Goal: Feedback & Contribution: Leave review/rating

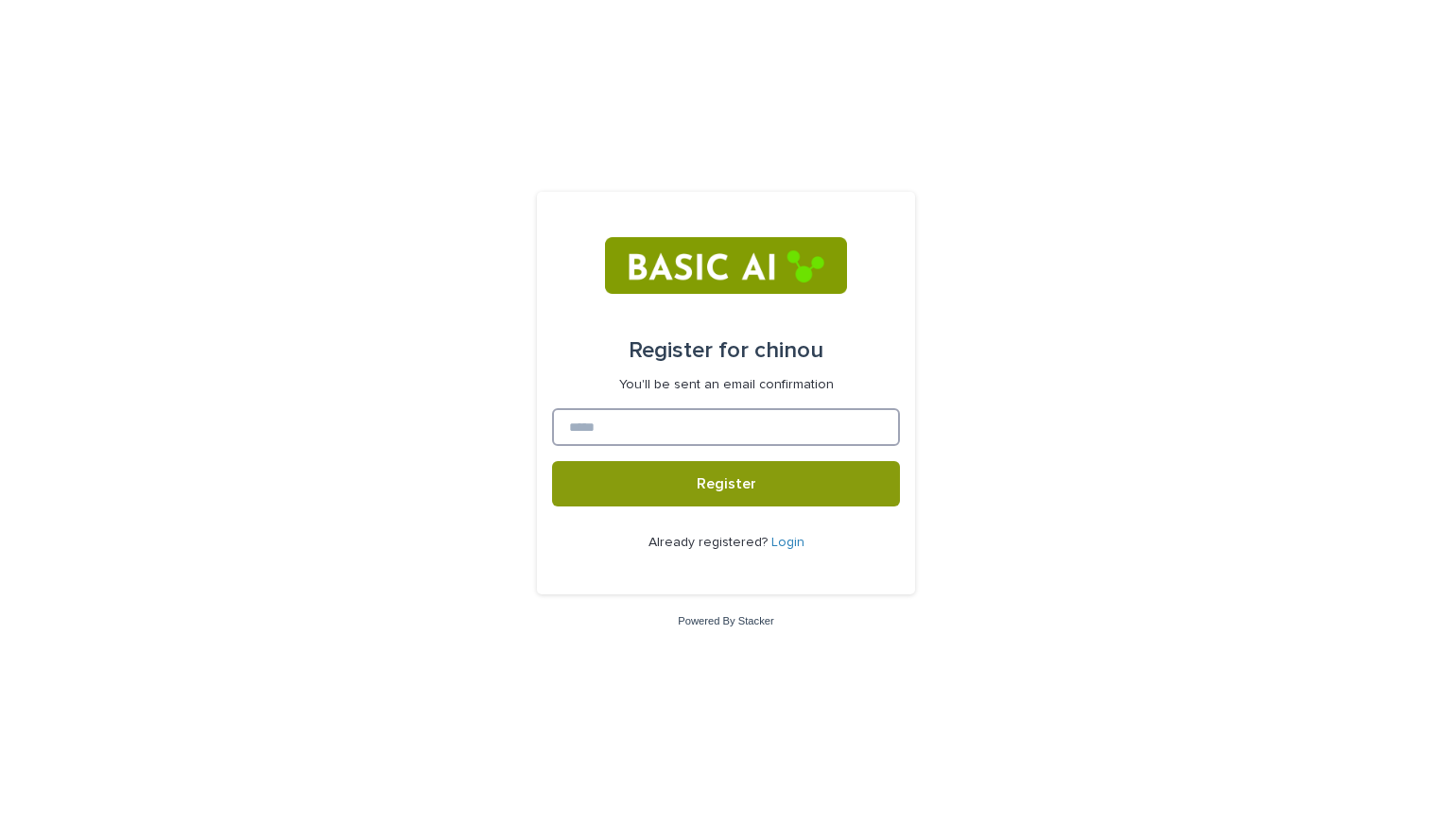
click at [769, 418] on input at bounding box center [726, 427] width 348 height 38
type input "**********"
click at [553, 462] on button "Register" at bounding box center [726, 484] width 348 height 45
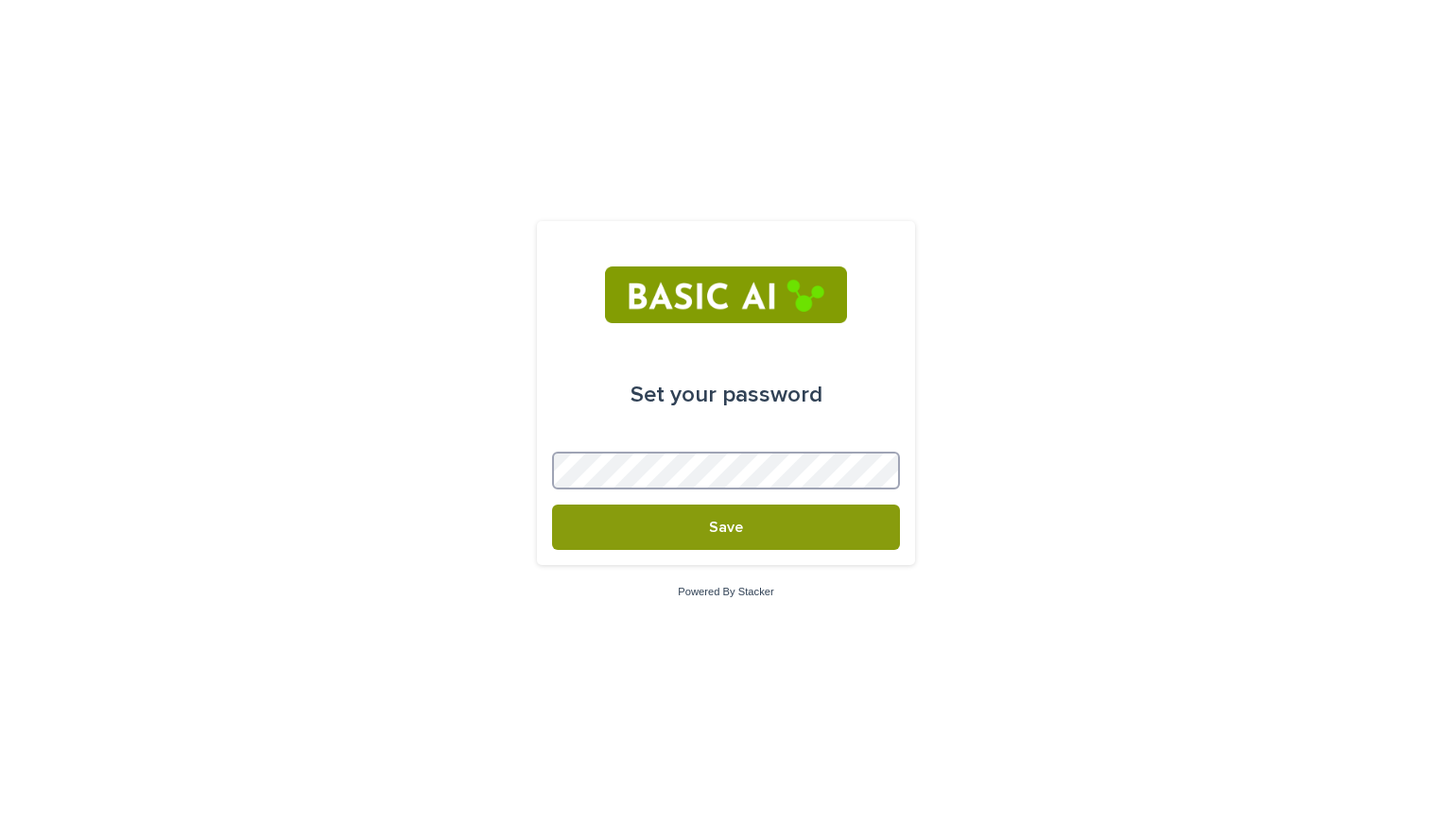
click at [553, 505] on button "Save" at bounding box center [726, 527] width 348 height 45
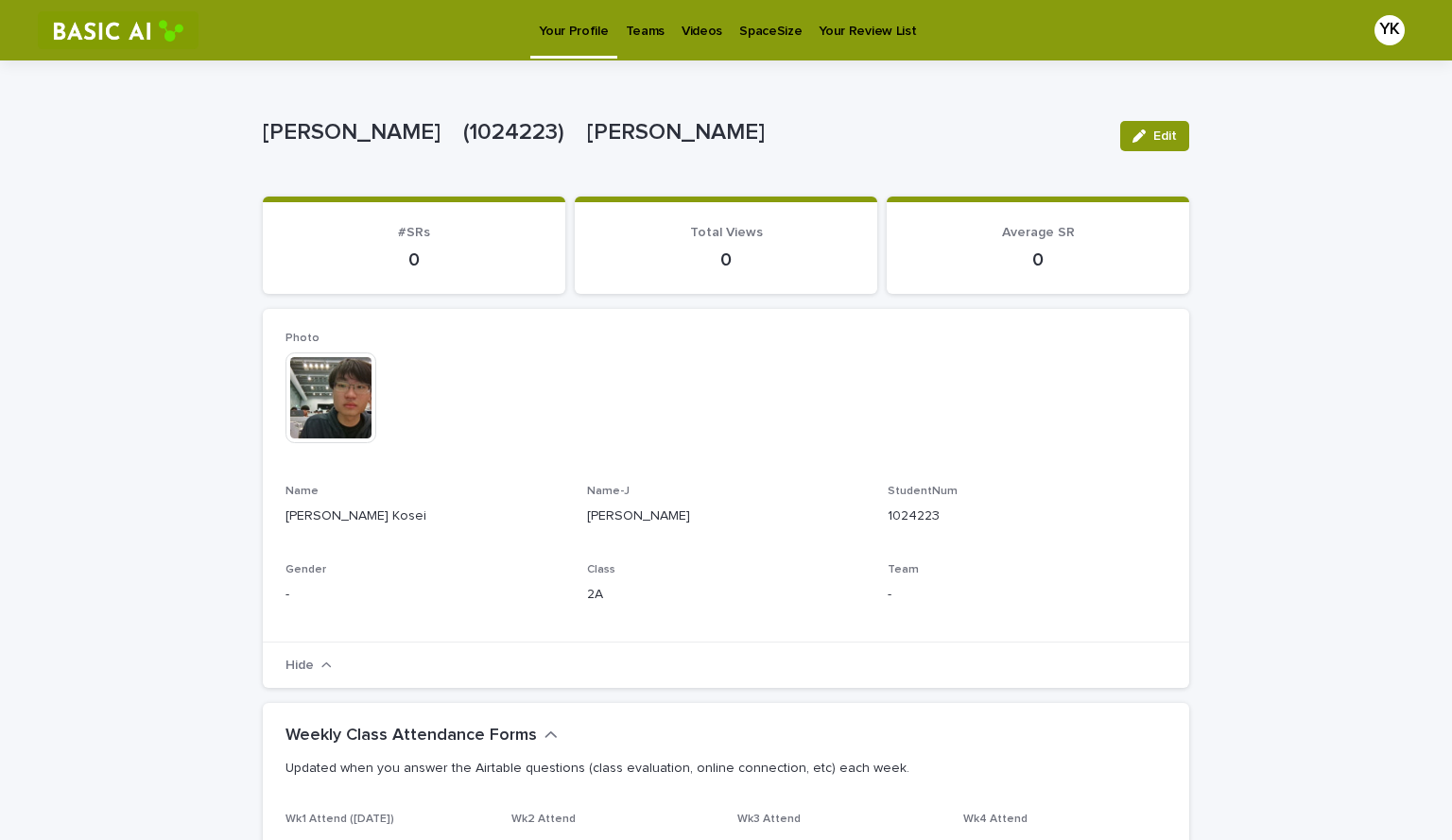
click at [688, 22] on p "Videos" at bounding box center [702, 20] width 41 height 40
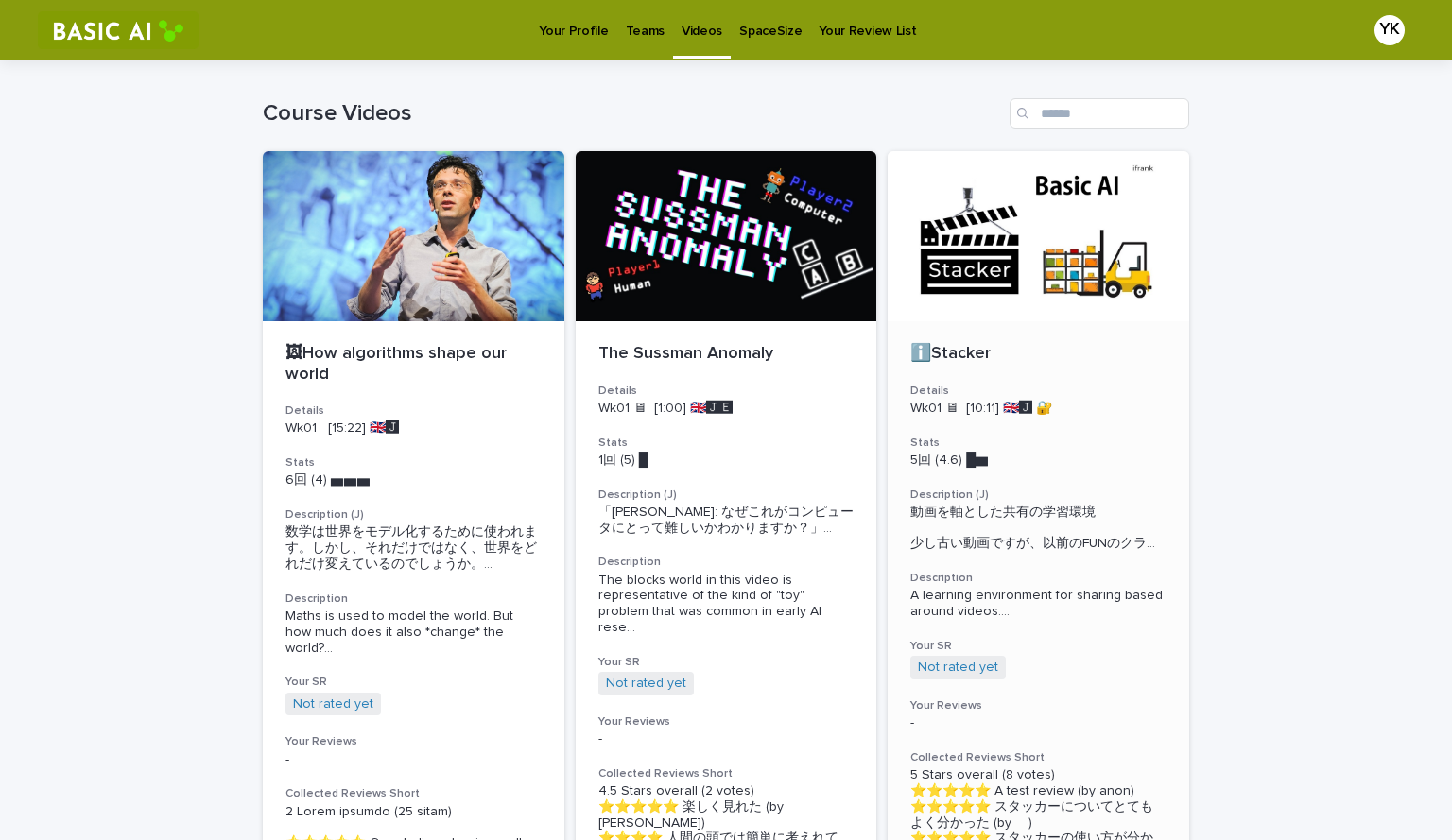
click at [1051, 275] on div at bounding box center [1039, 236] width 302 height 170
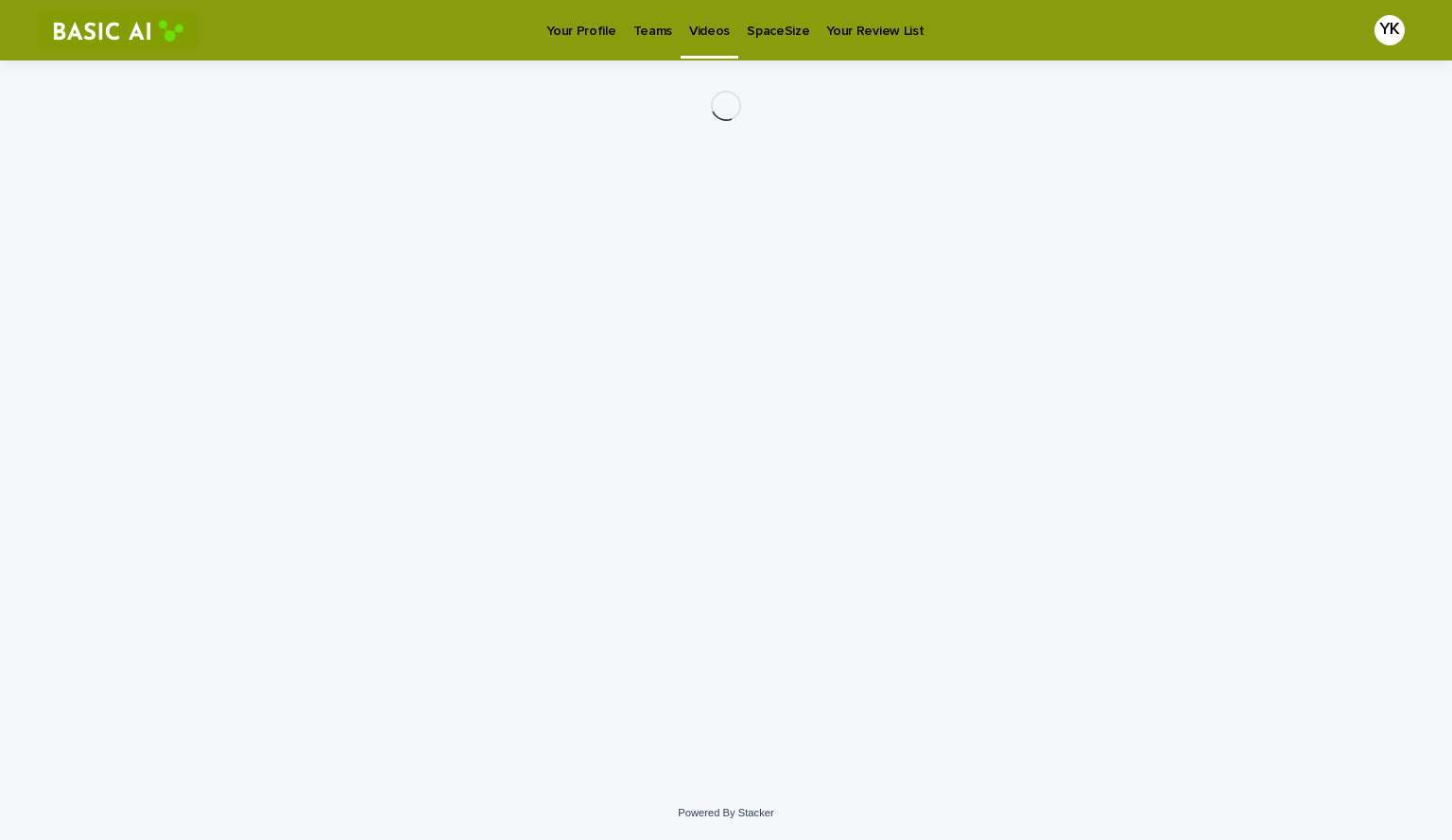
click at [646, 11] on p "Teams" at bounding box center [653, 20] width 39 height 40
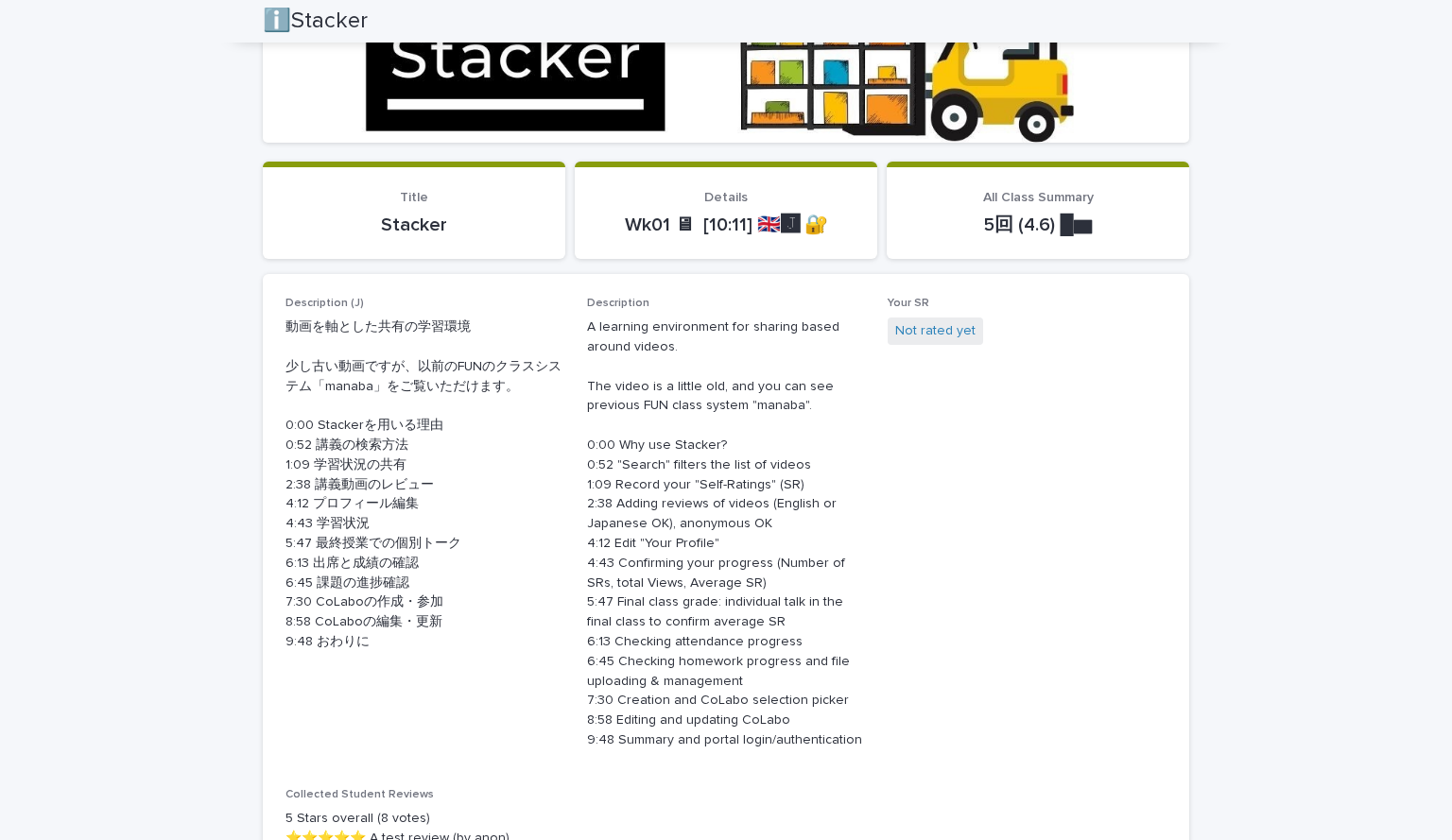
scroll to position [407, 0]
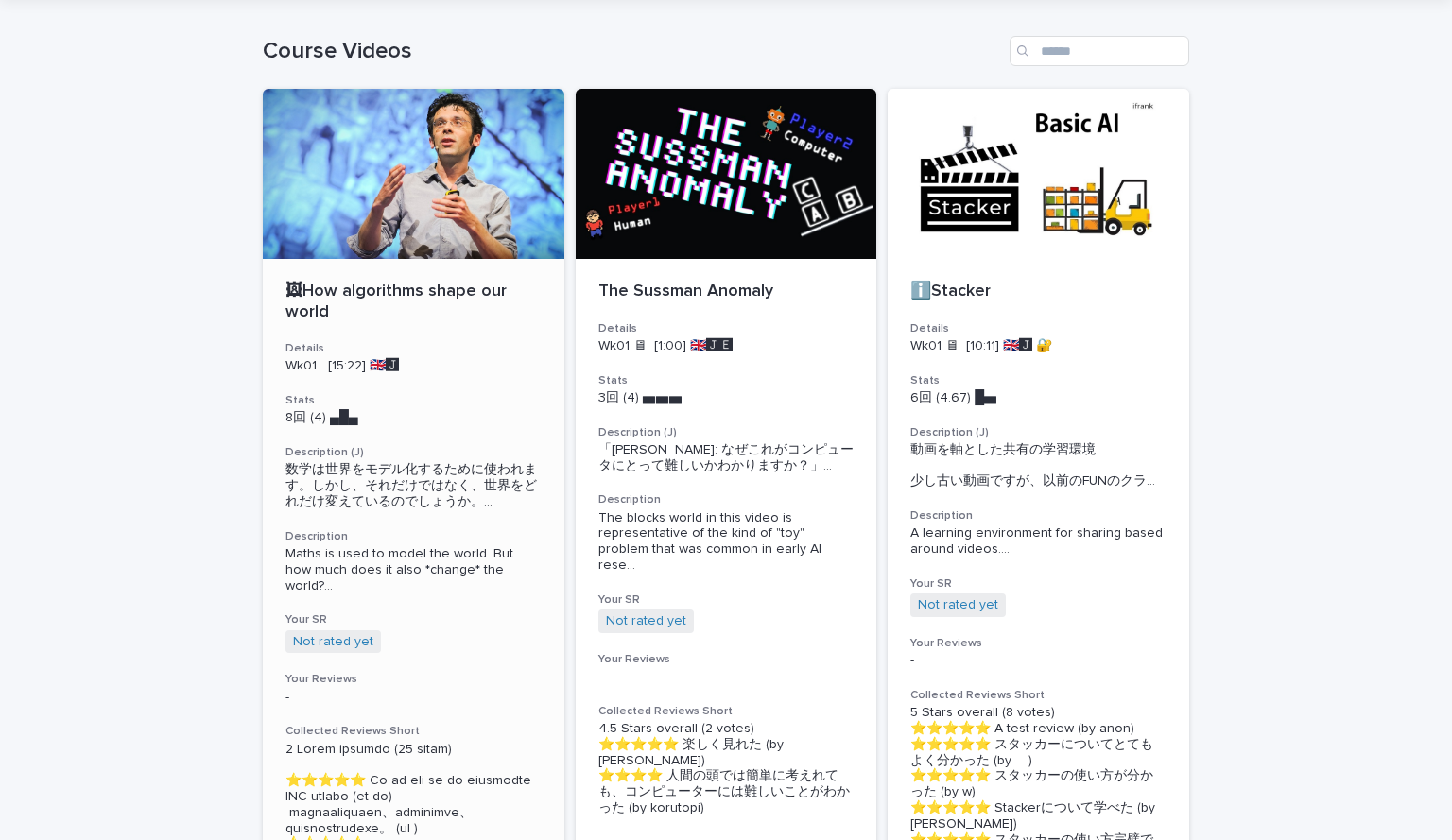
scroll to position [63, 0]
click at [475, 203] on div at bounding box center [414, 173] width 302 height 170
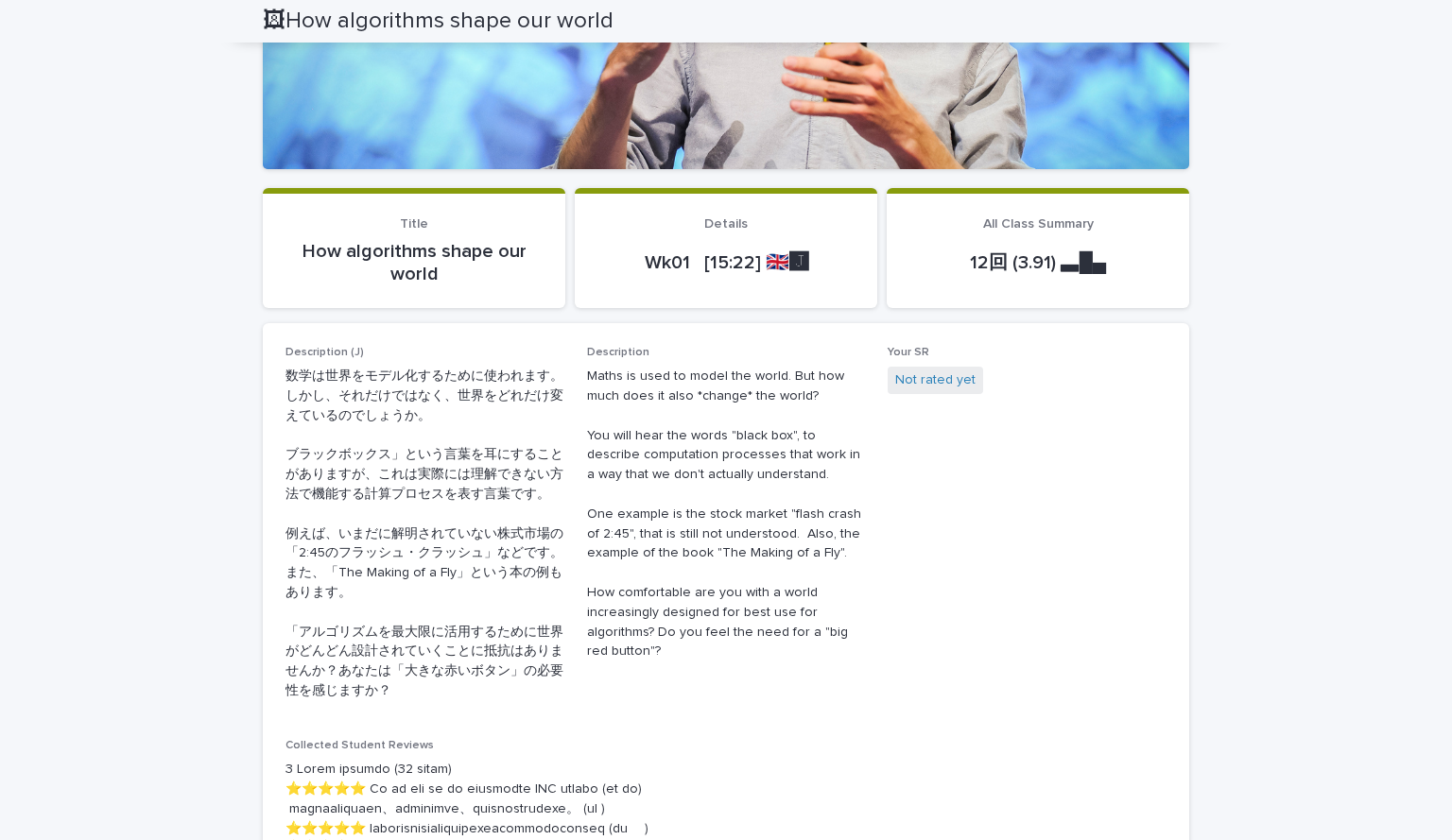
scroll to position [228, 0]
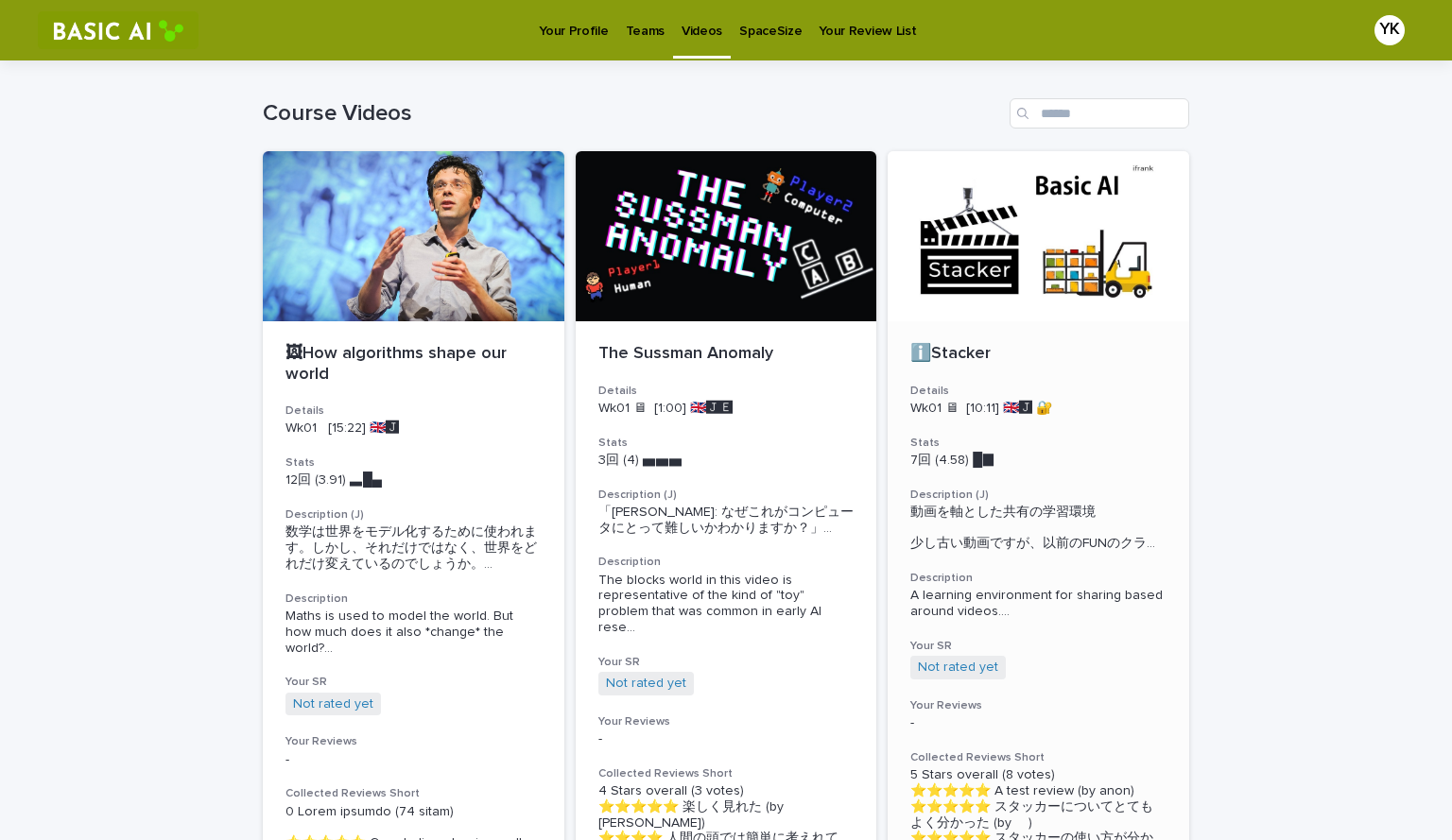
click at [935, 237] on div at bounding box center [1039, 236] width 302 height 170
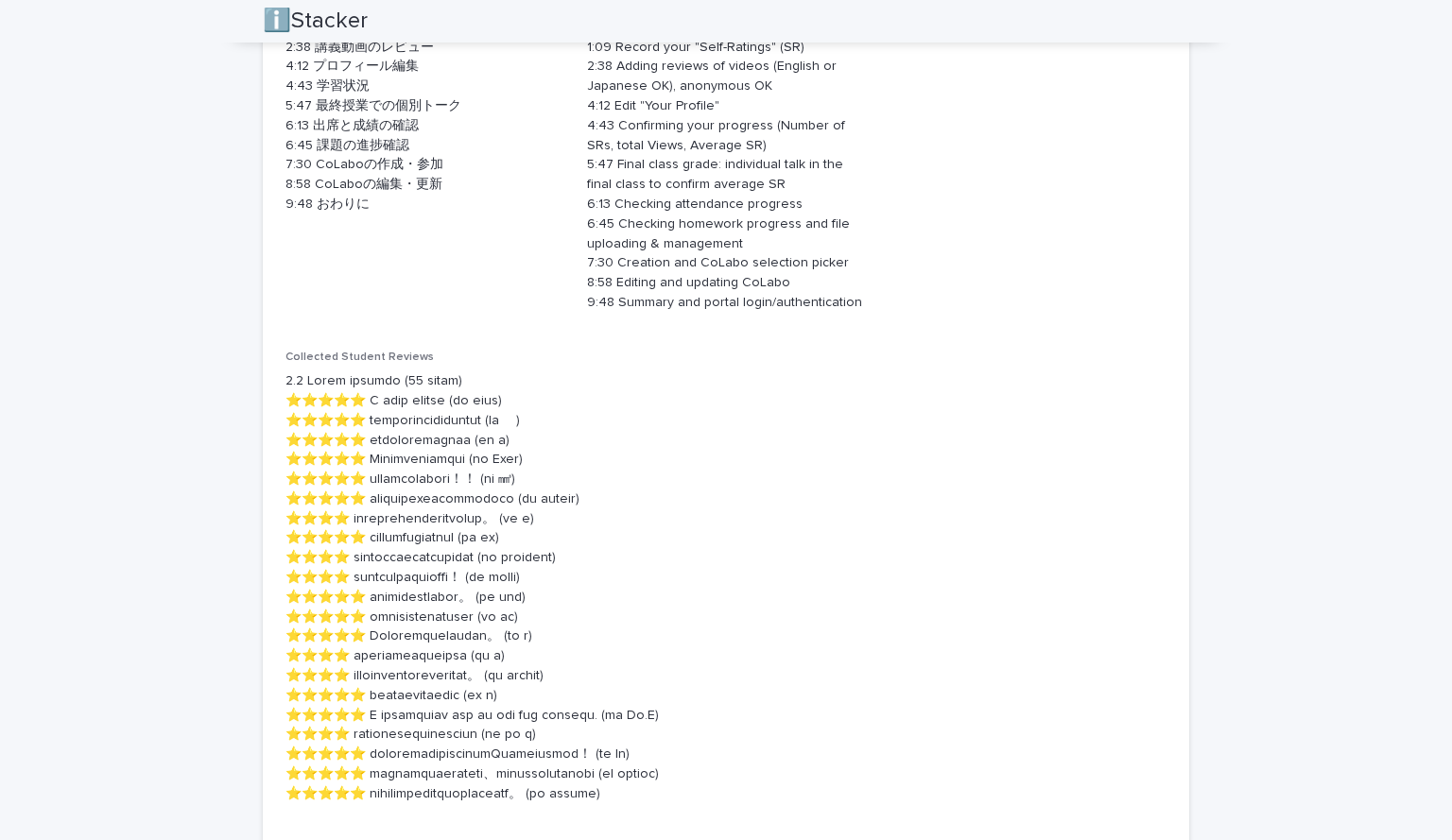
scroll to position [862, 0]
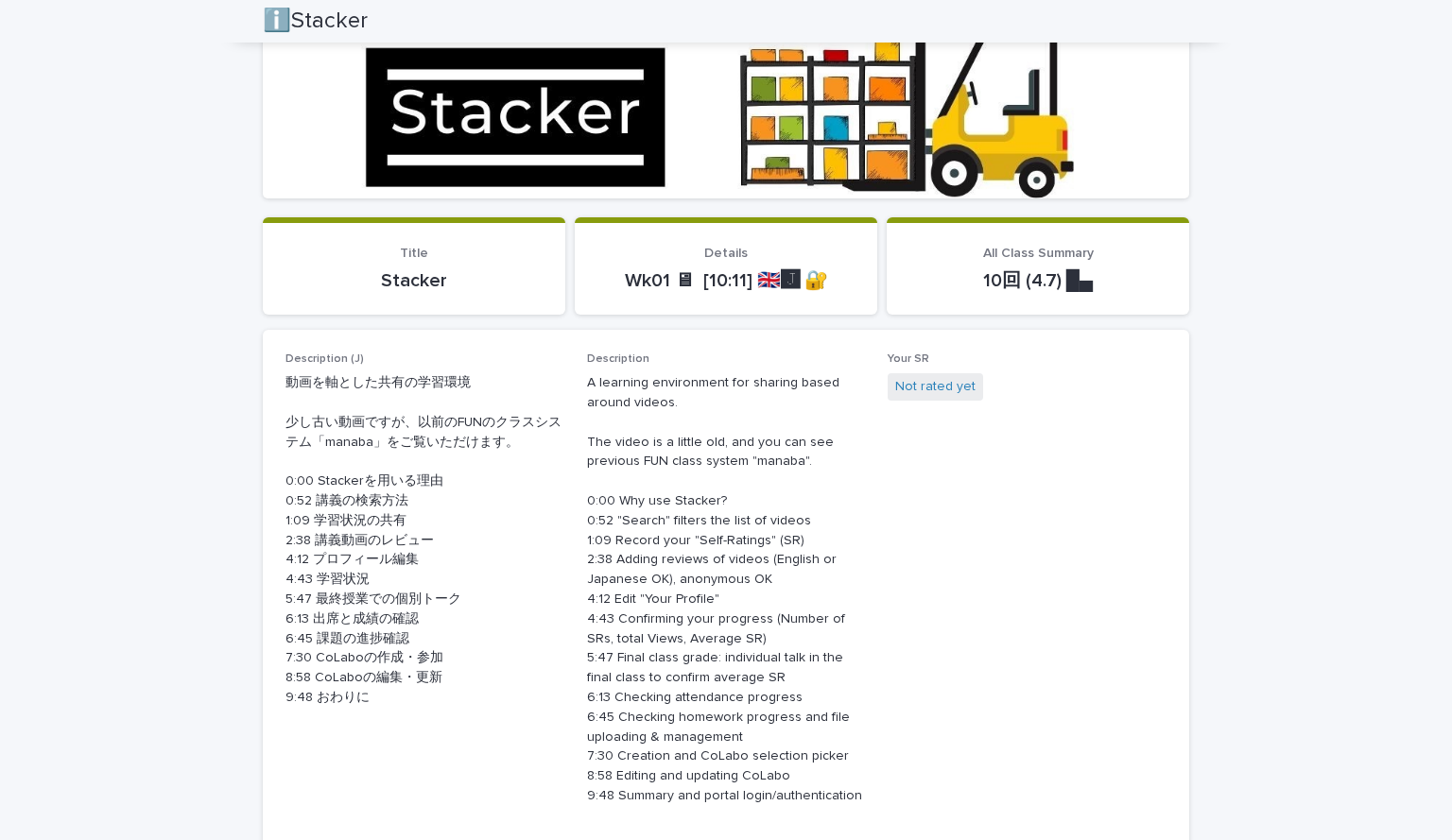
scroll to position [339, 0]
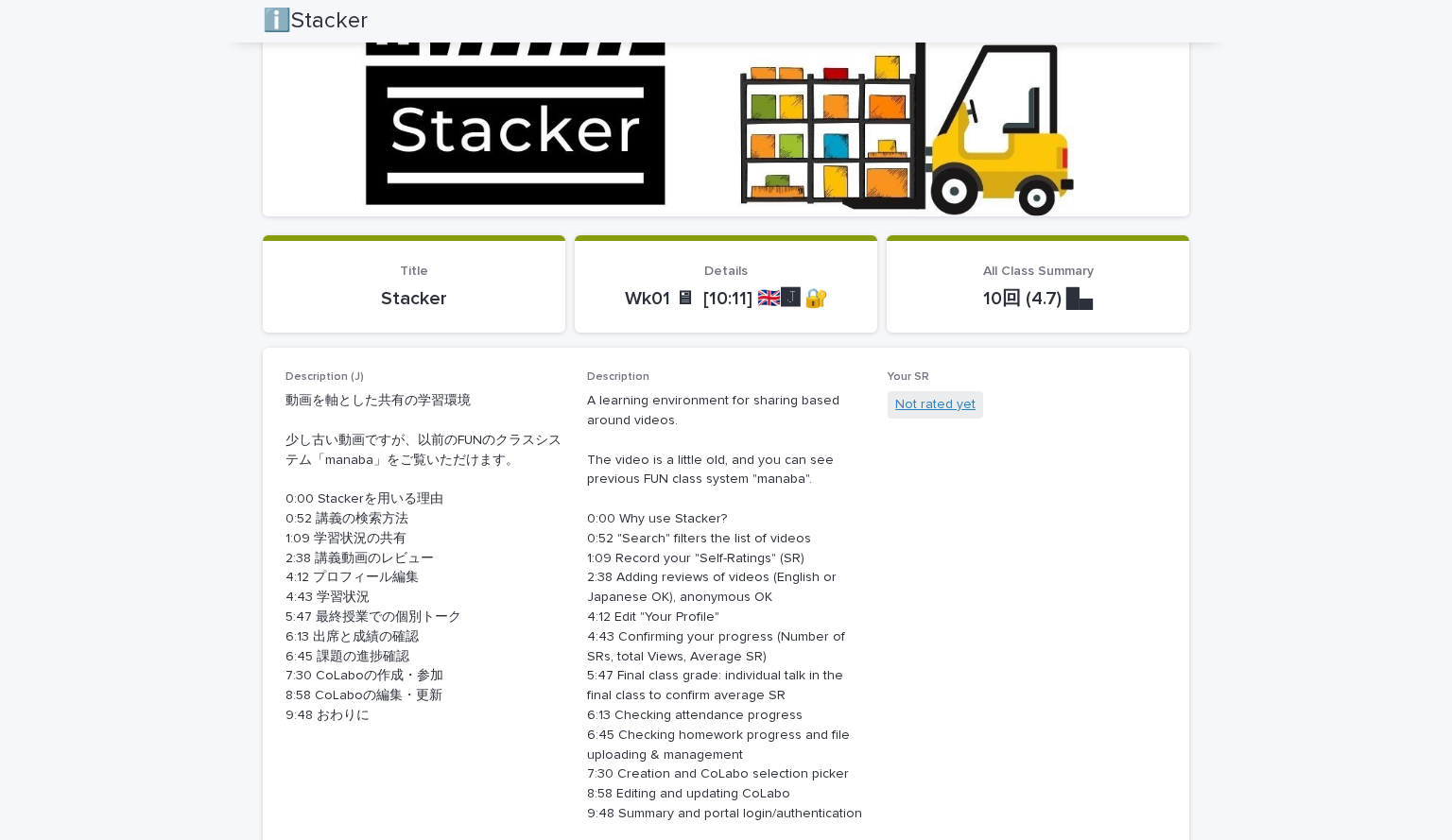
click at [964, 397] on link "Not rated yet" at bounding box center [936, 404] width 80 height 20
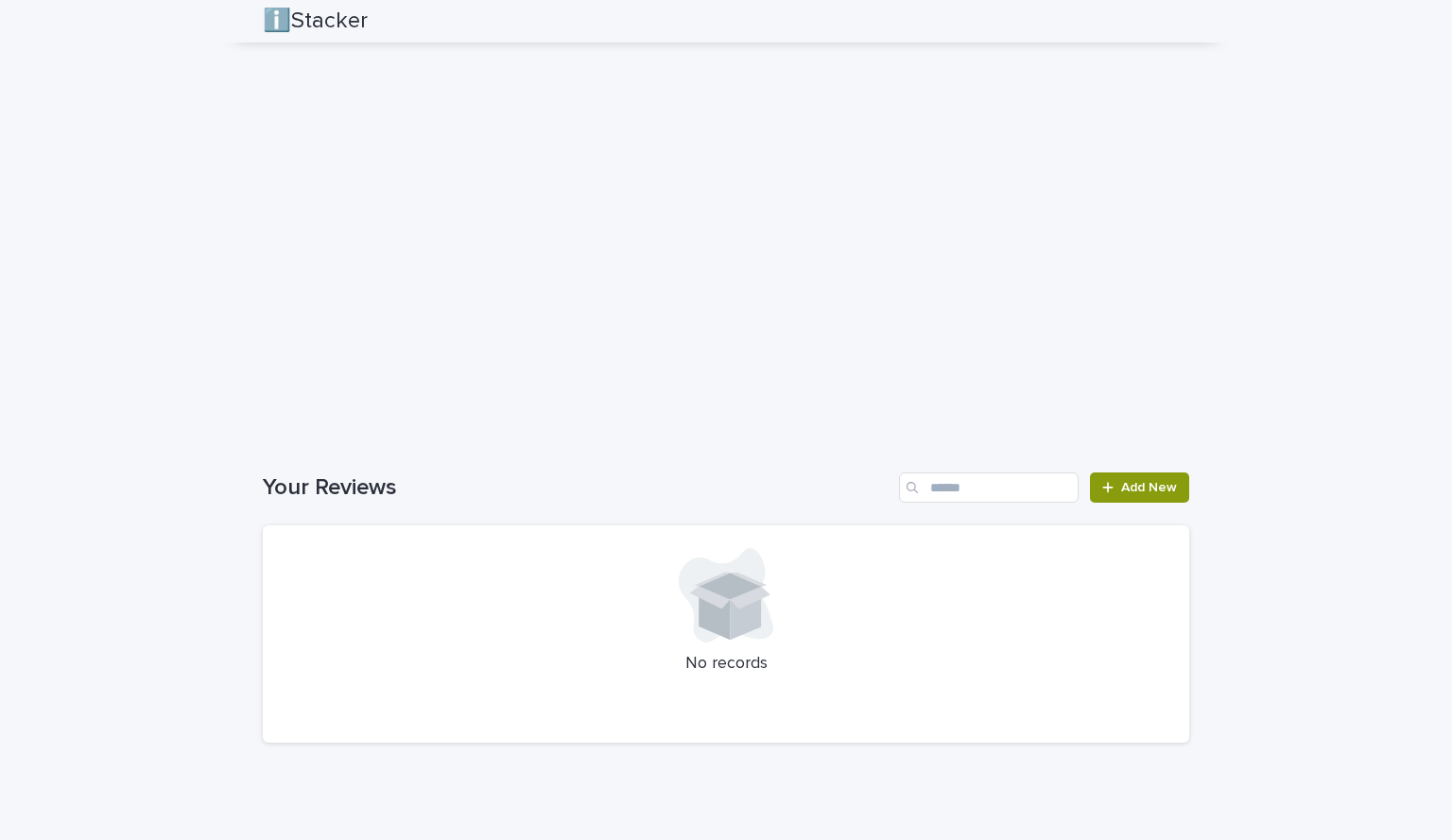
scroll to position [2045, 0]
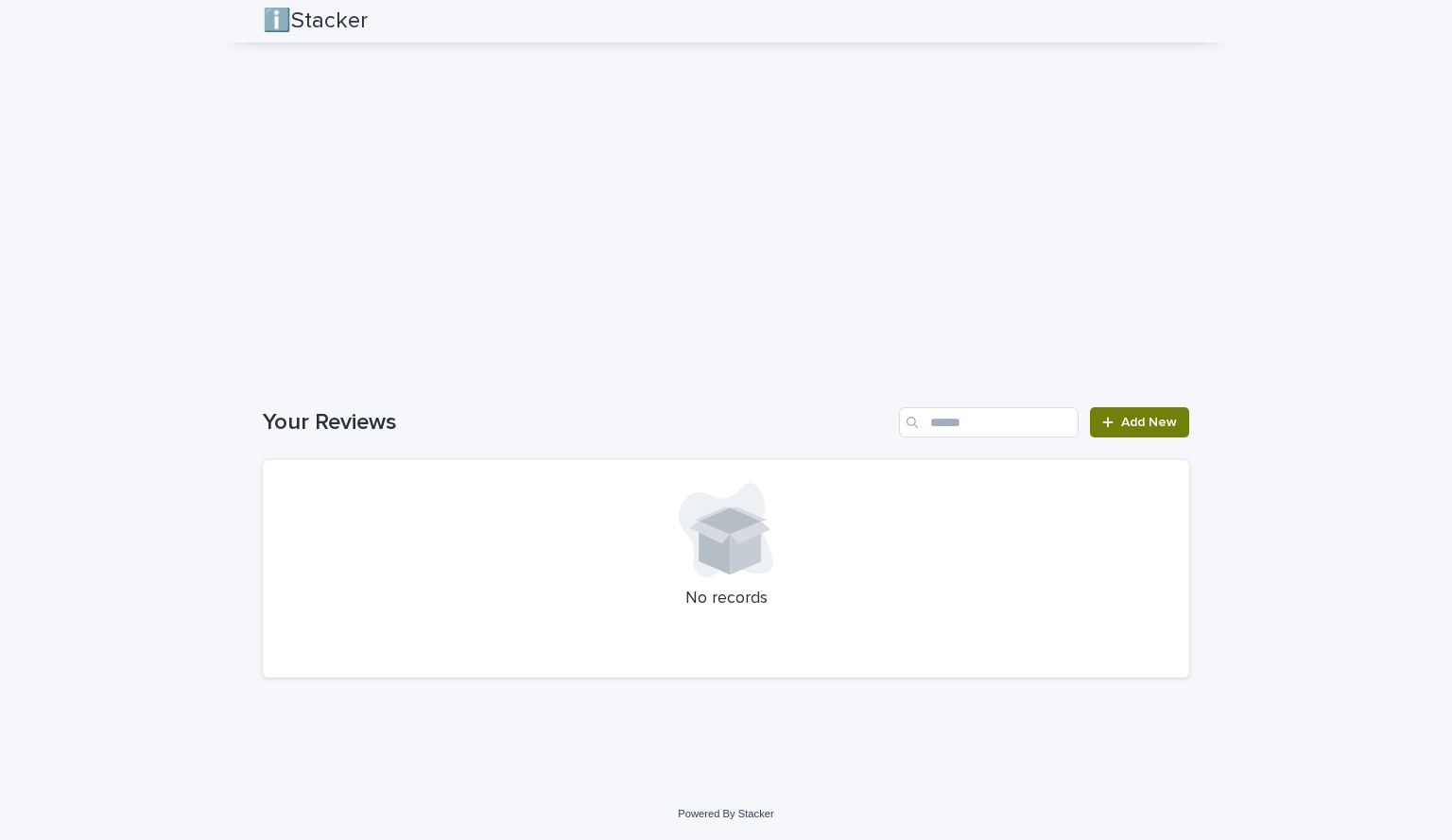
click at [1114, 417] on link "Add New" at bounding box center [1139, 422] width 99 height 31
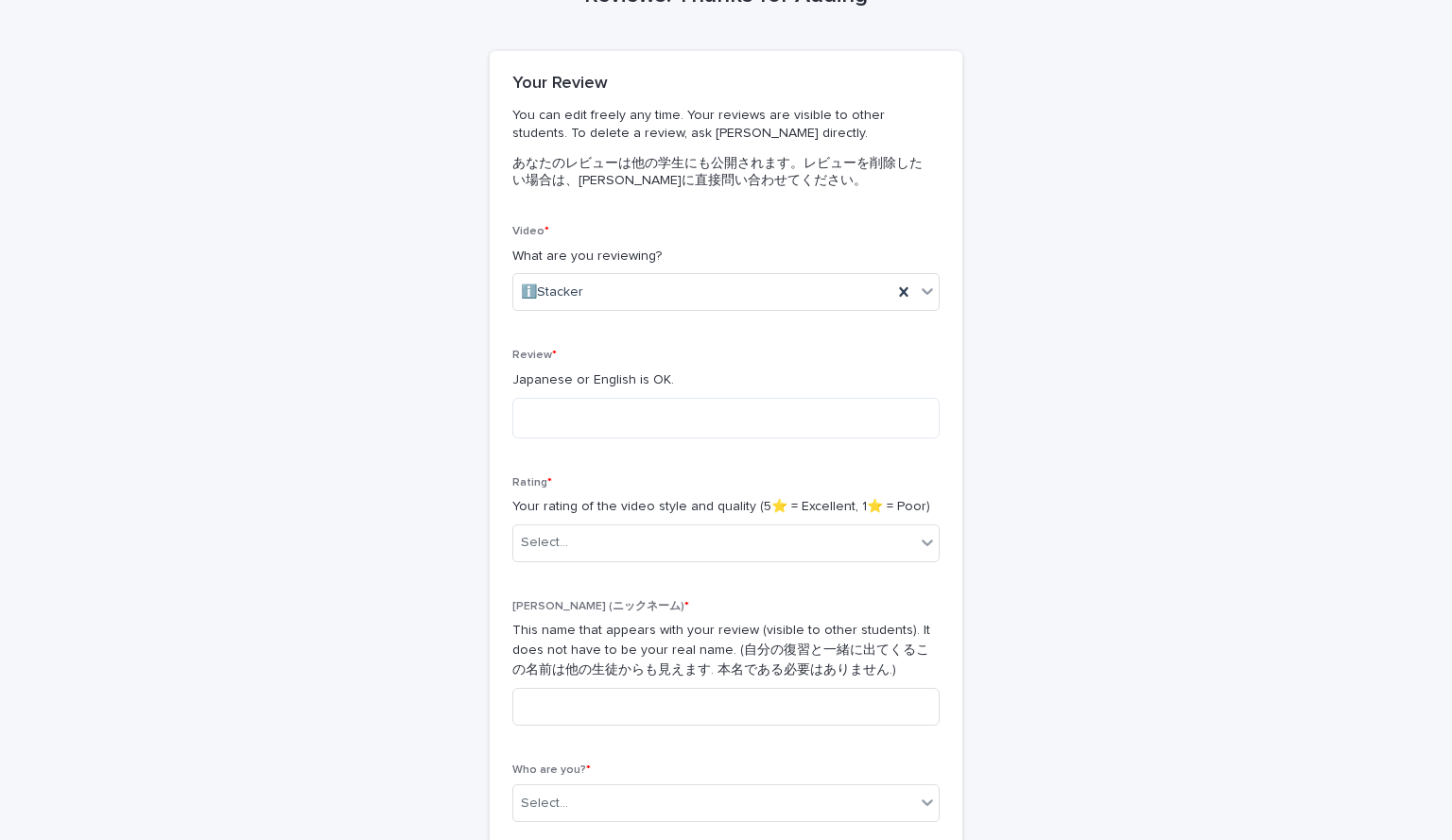
scroll to position [118, 0]
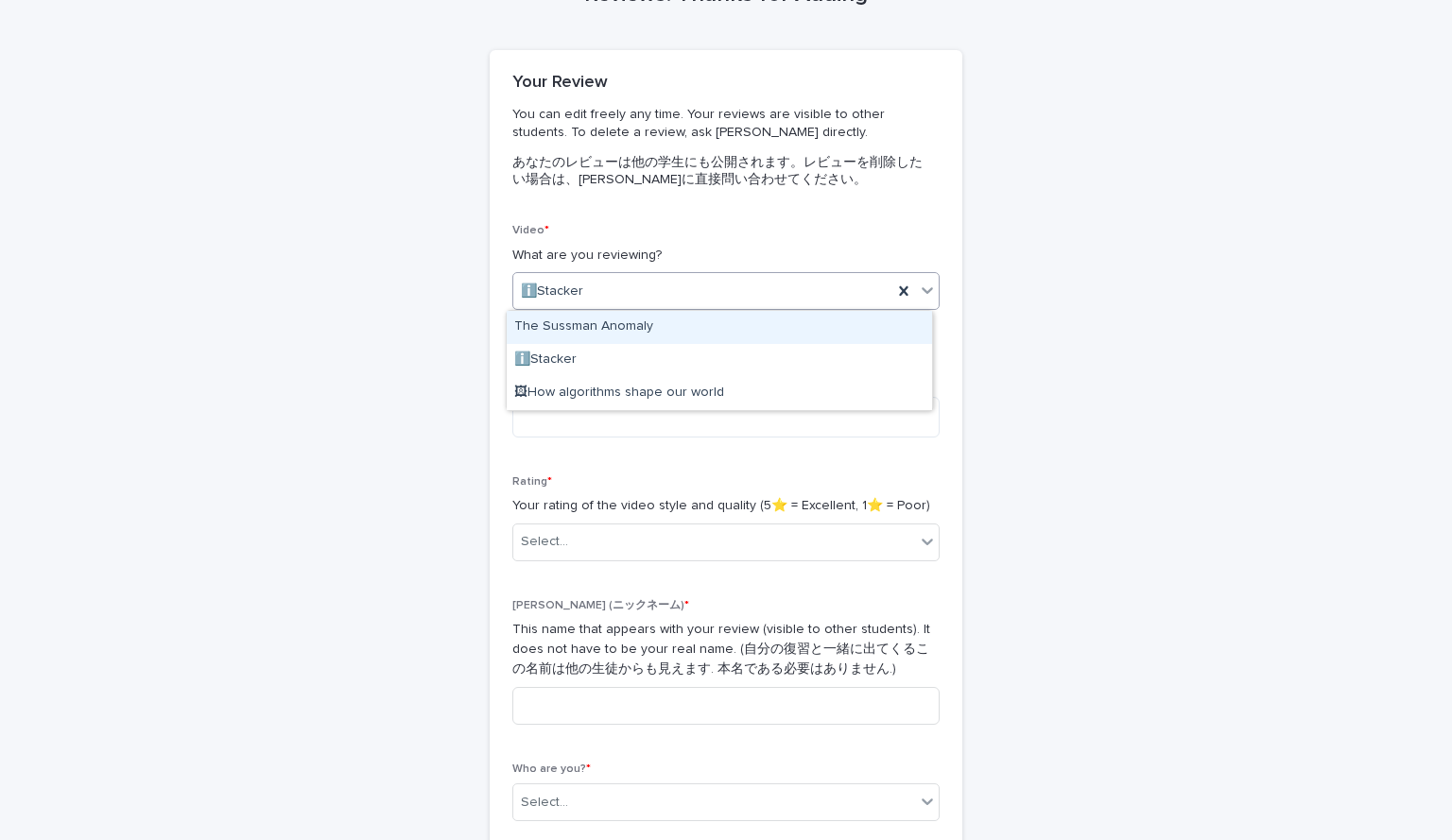
click at [794, 276] on div "ℹ️Stacker" at bounding box center [703, 291] width 379 height 32
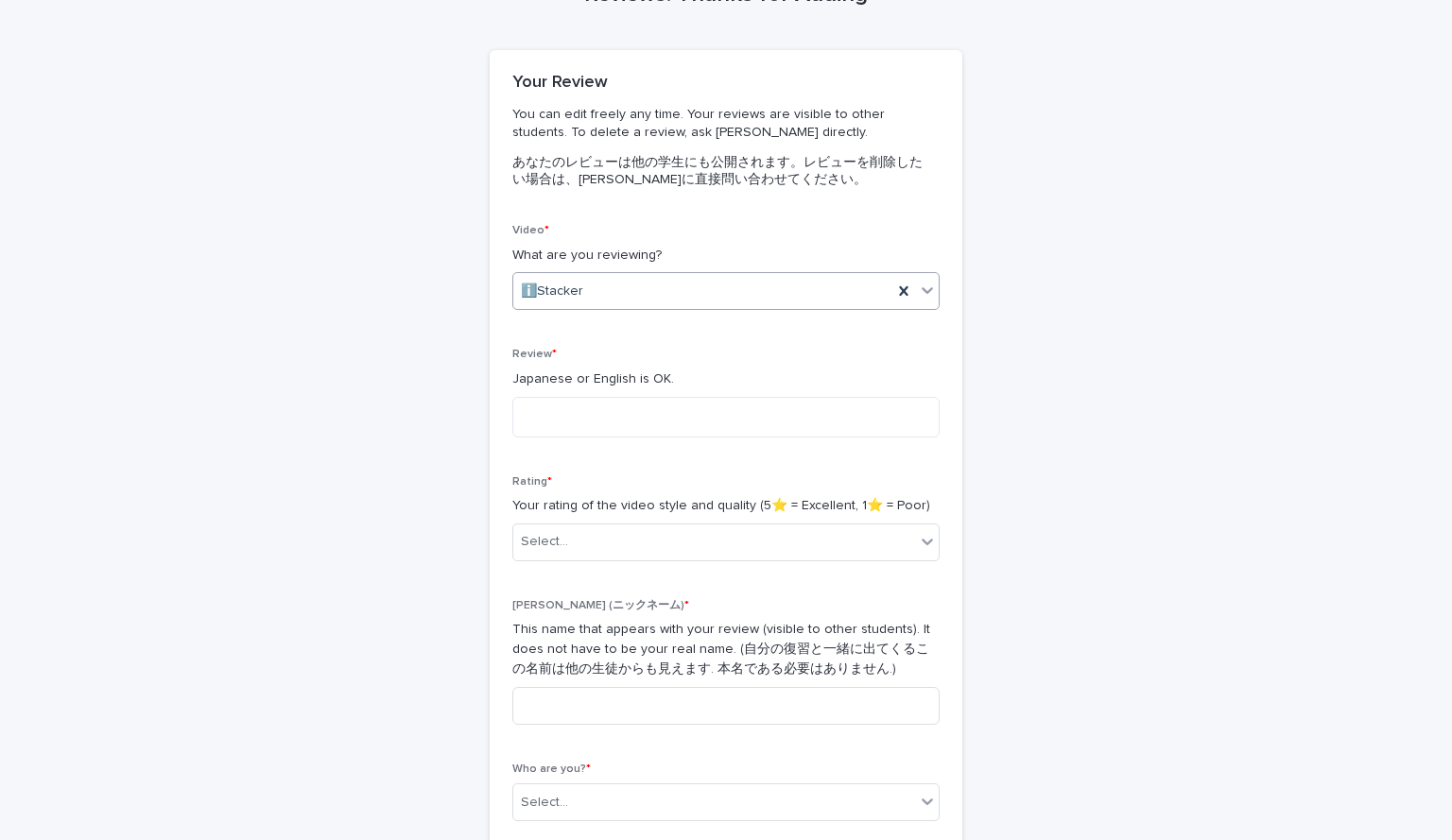
click at [794, 276] on div "ℹ️Stacker" at bounding box center [703, 291] width 379 height 32
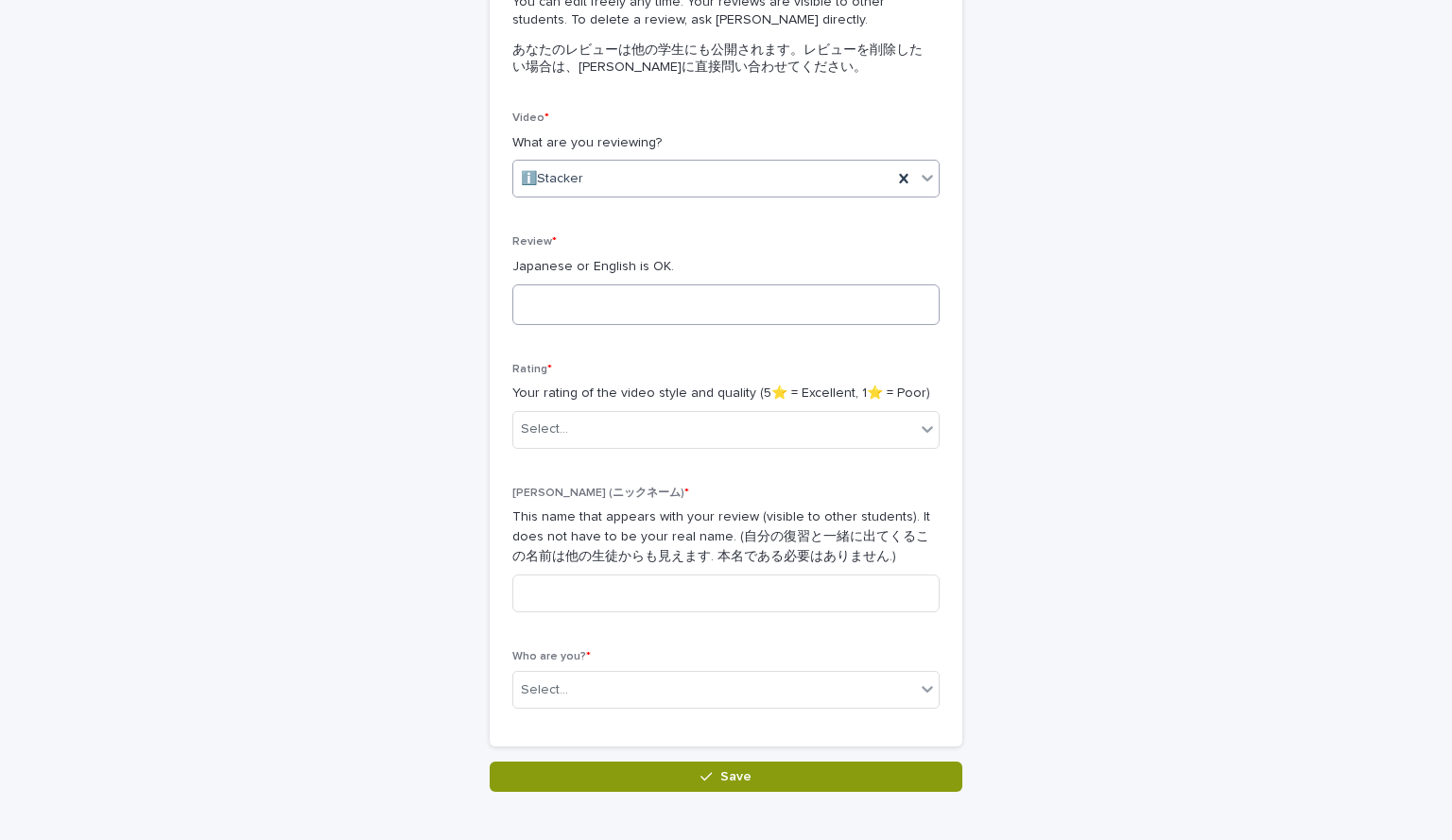
scroll to position [330, 0]
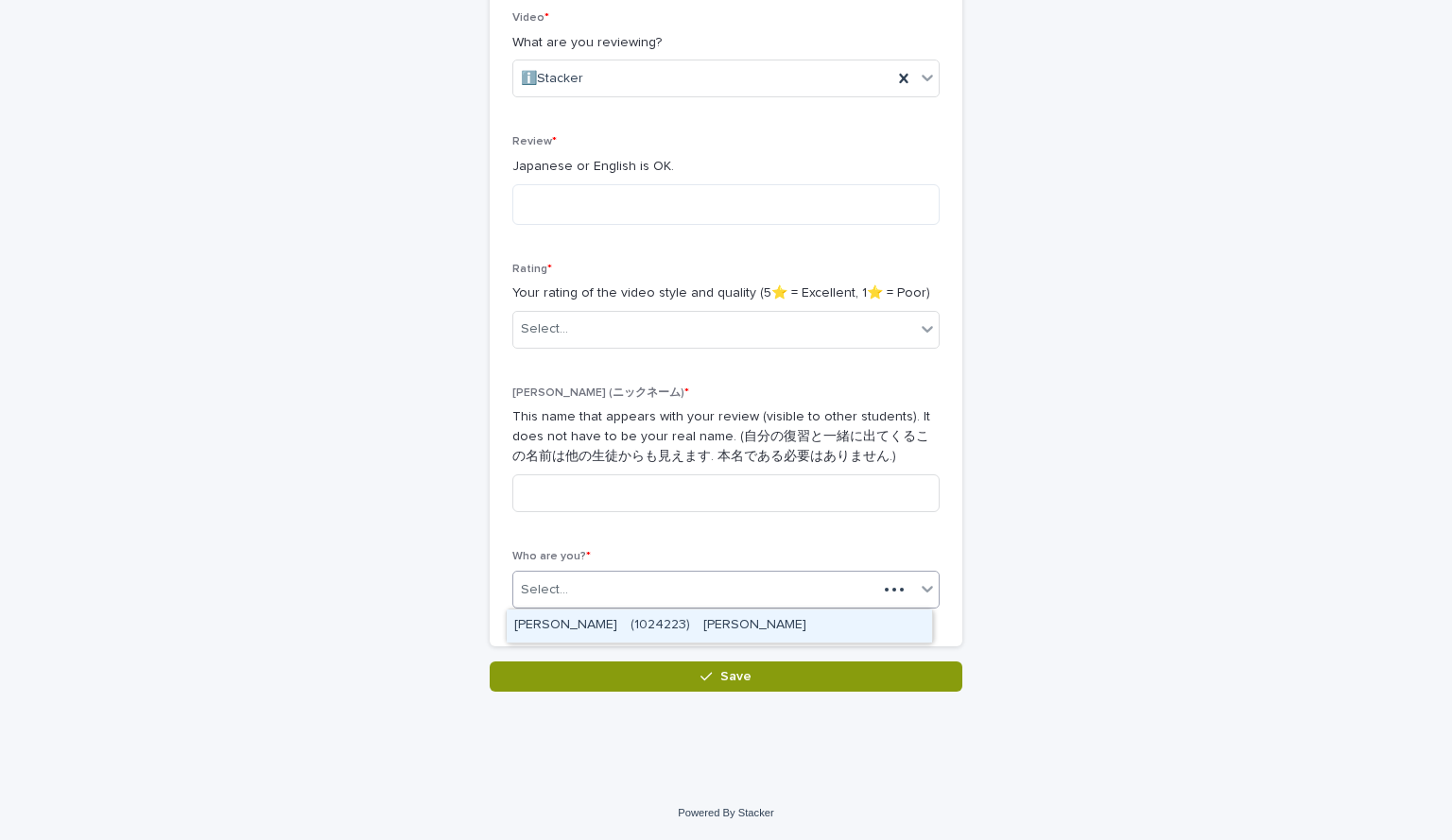
click at [696, 589] on div "Select..." at bounding box center [695, 590] width 364 height 32
click at [674, 615] on div "YONETA Kosei　(1024223)　米田　昊生" at bounding box center [719, 626] width 425 height 33
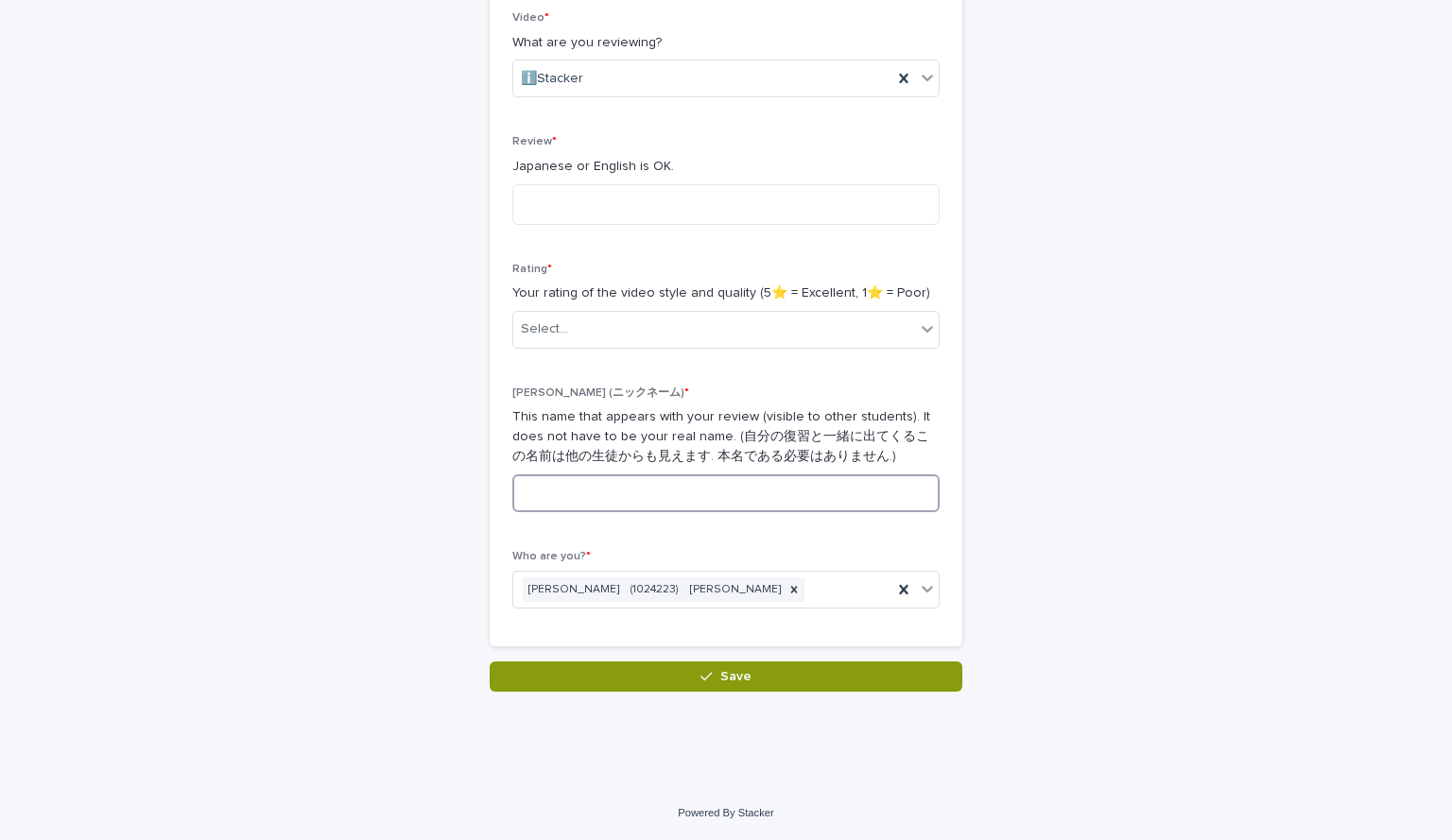
click at [726, 492] on input at bounding box center [726, 494] width 427 height 38
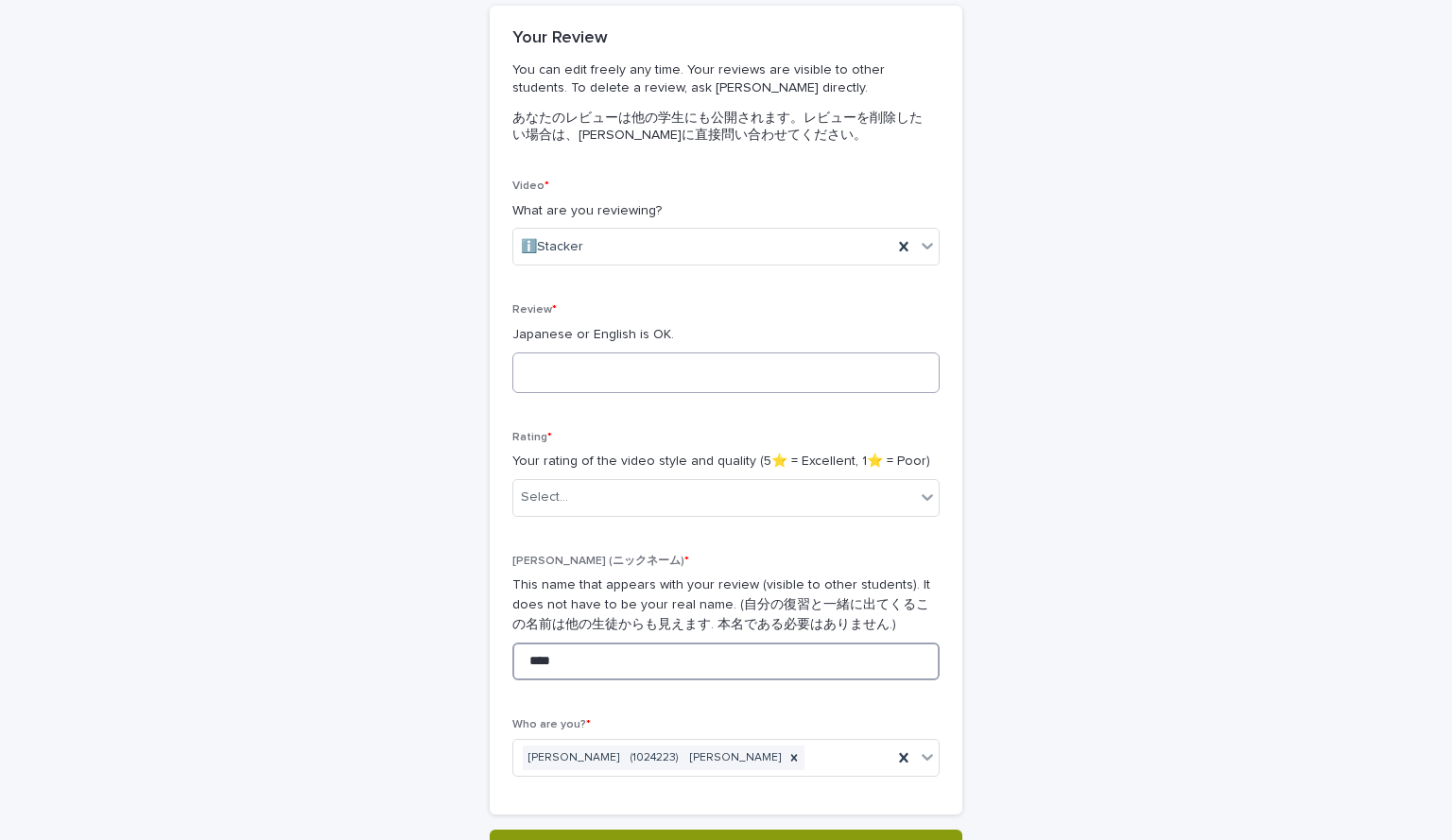
type input "****"
click at [780, 381] on textarea at bounding box center [726, 373] width 427 height 41
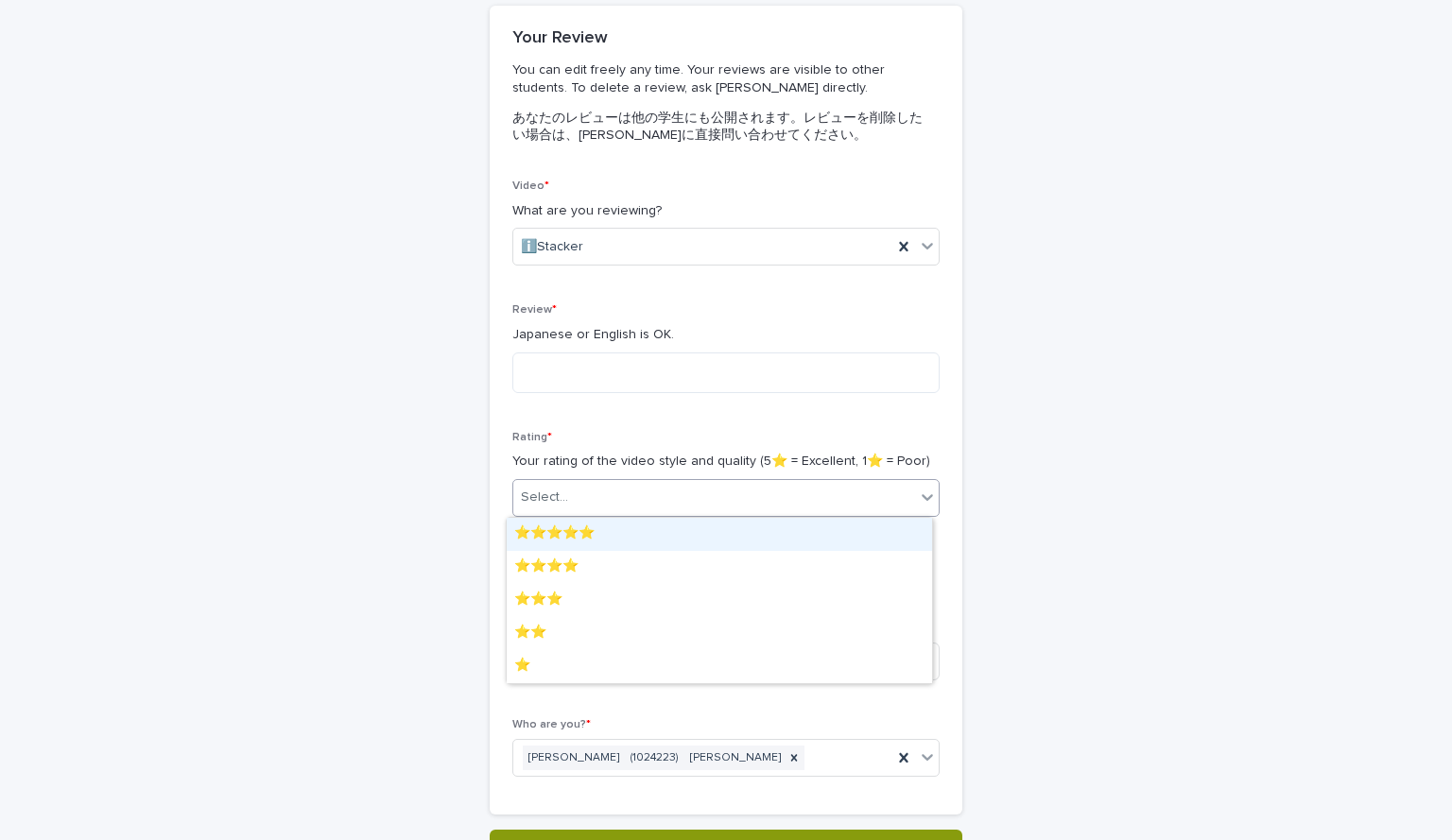
click at [768, 487] on div "Select..." at bounding box center [714, 497] width 401 height 32
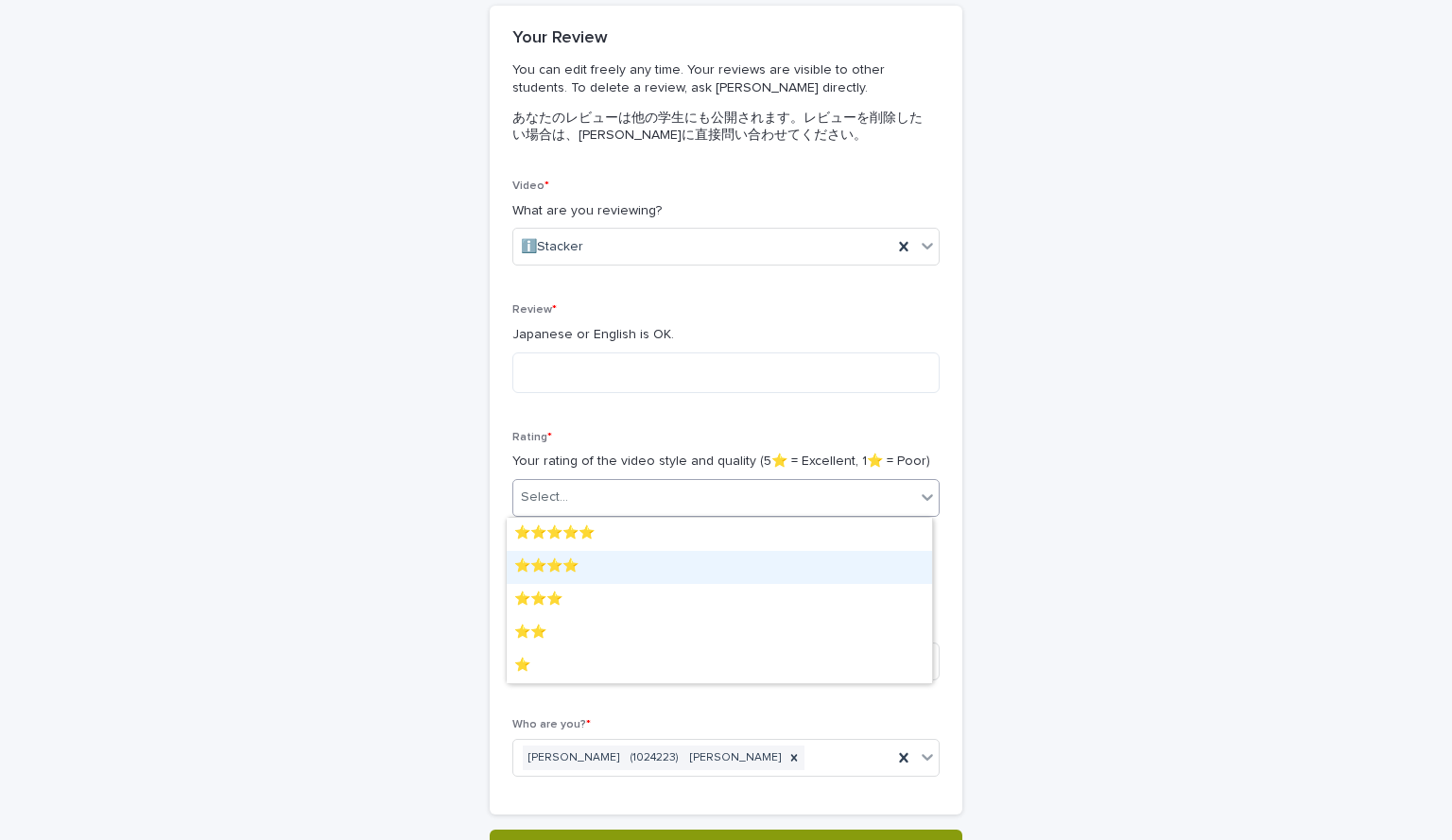
drag, startPoint x: 726, startPoint y: 549, endPoint x: 692, endPoint y: 569, distance: 39.4
click at [692, 569] on div "⭐️⭐️⭐️⭐️" at bounding box center [719, 568] width 425 height 33
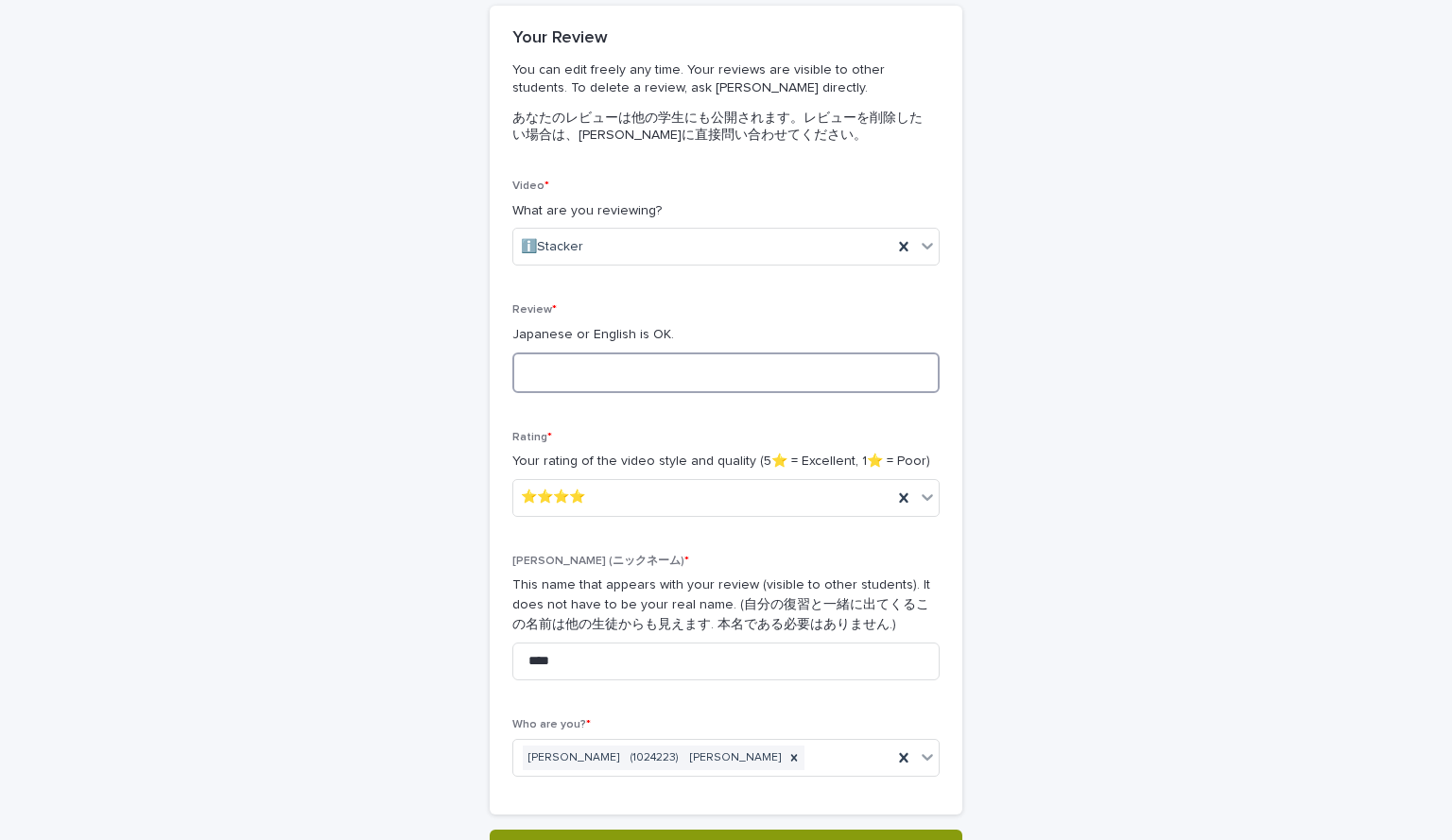
click at [730, 377] on textarea at bounding box center [726, 373] width 427 height 41
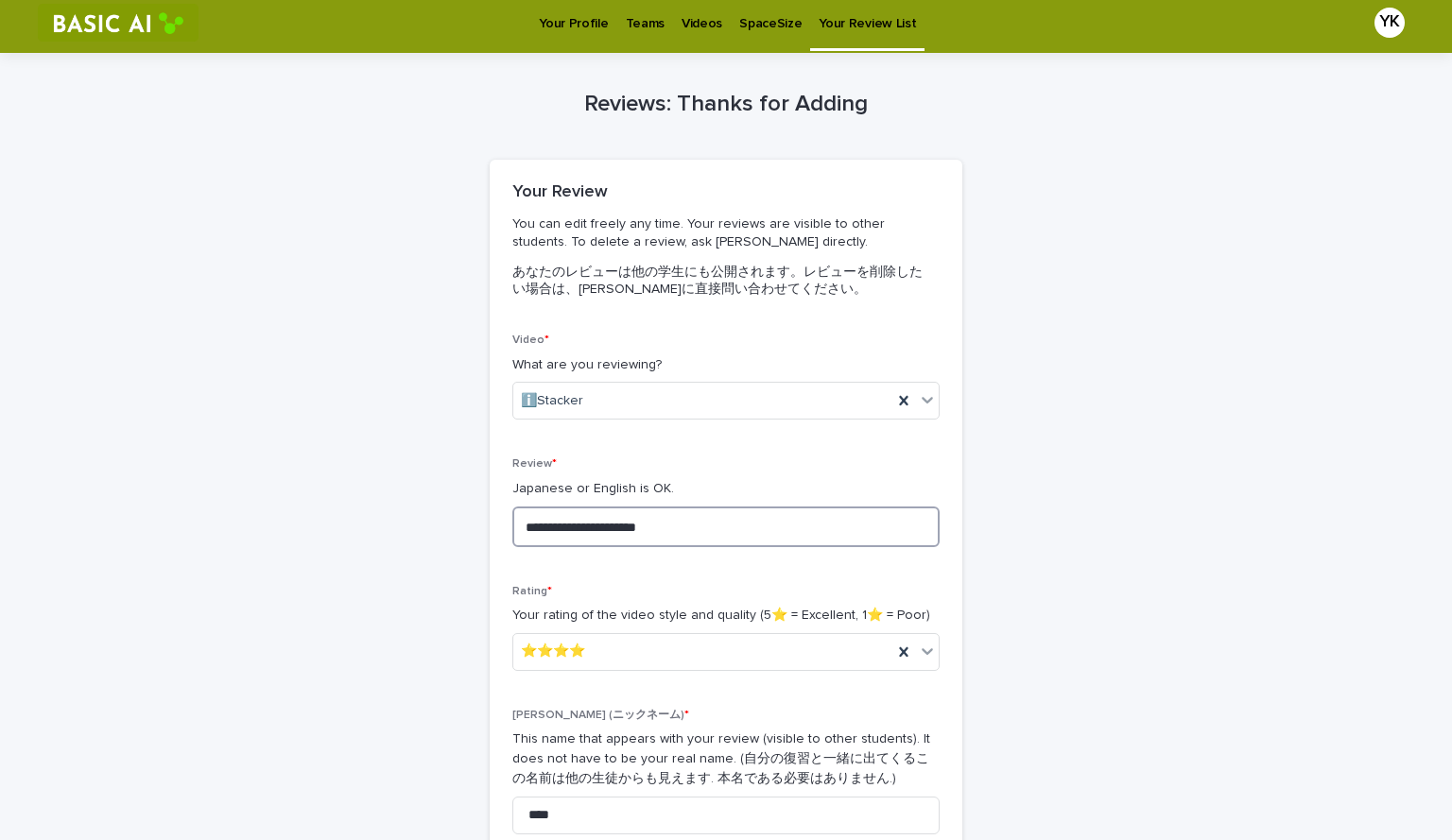
scroll to position [330, 0]
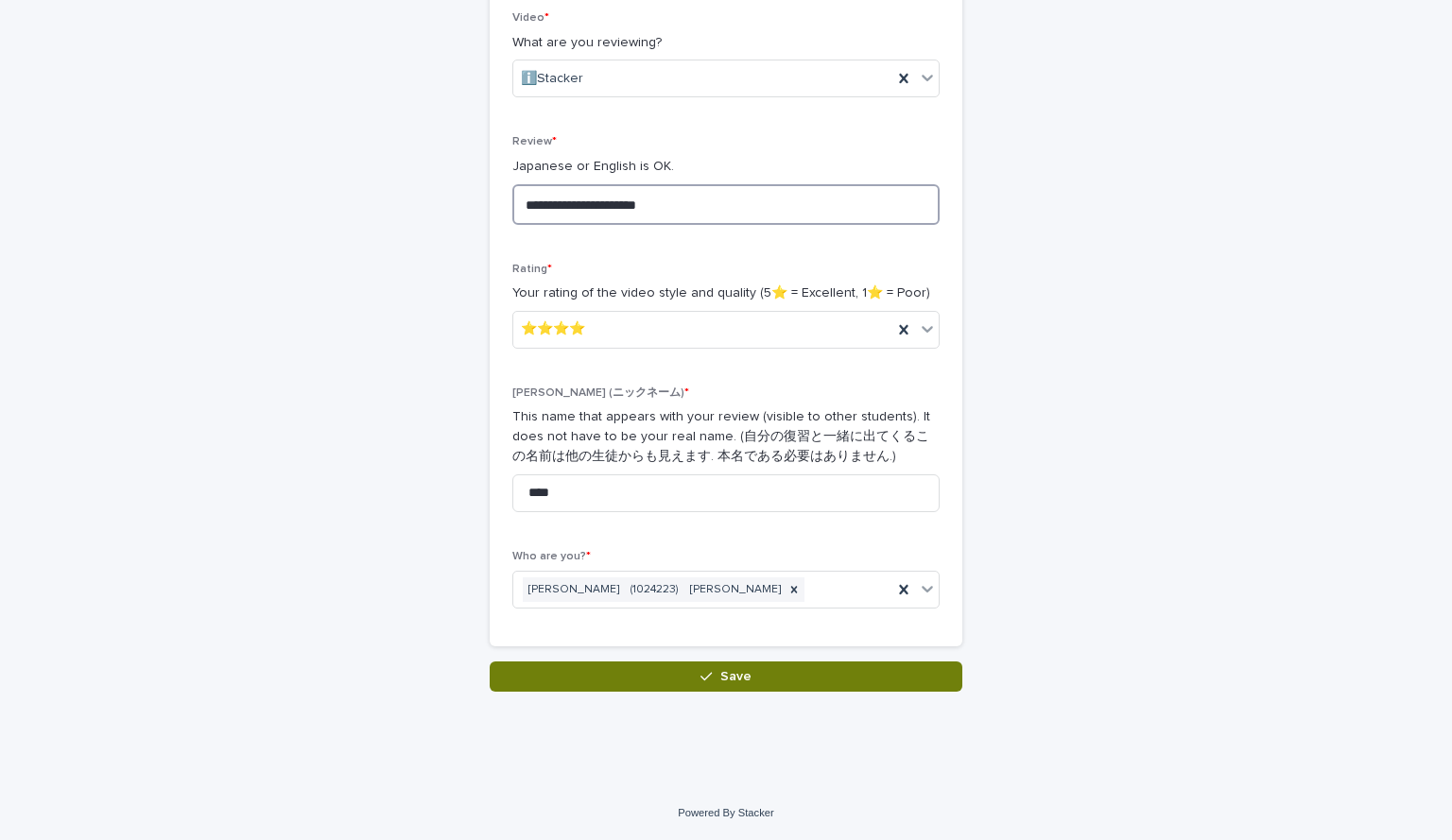
type textarea "**********"
click at [721, 680] on span "Save" at bounding box center [736, 677] width 32 height 13
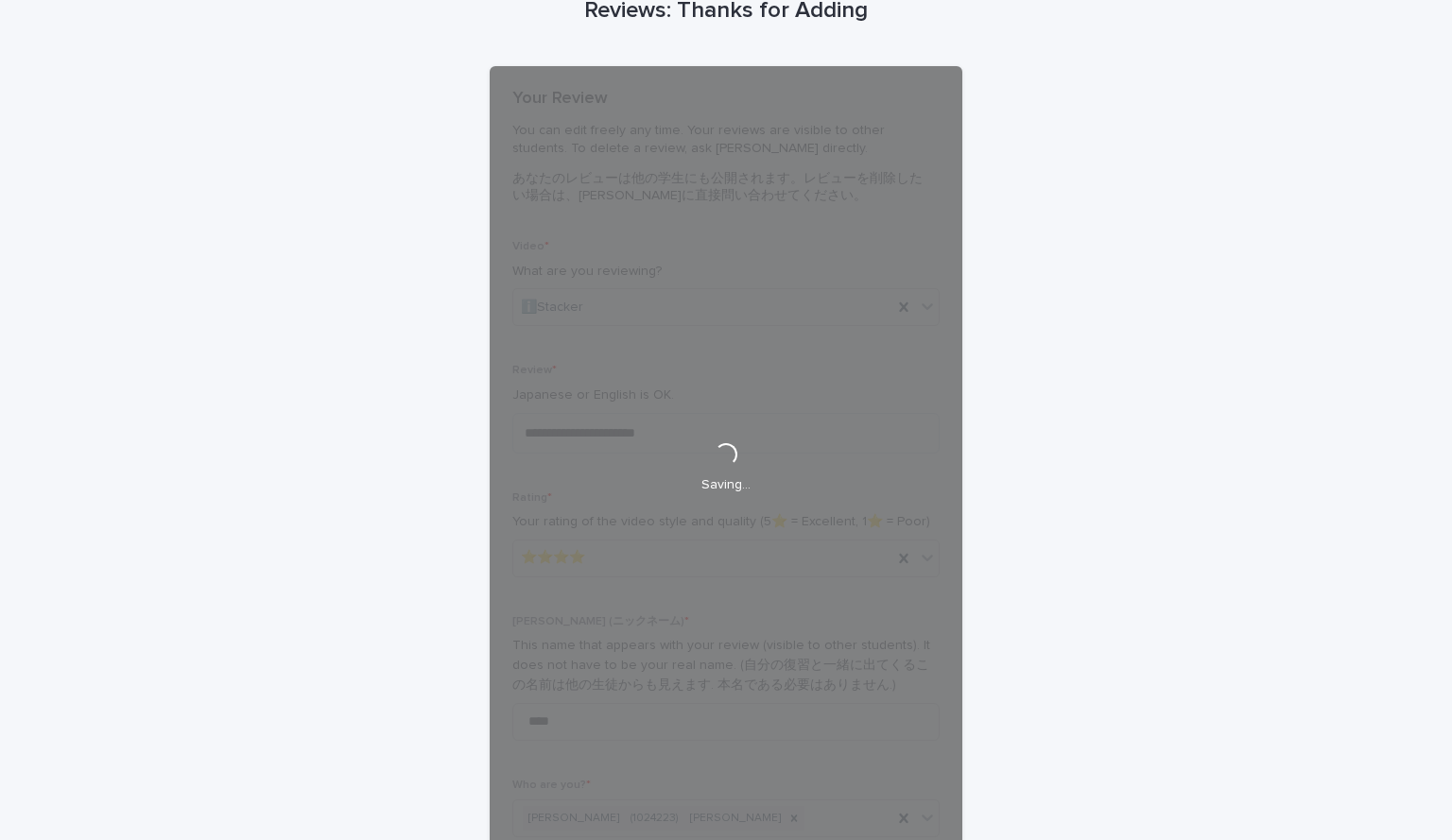
scroll to position [100, 0]
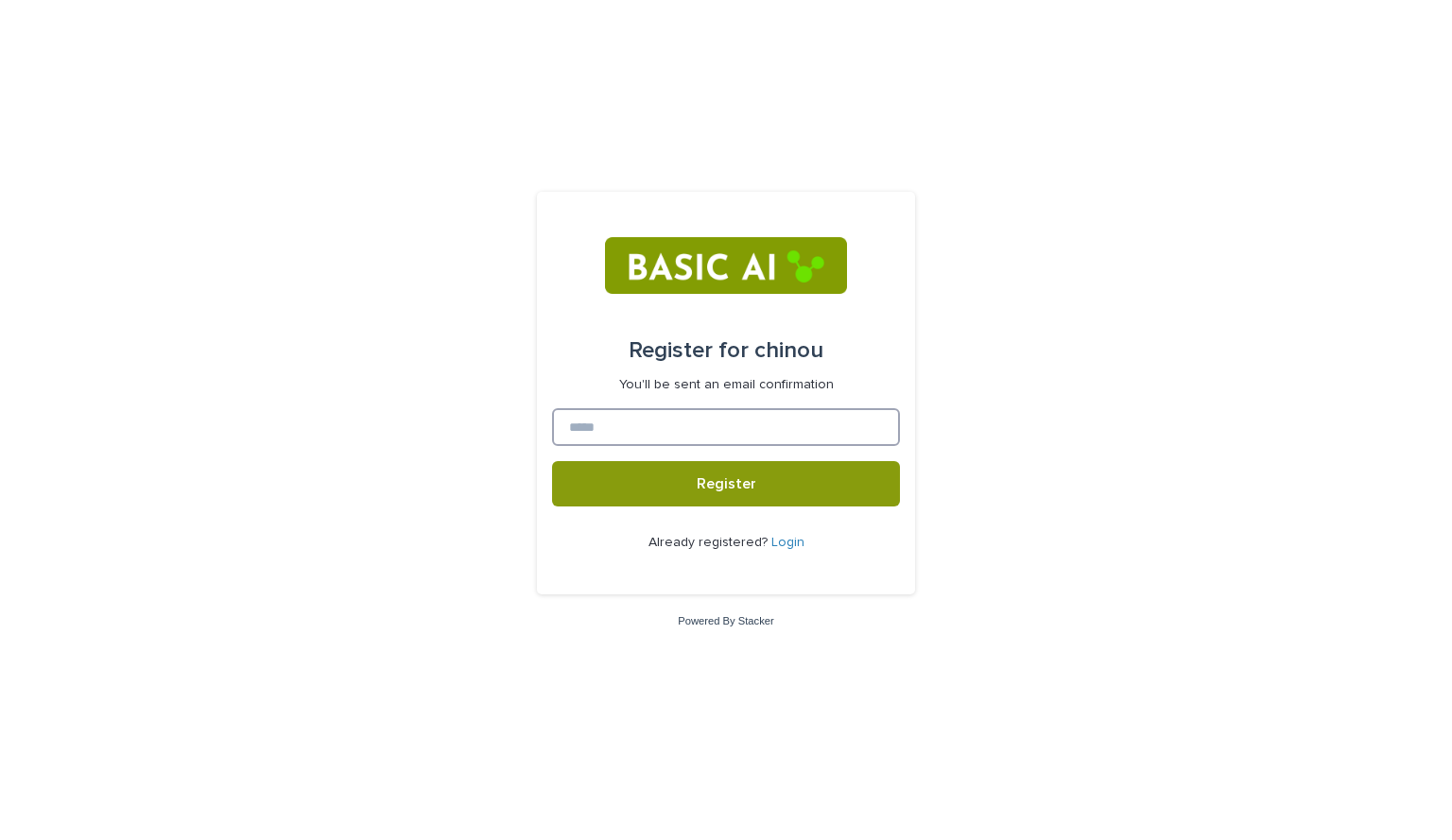
click at [729, 439] on input at bounding box center [726, 427] width 348 height 38
type input "**********"
click at [553, 462] on button "Register" at bounding box center [726, 484] width 348 height 45
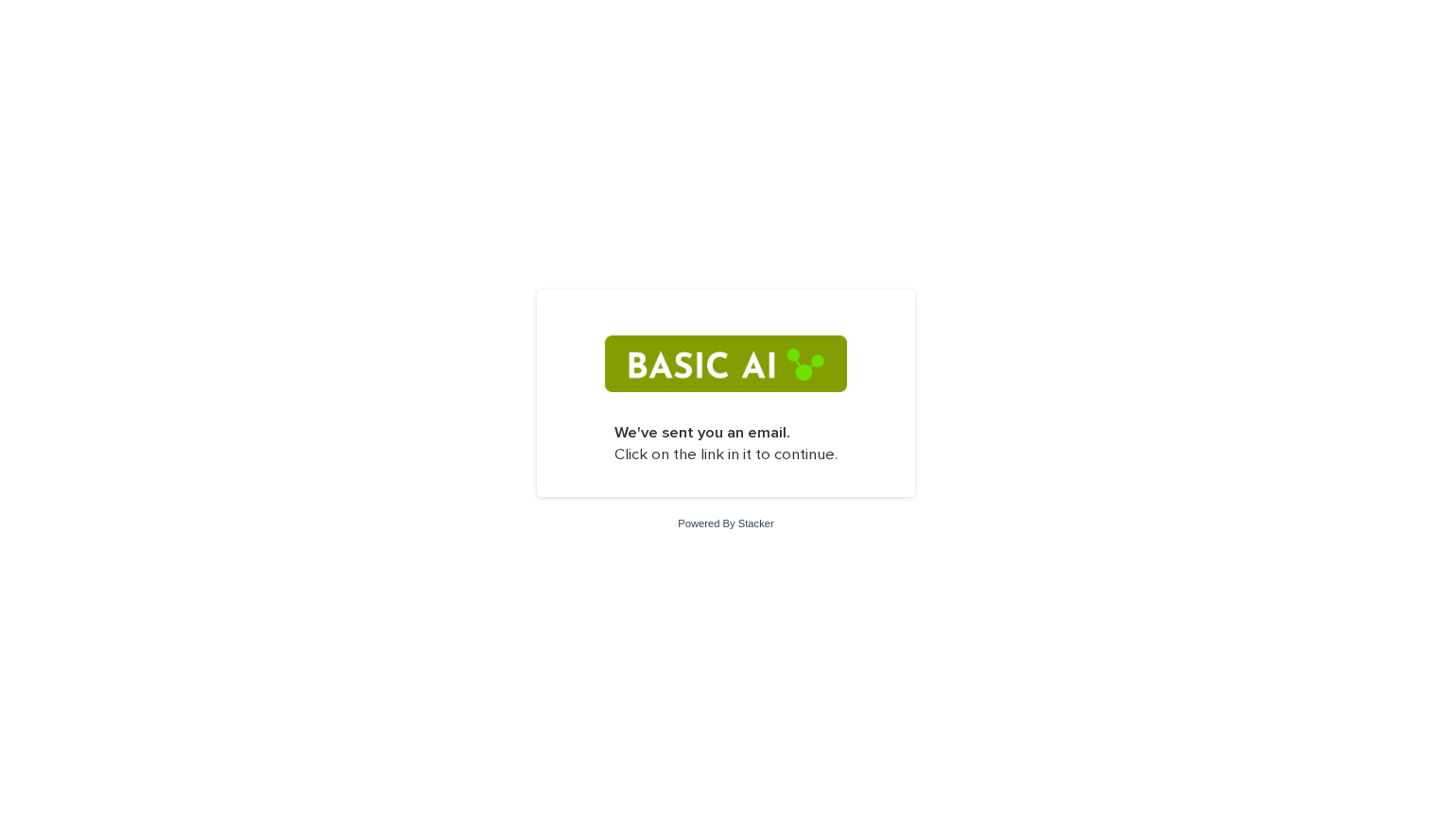
click at [748, 341] on img at bounding box center [726, 363] width 241 height 56
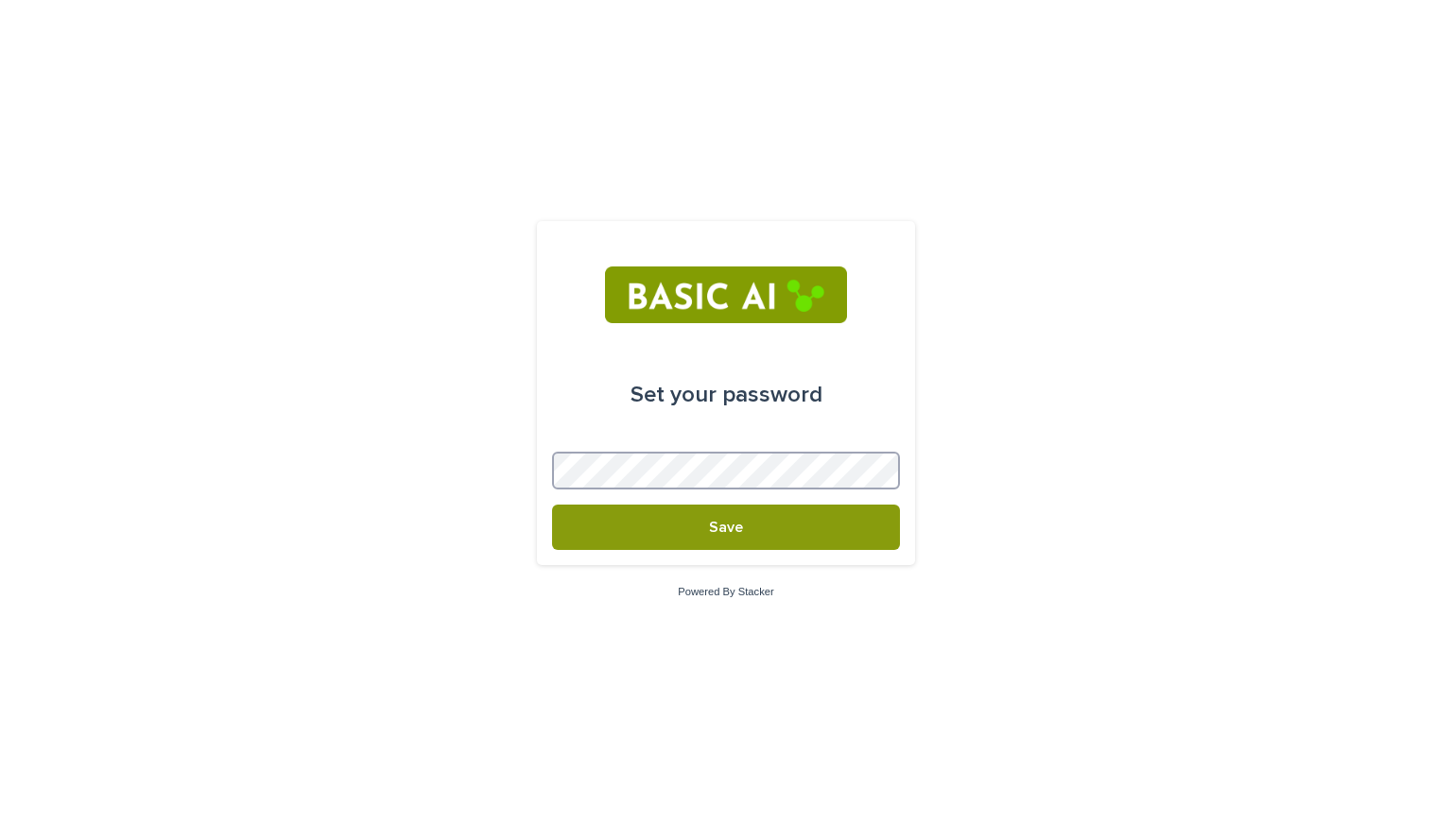
click at [553, 505] on button "Save" at bounding box center [726, 527] width 348 height 45
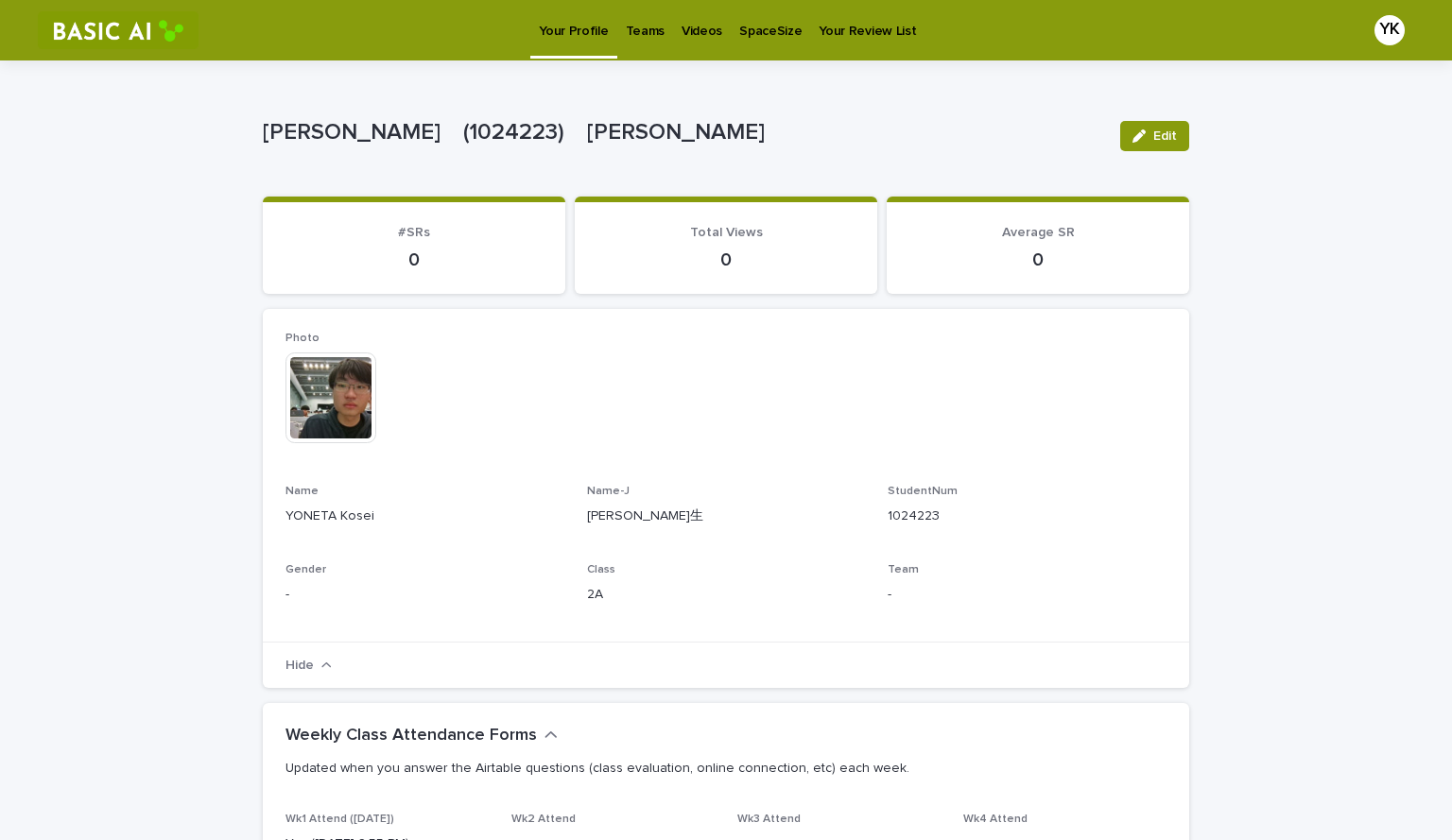
click at [875, 22] on p "Your Review List" at bounding box center [868, 20] width 98 height 40
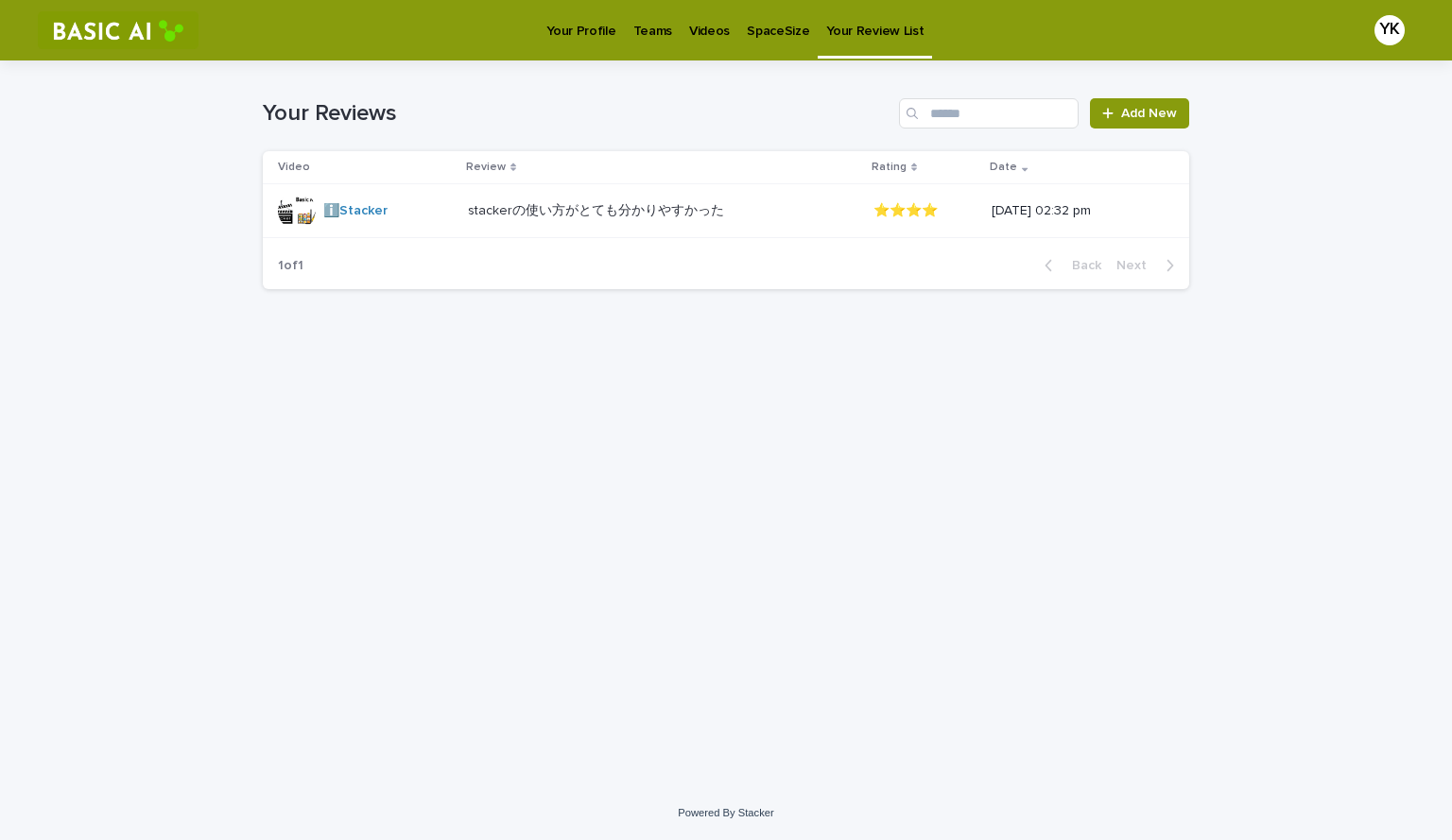
click at [784, 18] on p "SpaceSize" at bounding box center [777, 20] width 62 height 40
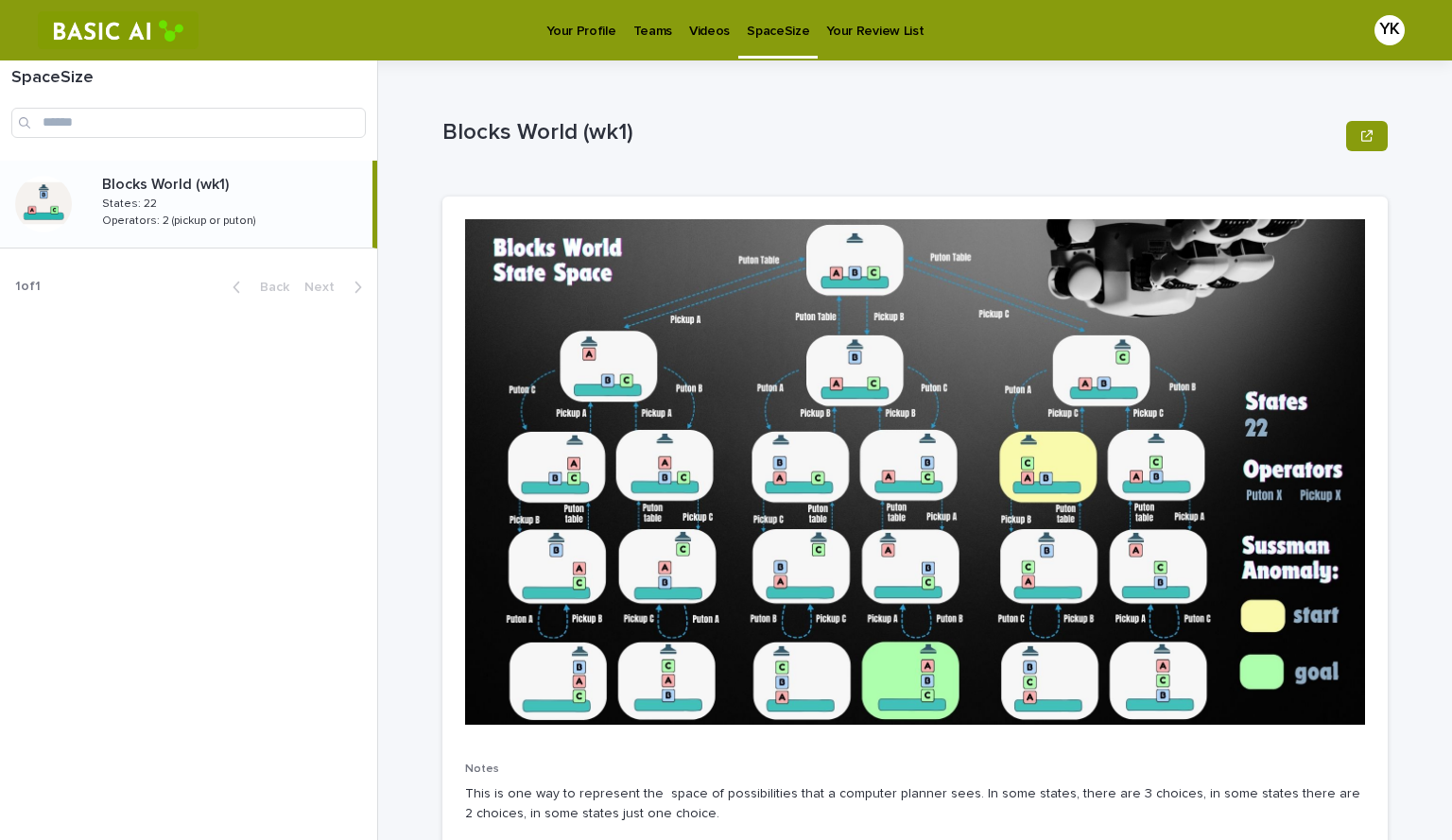
click at [701, 43] on link "Videos" at bounding box center [709, 29] width 57 height 58
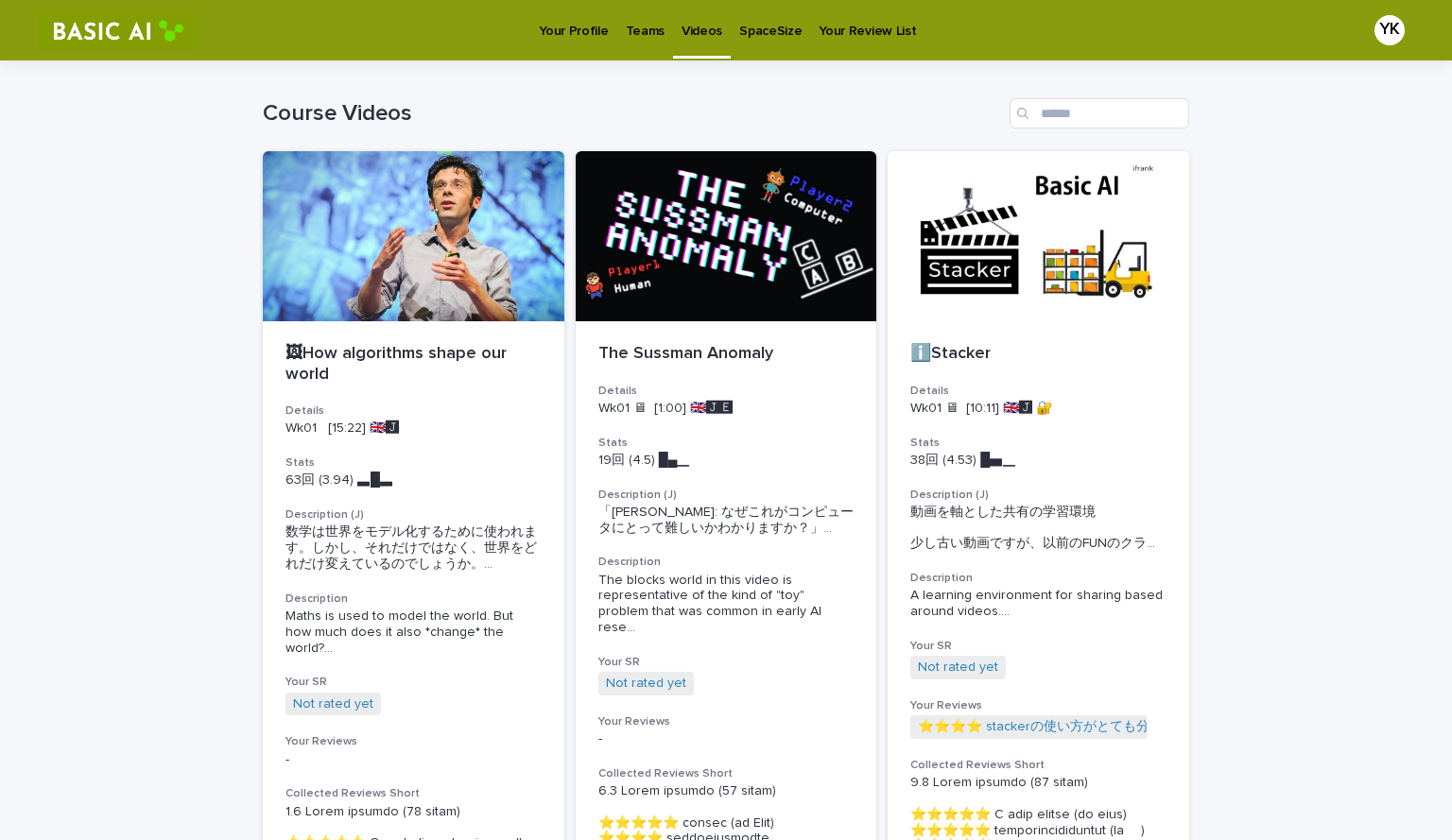
click at [543, 14] on p "Your Profile" at bounding box center [574, 20] width 69 height 40
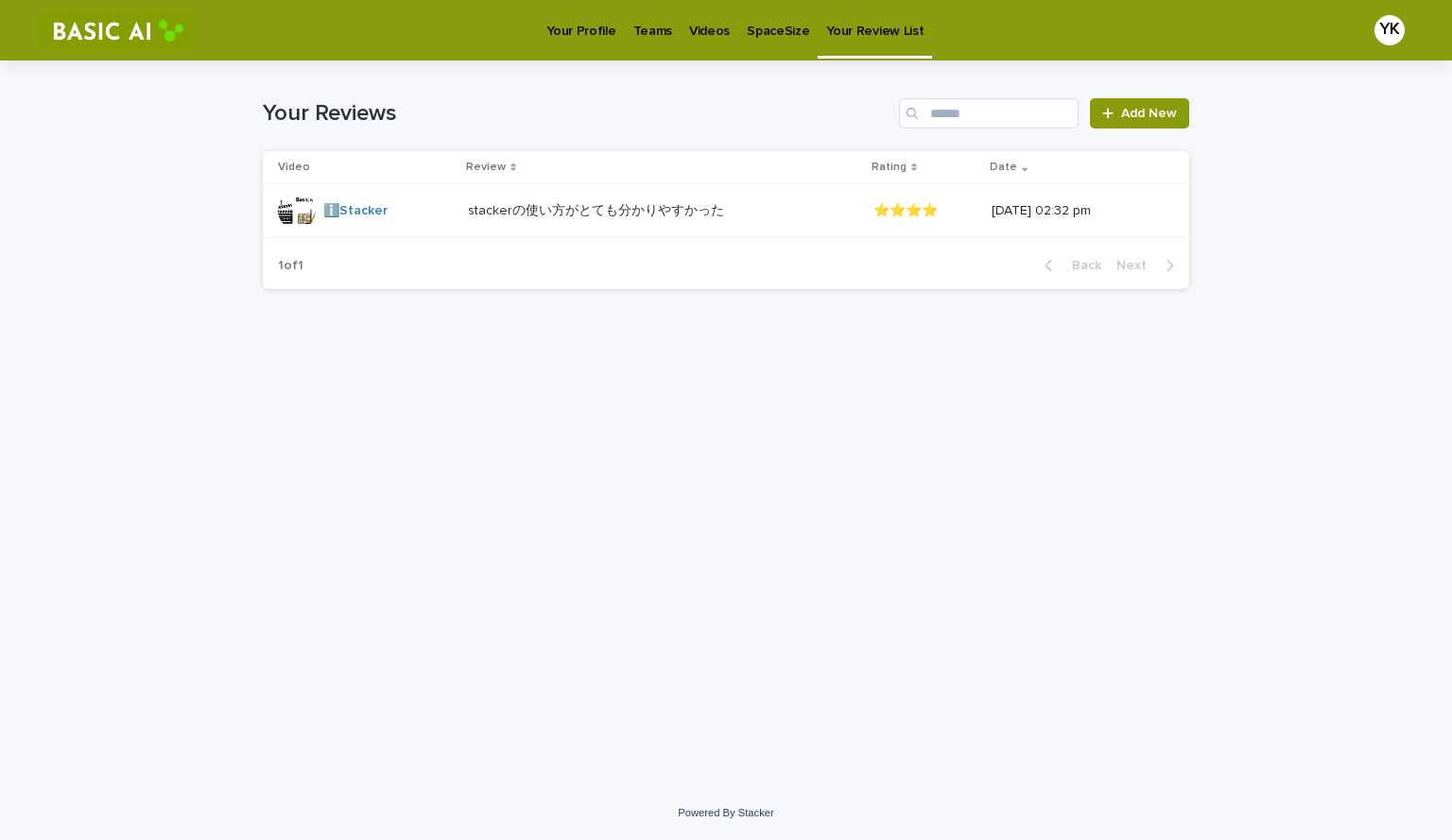
click at [550, 23] on p "Your Profile" at bounding box center [581, 20] width 69 height 40
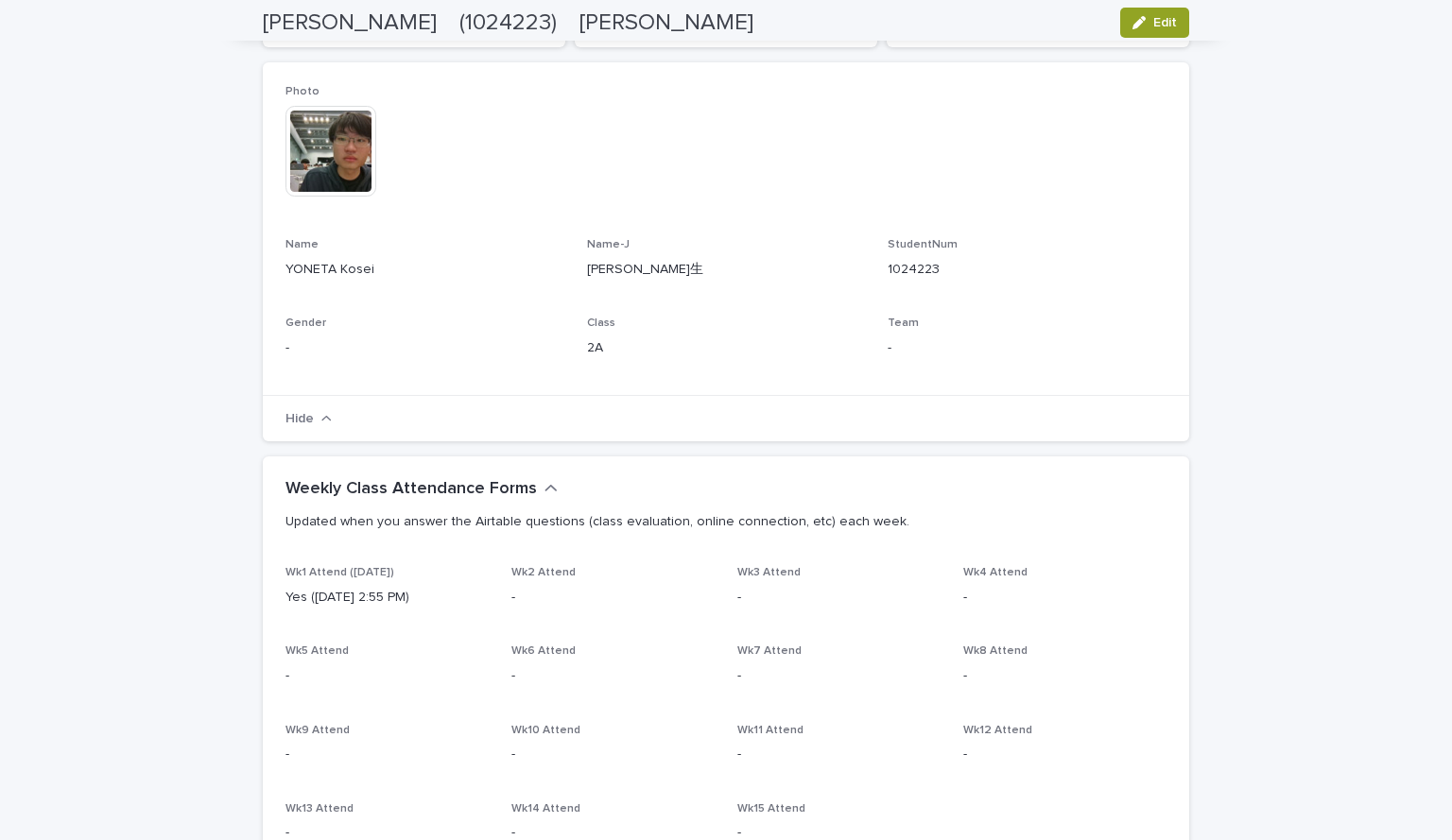
scroll to position [248, 0]
click at [522, 490] on h2 "Weekly Class Attendance Forms" at bounding box center [411, 488] width 251 height 21
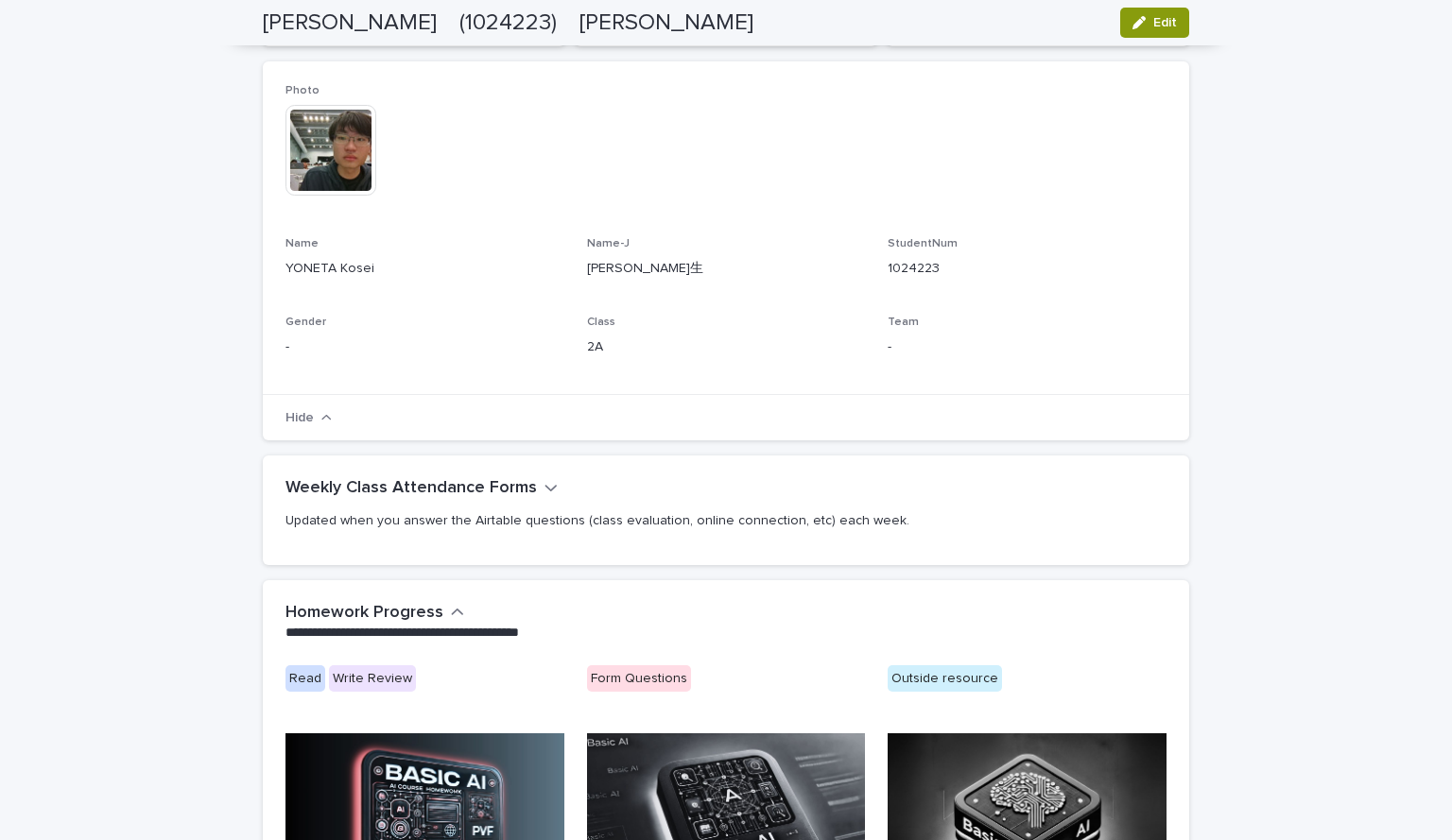
click at [546, 489] on icon "button" at bounding box center [552, 487] width 11 height 7
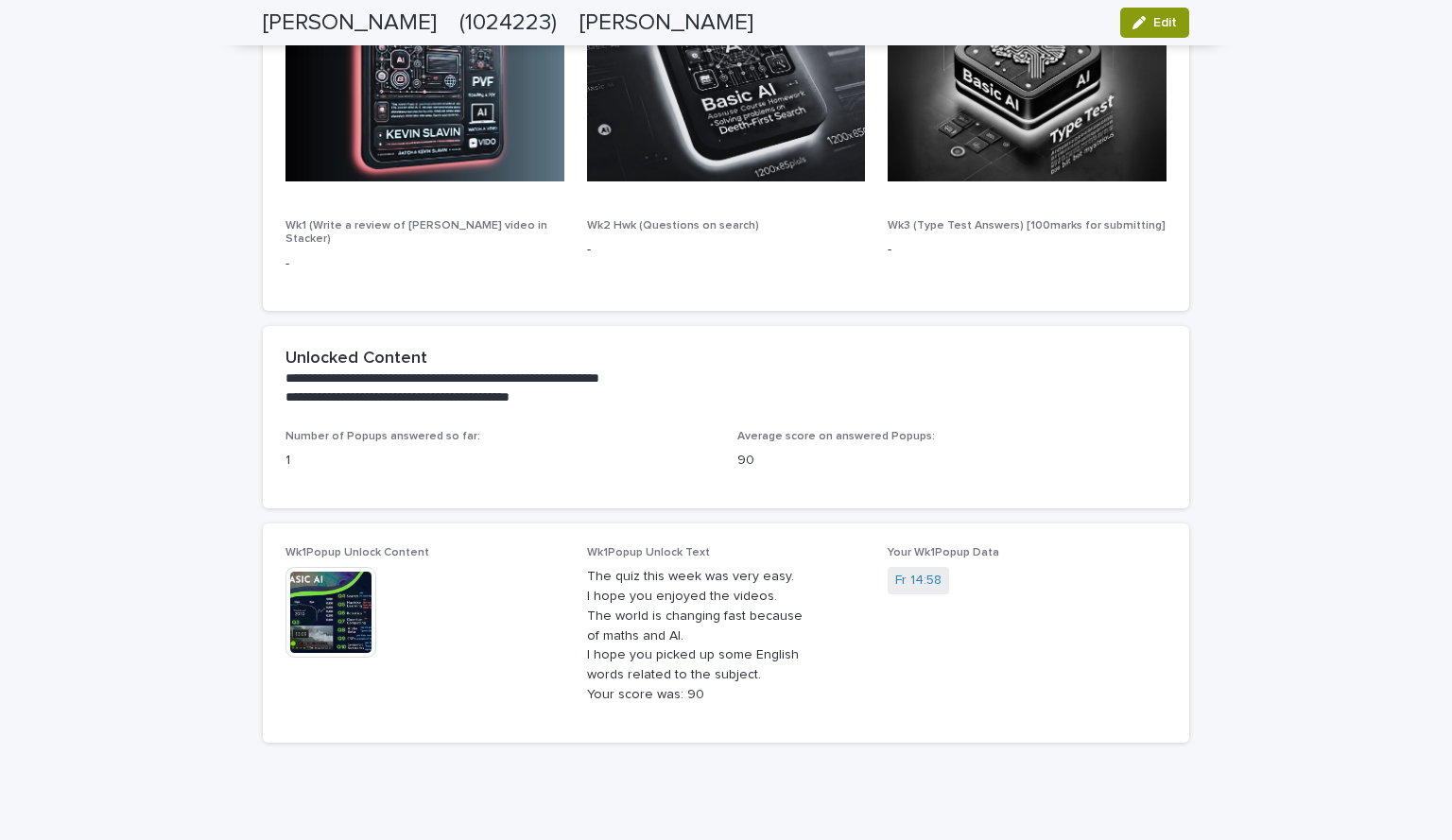
scroll to position [1315, 0]
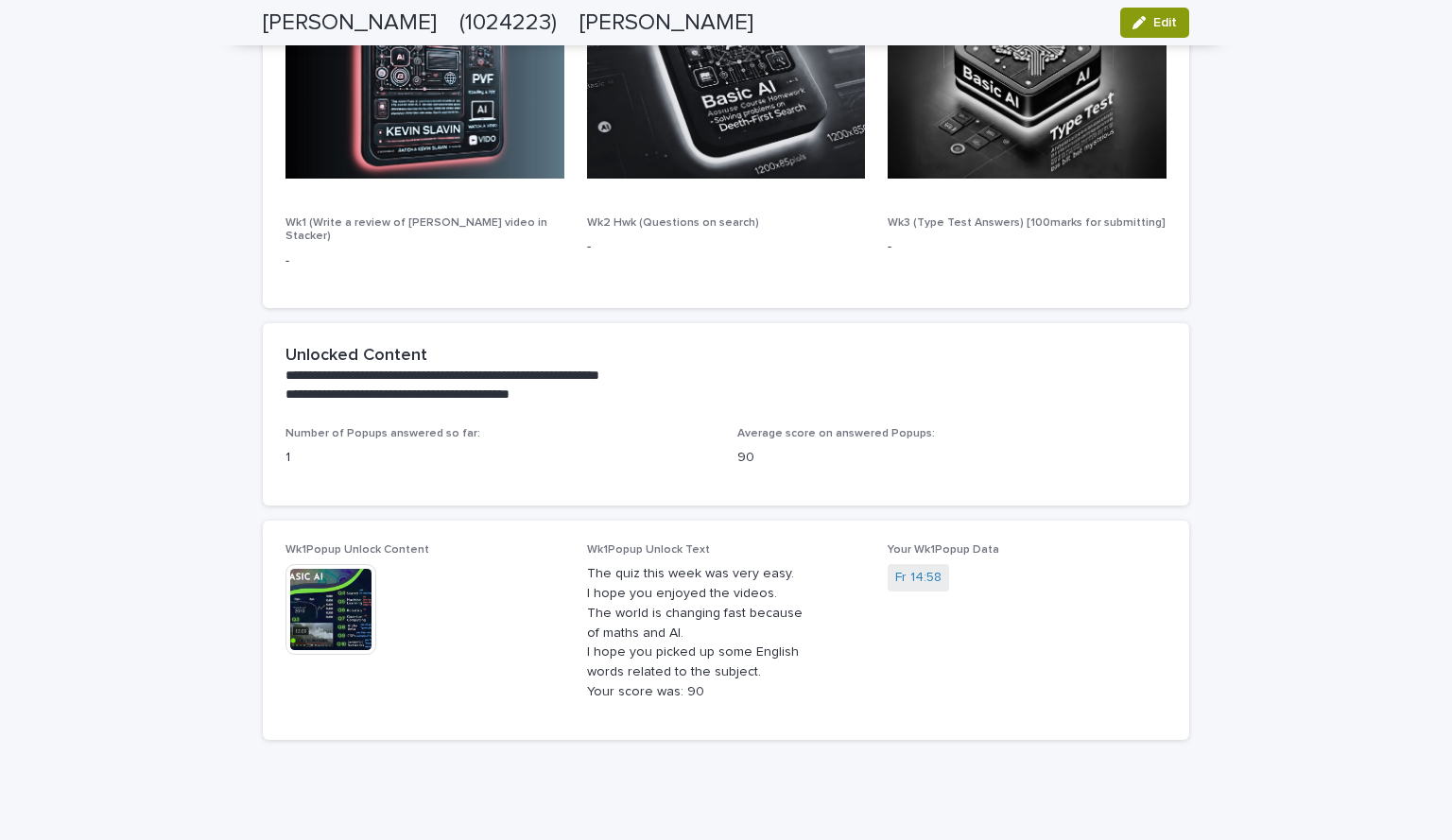
click at [774, 448] on p "90" at bounding box center [951, 458] width 429 height 20
click at [322, 592] on img at bounding box center [331, 609] width 91 height 91
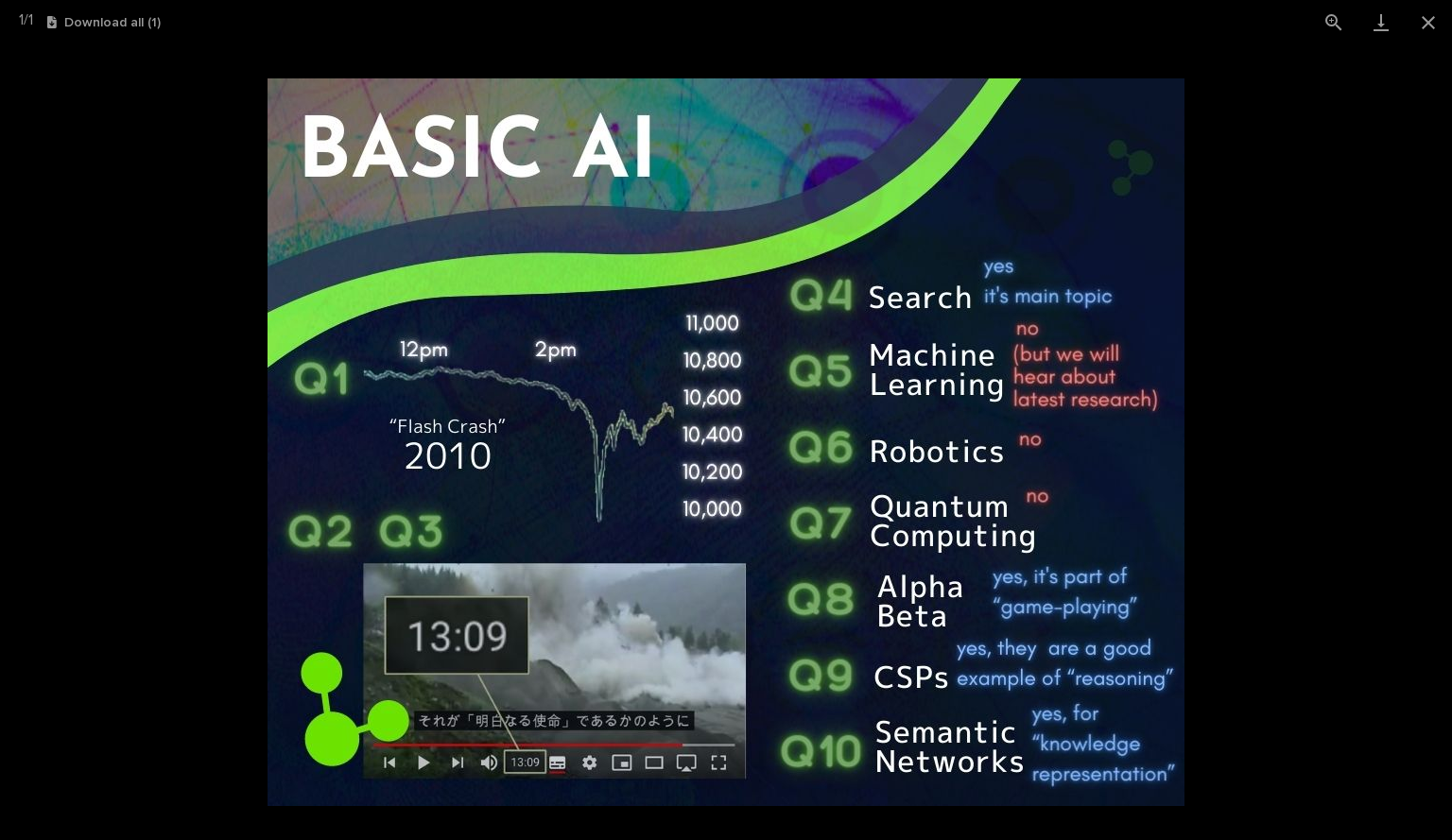
click at [215, 535] on picture at bounding box center [726, 442] width 1452 height 796
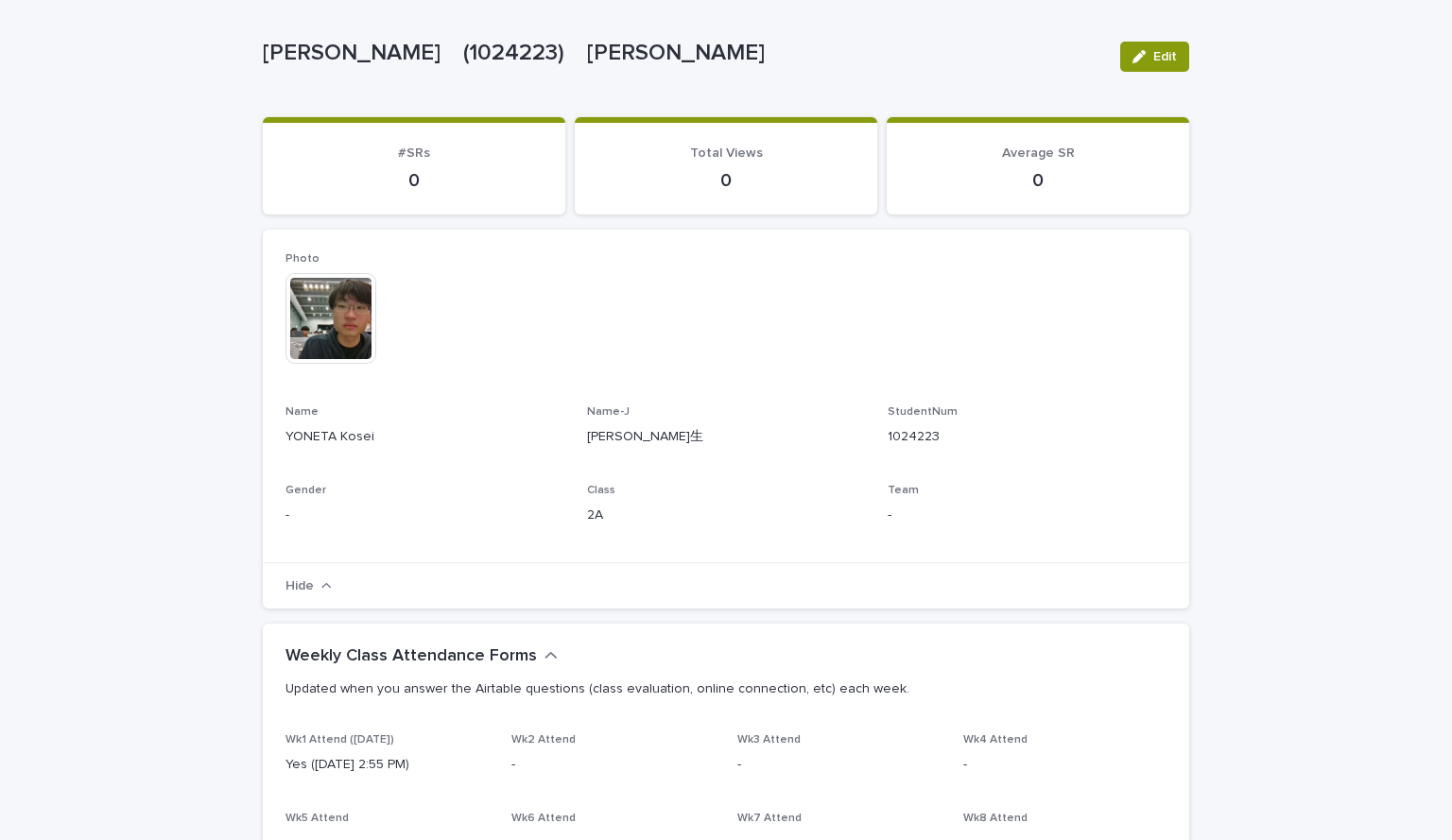
scroll to position [0, 0]
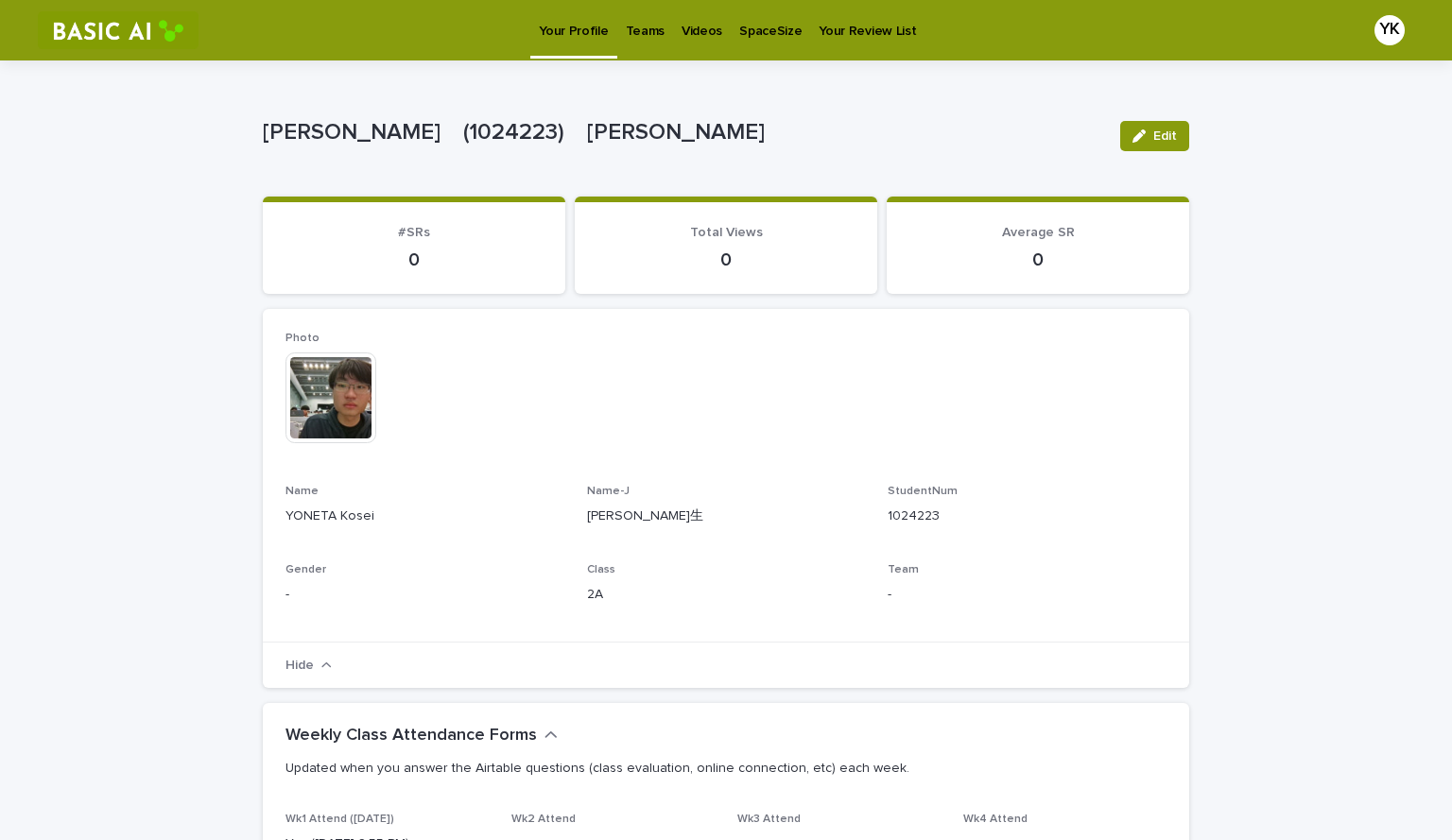
click at [432, 247] on div "0" at bounding box center [414, 258] width 257 height 27
click at [413, 263] on p "0" at bounding box center [414, 260] width 257 height 23
drag, startPoint x: 413, startPoint y: 263, endPoint x: 642, endPoint y: 235, distance: 230.7
click at [642, 235] on div "#SRs 0 Total Views 0 Average SR 0" at bounding box center [726, 246] width 926 height 97
click at [1173, 104] on div "Edit" at bounding box center [1151, 136] width 76 height 75
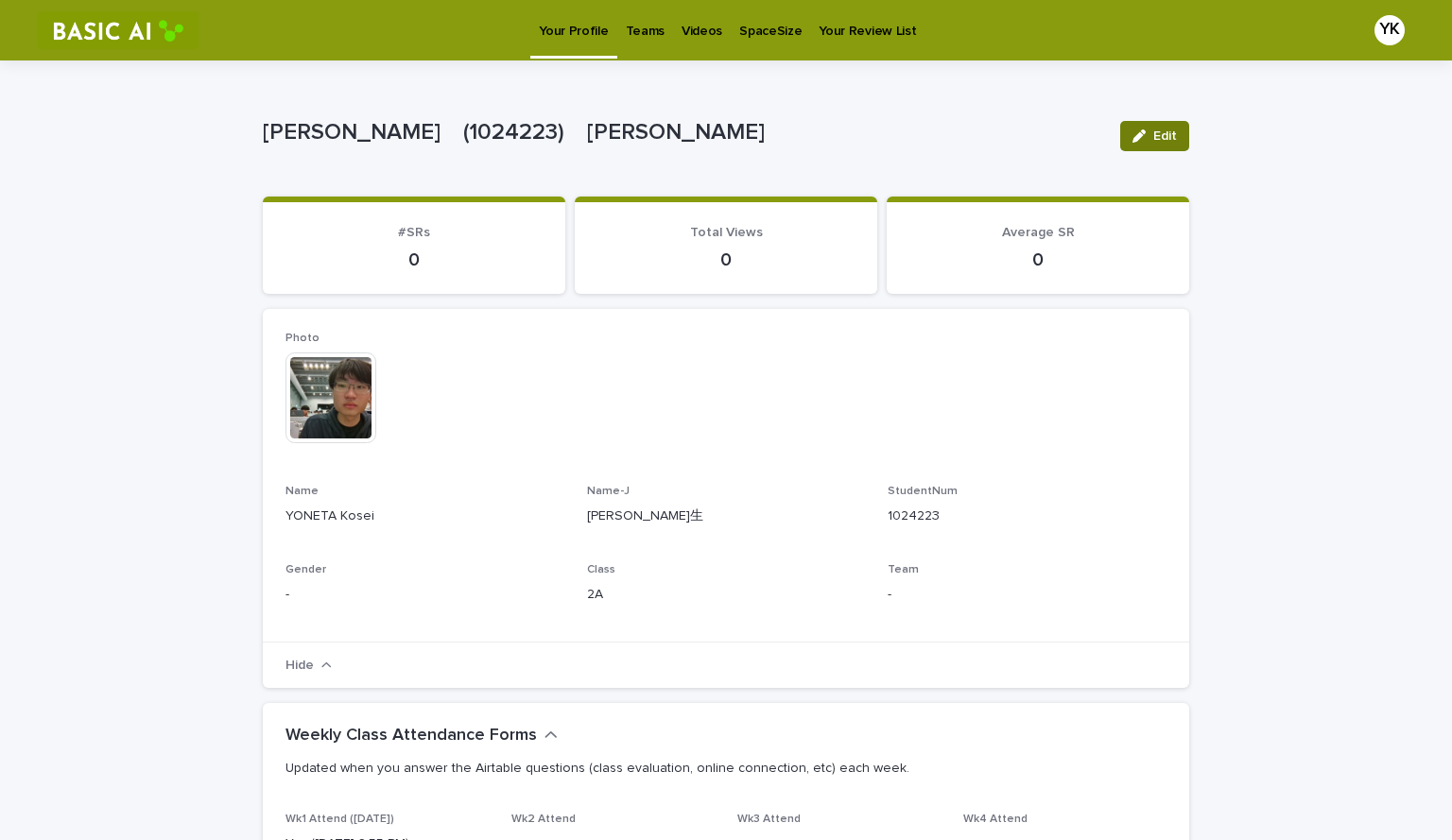
click at [1157, 129] on button "Edit" at bounding box center [1155, 137] width 69 height 31
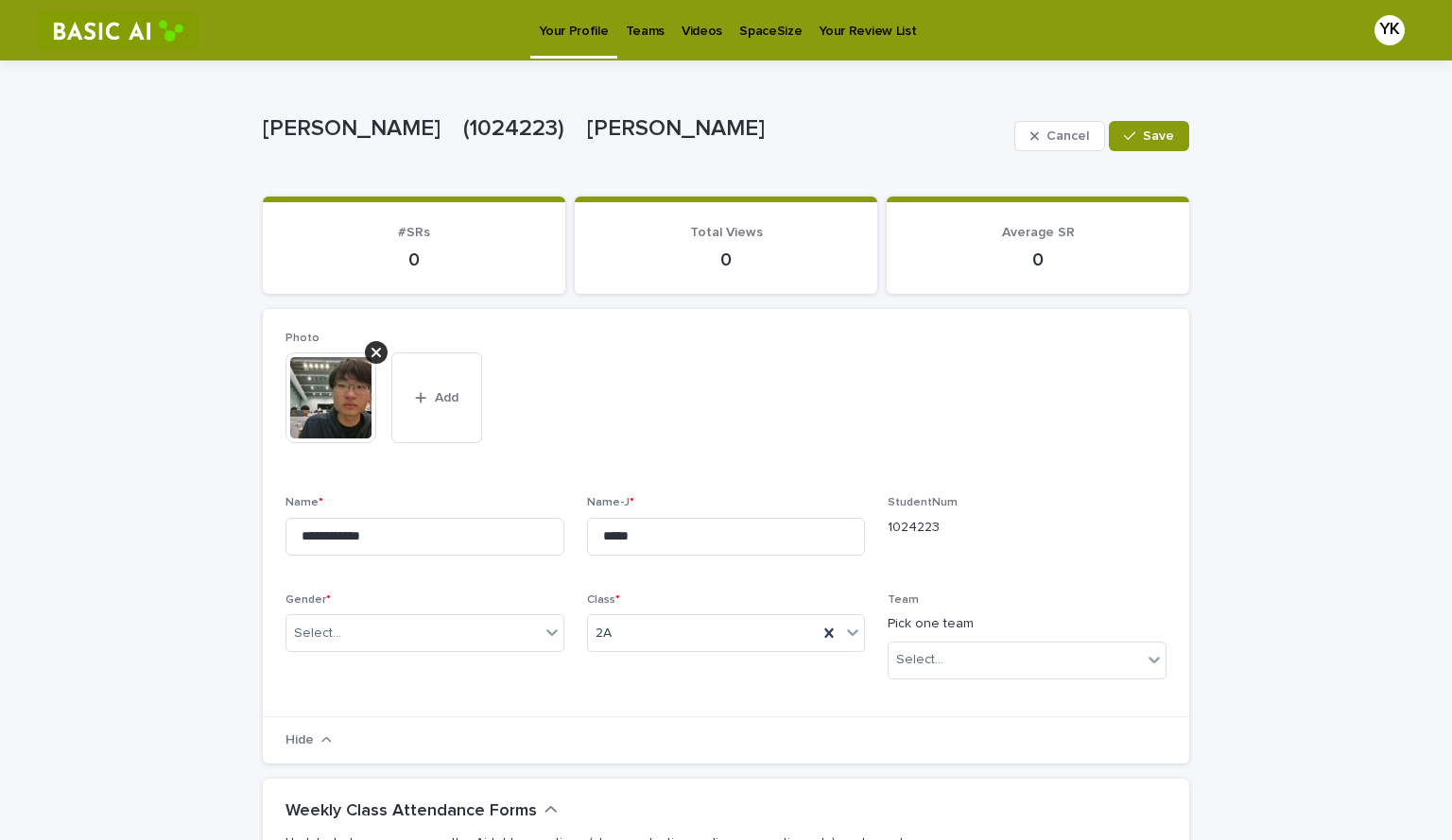
click at [1157, 129] on button "Save" at bounding box center [1149, 137] width 80 height 31
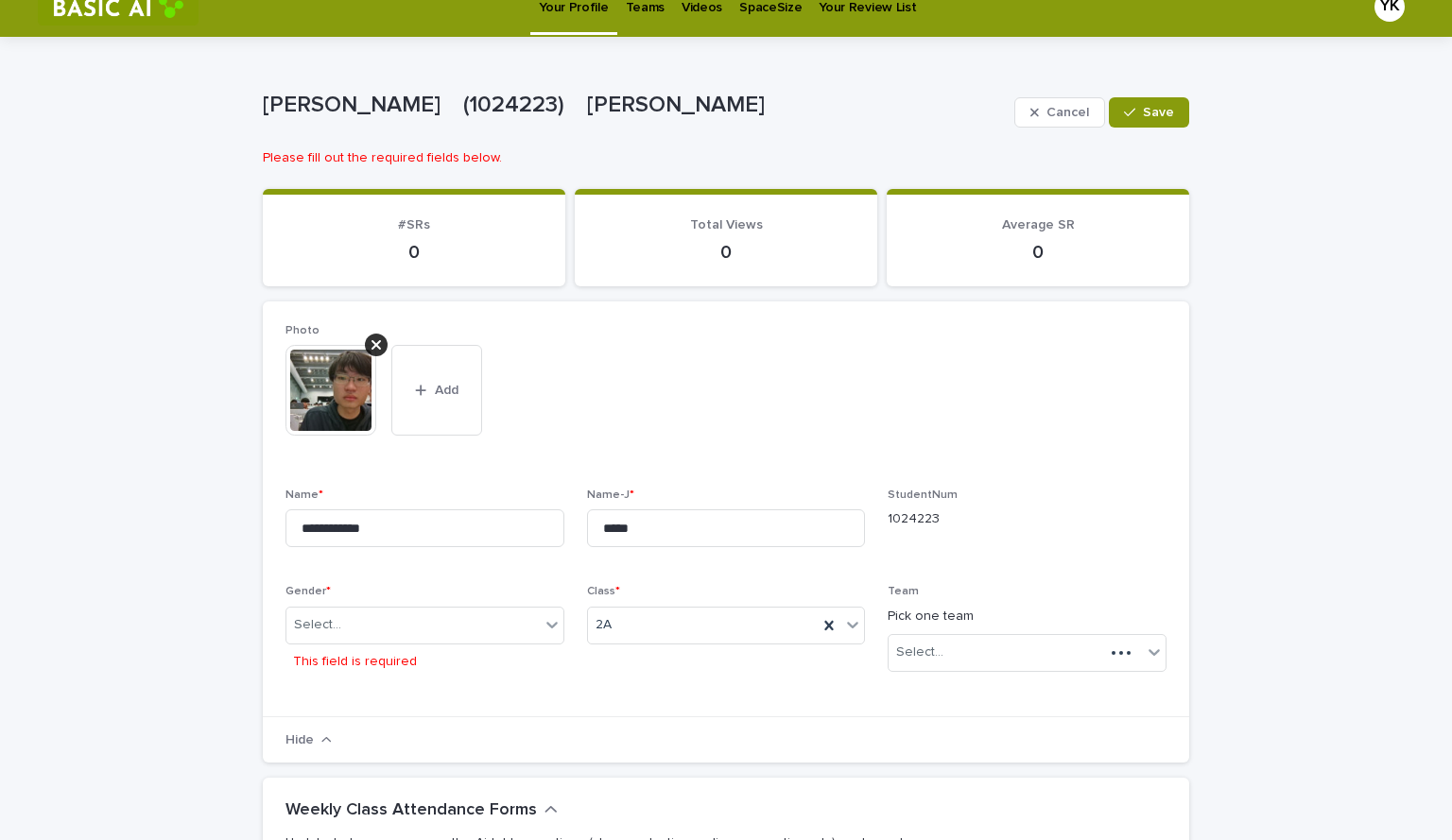
scroll to position [8, 0]
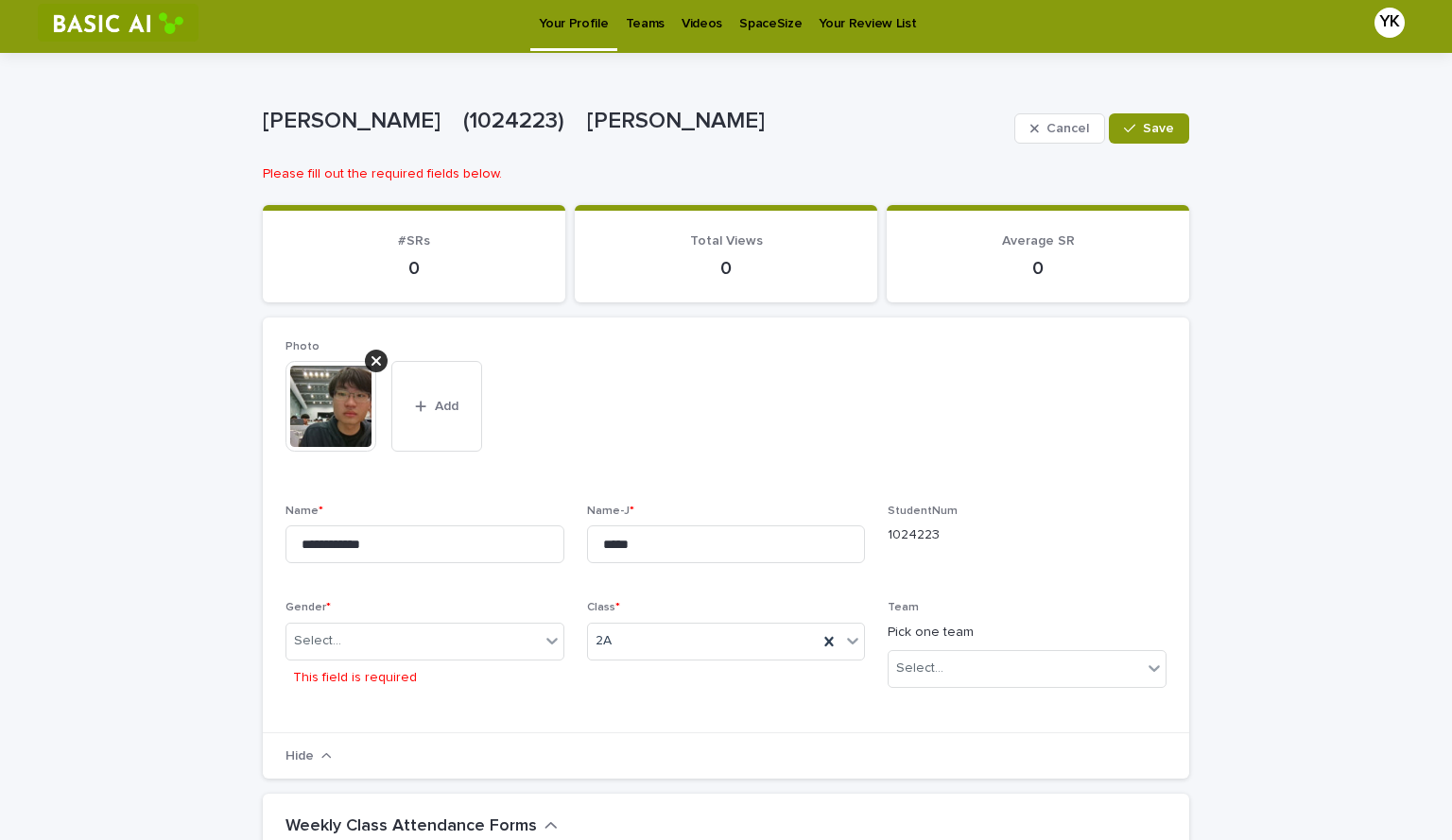
click at [1037, 143] on div "Cancel Save" at bounding box center [1101, 128] width 175 height 75
click at [1038, 142] on button "Cancel" at bounding box center [1059, 129] width 91 height 31
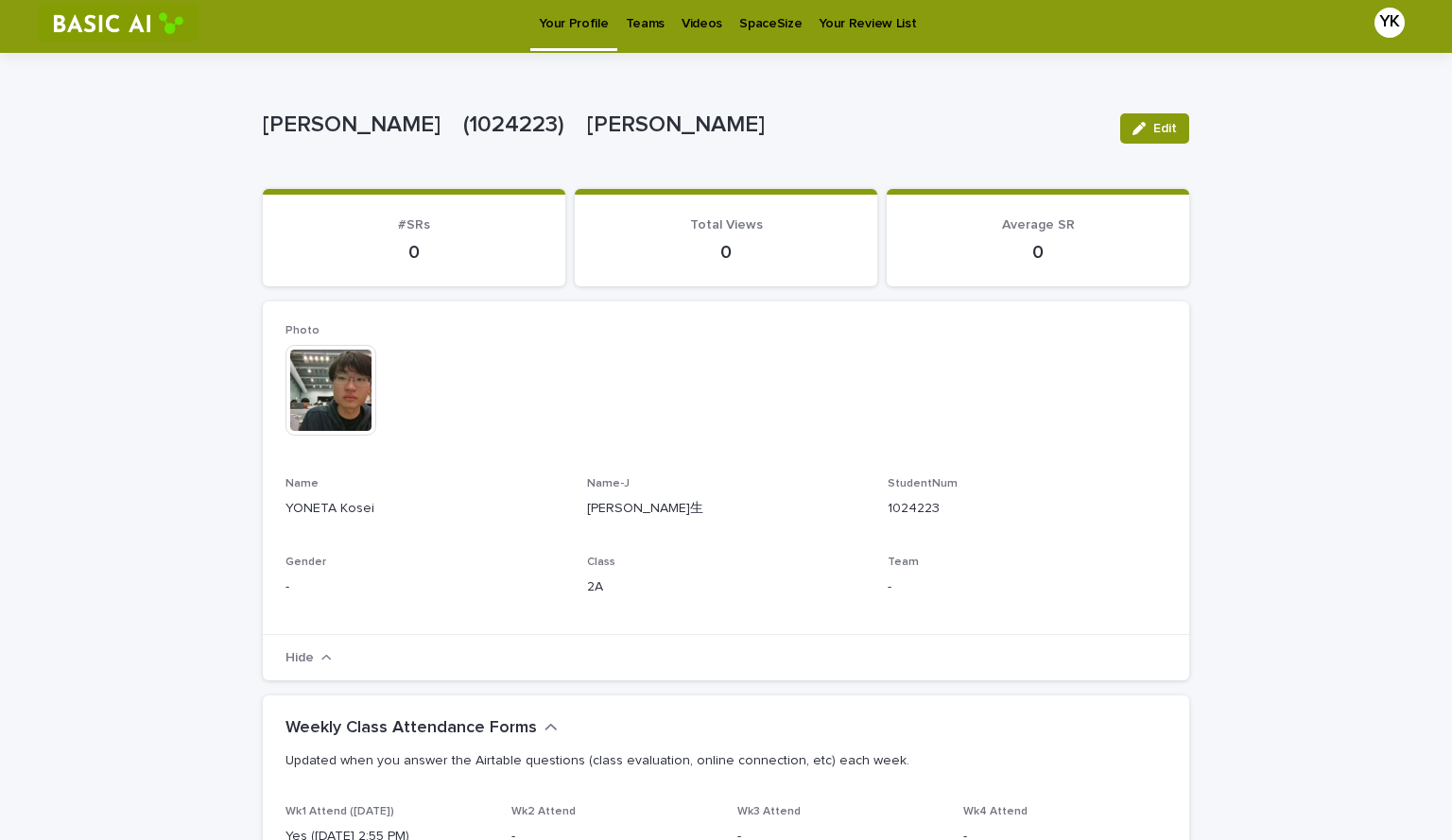
click at [1043, 137] on p "YONETA Kosei　(1024223)　米田　昊生" at bounding box center [683, 125] width 842 height 28
click at [639, 26] on p "Teams" at bounding box center [645, 12] width 39 height 40
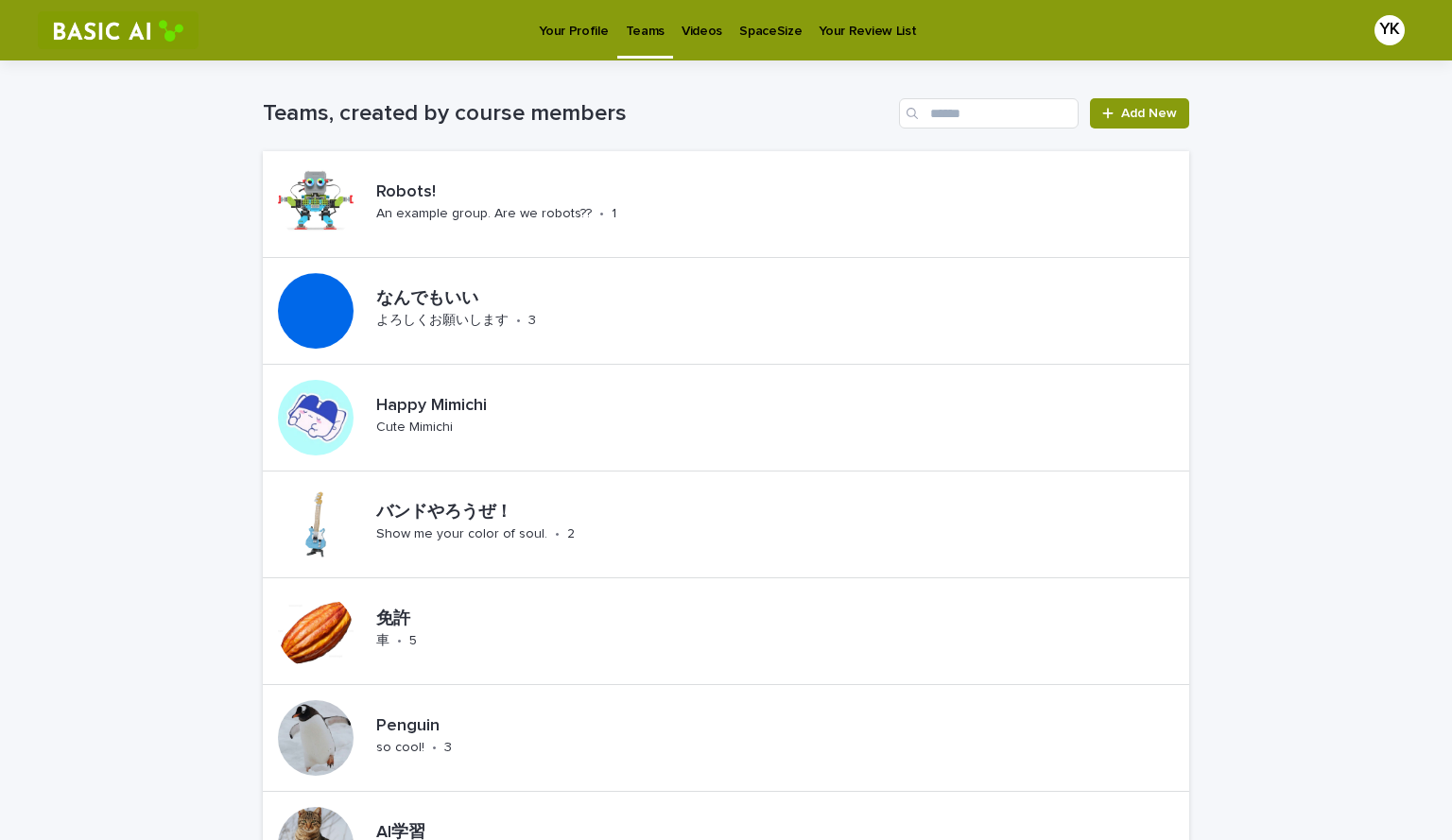
click at [695, 36] on p "Videos" at bounding box center [702, 20] width 41 height 40
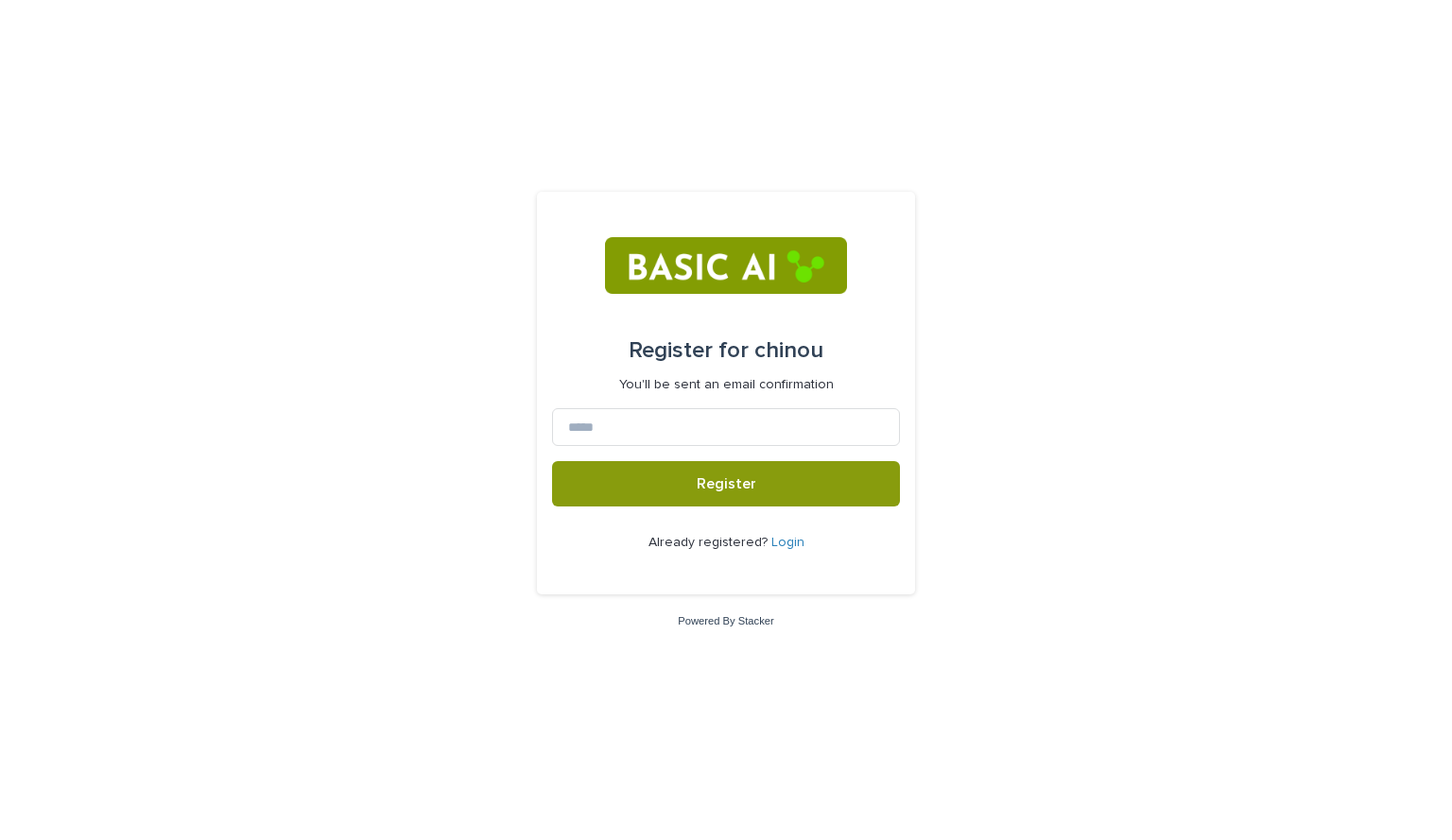
click at [781, 398] on form "Register for chinou You'll be sent an email confirmation Register Already regis…" at bounding box center [726, 394] width 348 height 373
click at [764, 412] on input at bounding box center [726, 427] width 348 height 38
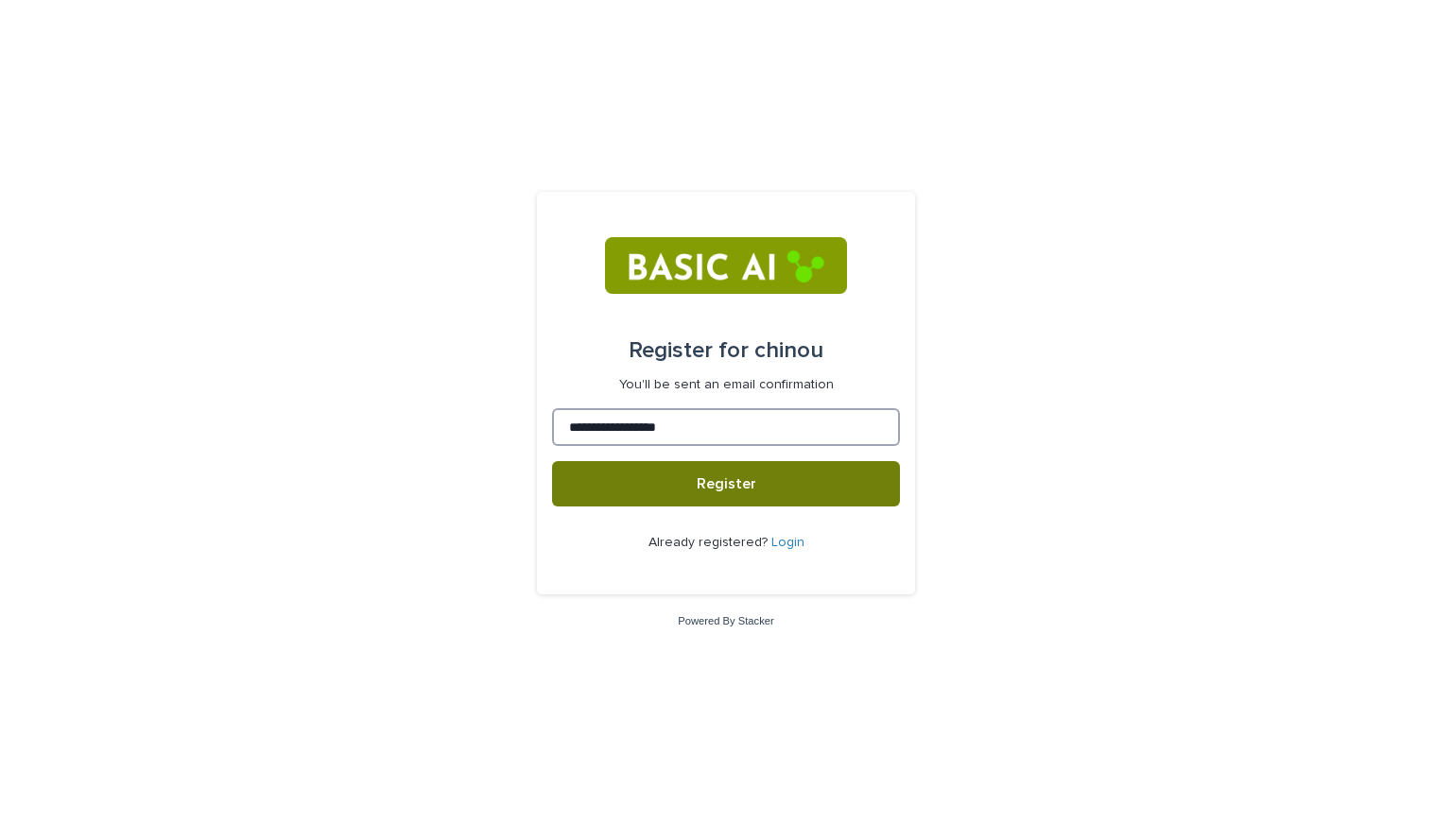
type input "**********"
click at [845, 491] on button "Register" at bounding box center [726, 484] width 348 height 45
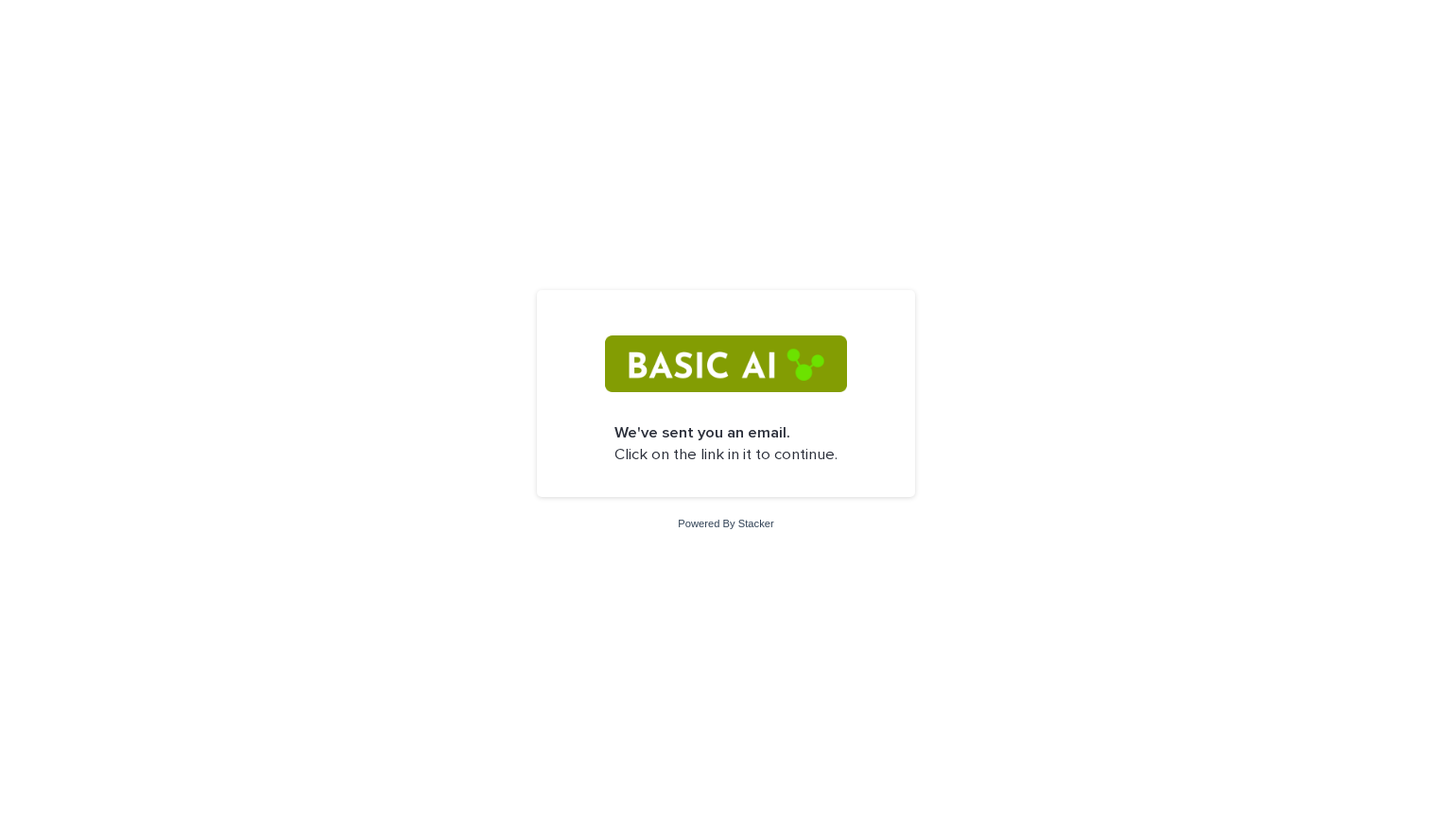
drag, startPoint x: 718, startPoint y: 315, endPoint x: 716, endPoint y: 334, distance: 19.1
click at [716, 334] on form "We've sent you an email. Click on the link in it to continue." at bounding box center [726, 393] width 348 height 177
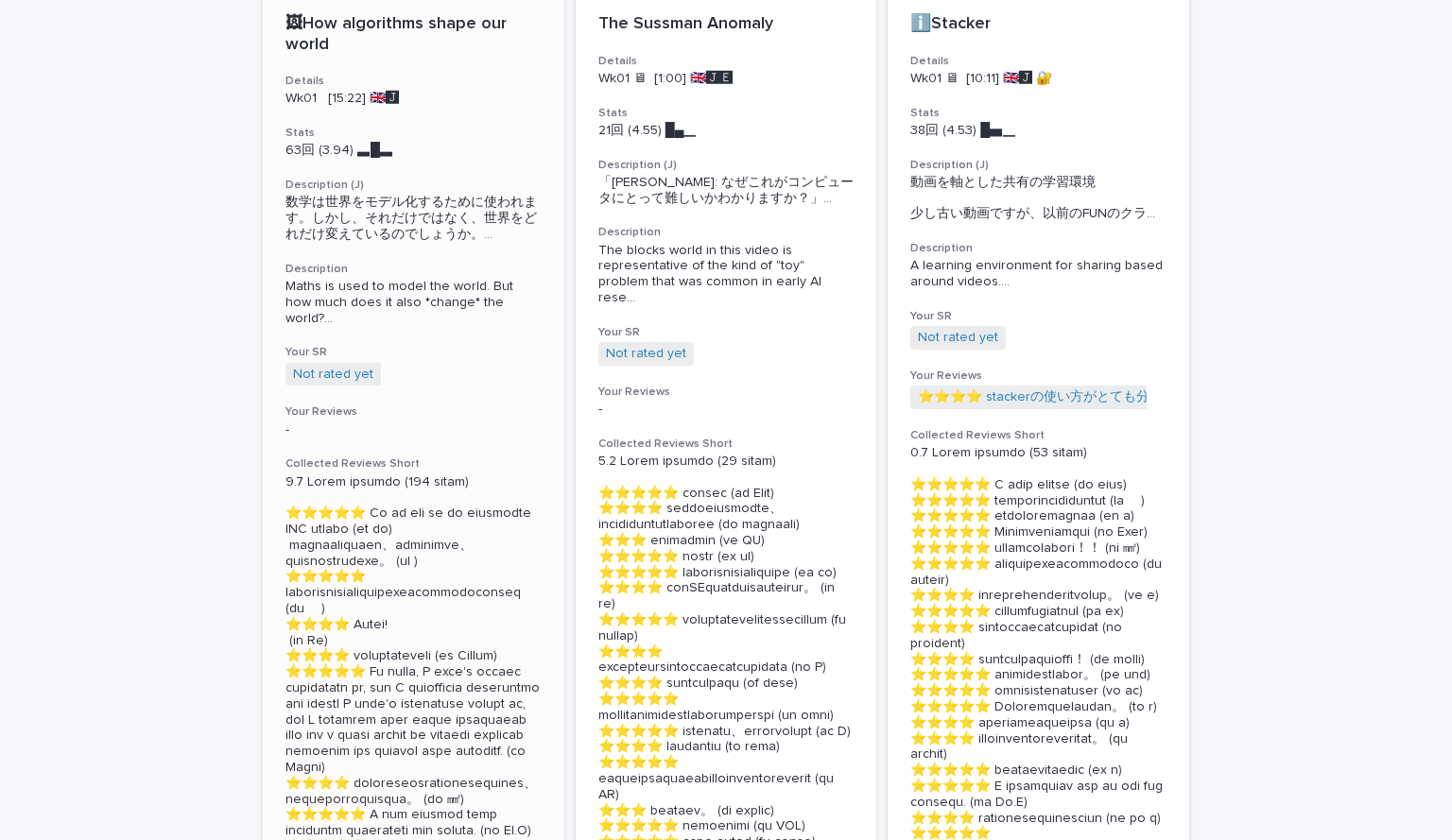
scroll to position [329, 0]
click at [945, 347] on link "Not rated yet" at bounding box center [958, 338] width 80 height 16
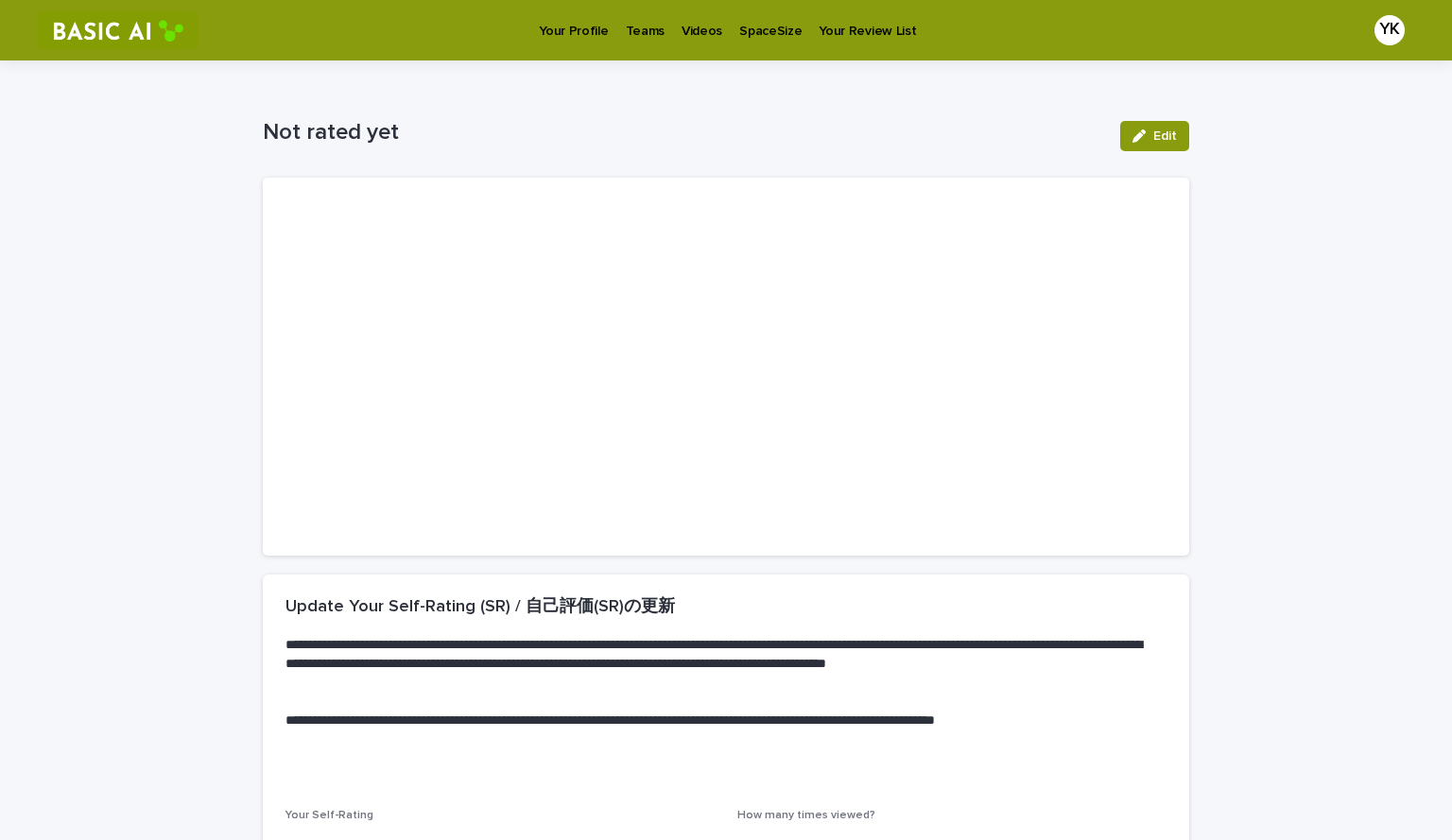
scroll to position [211, 0]
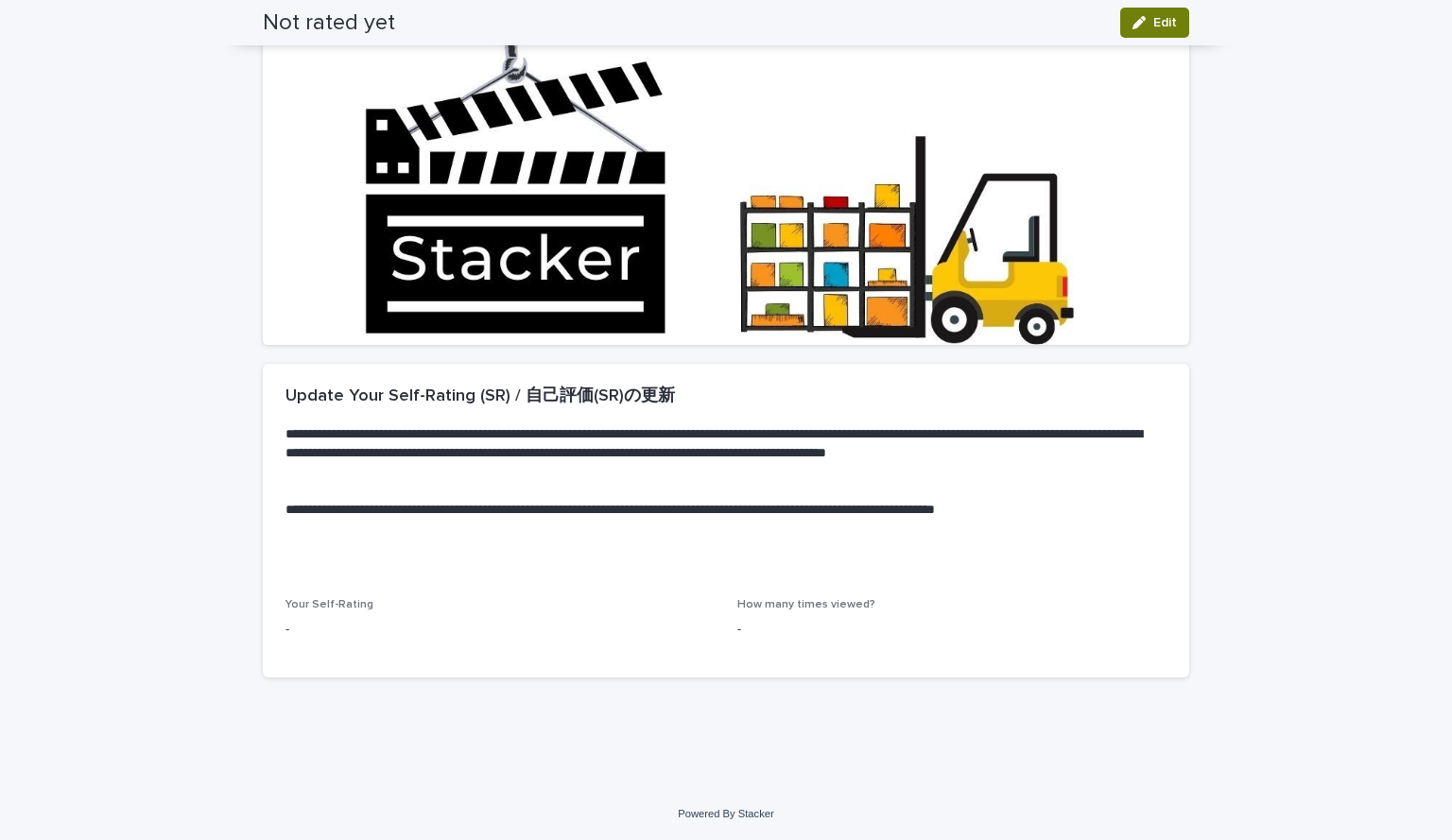
click at [1155, 31] on button "Edit" at bounding box center [1155, 23] width 69 height 31
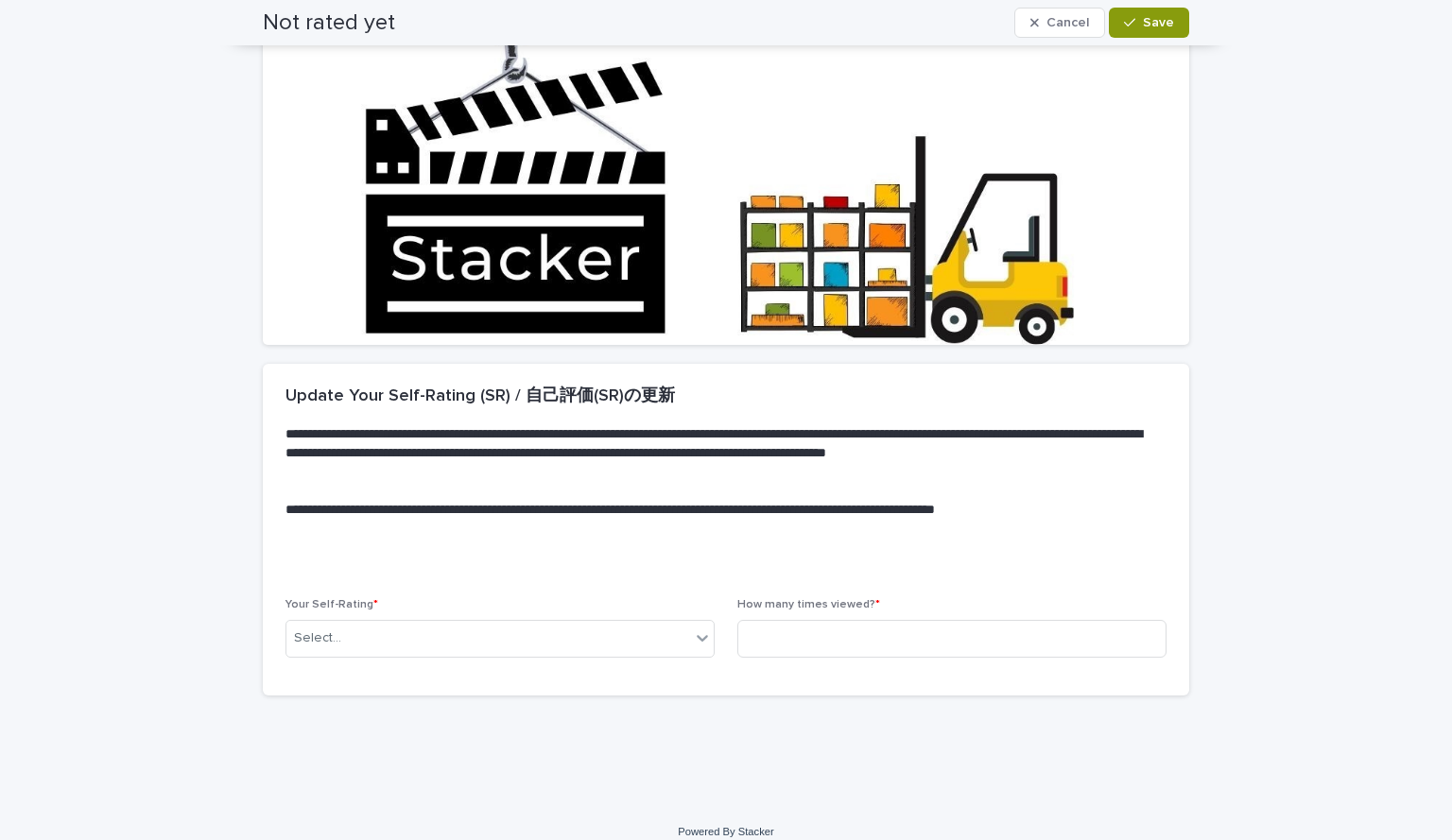
scroll to position [220, 0]
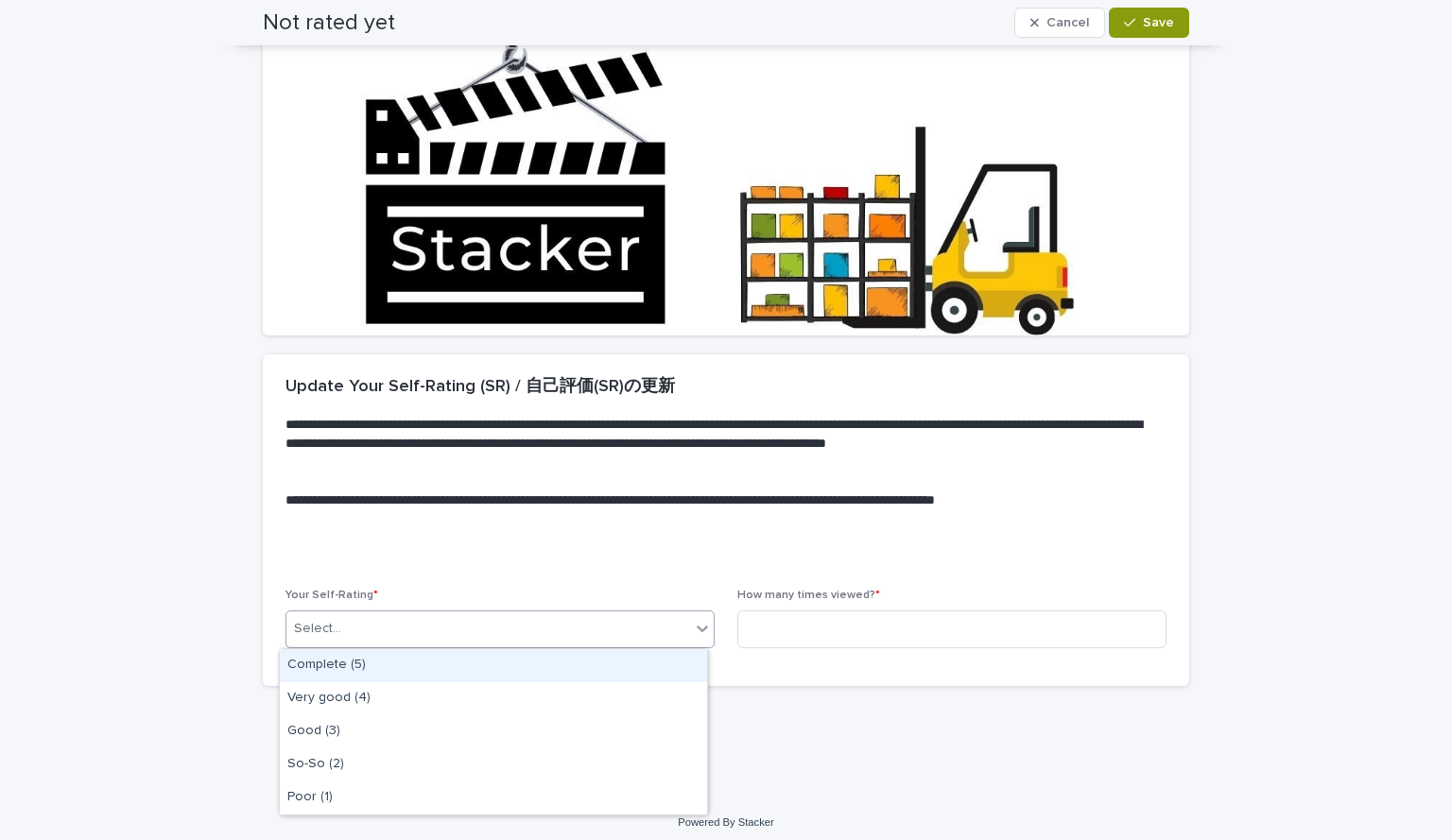
click at [643, 631] on div "Select..." at bounding box center [488, 629] width 403 height 32
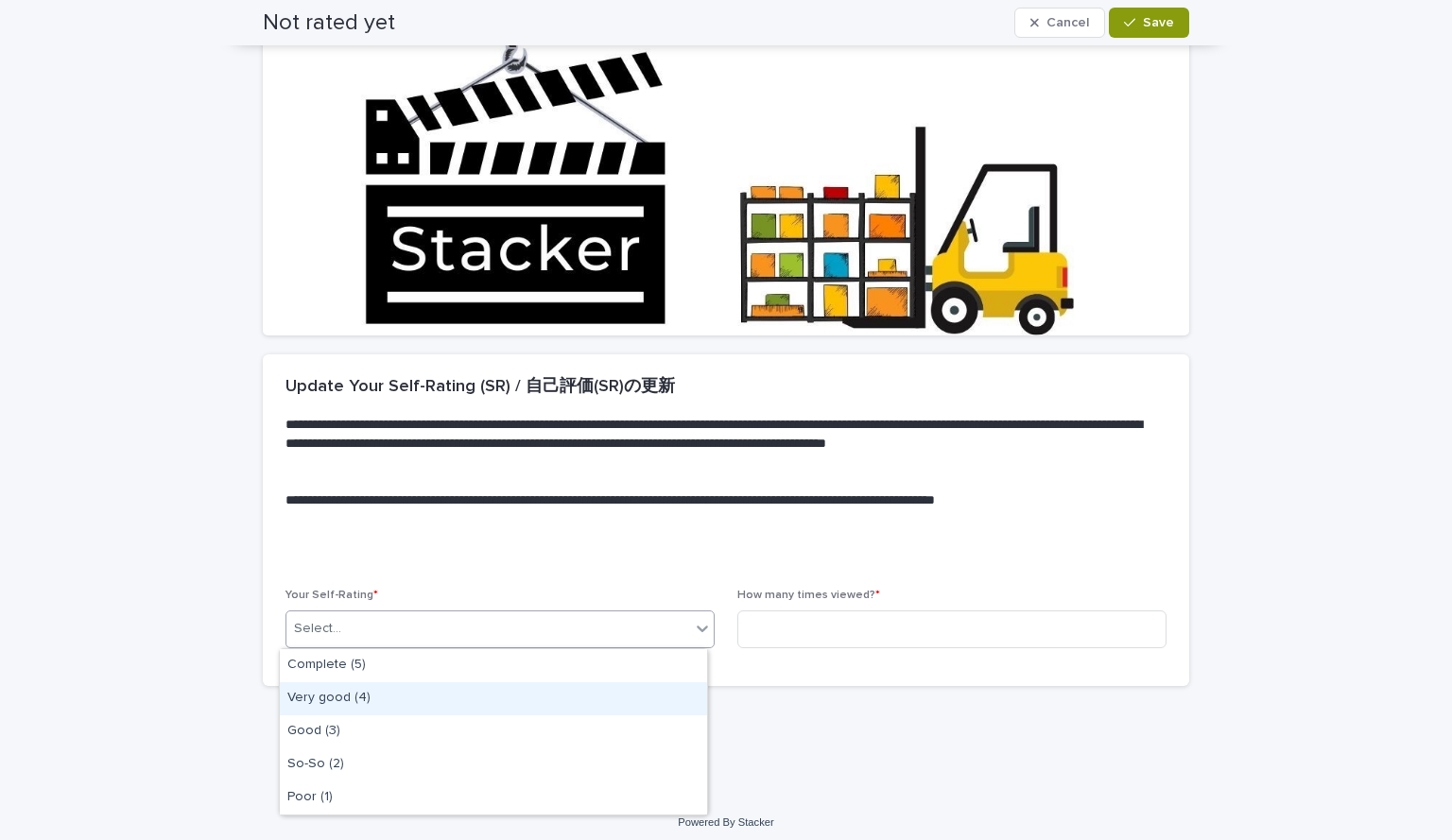
click at [613, 697] on div "Very good (4)" at bounding box center [493, 699] width 427 height 33
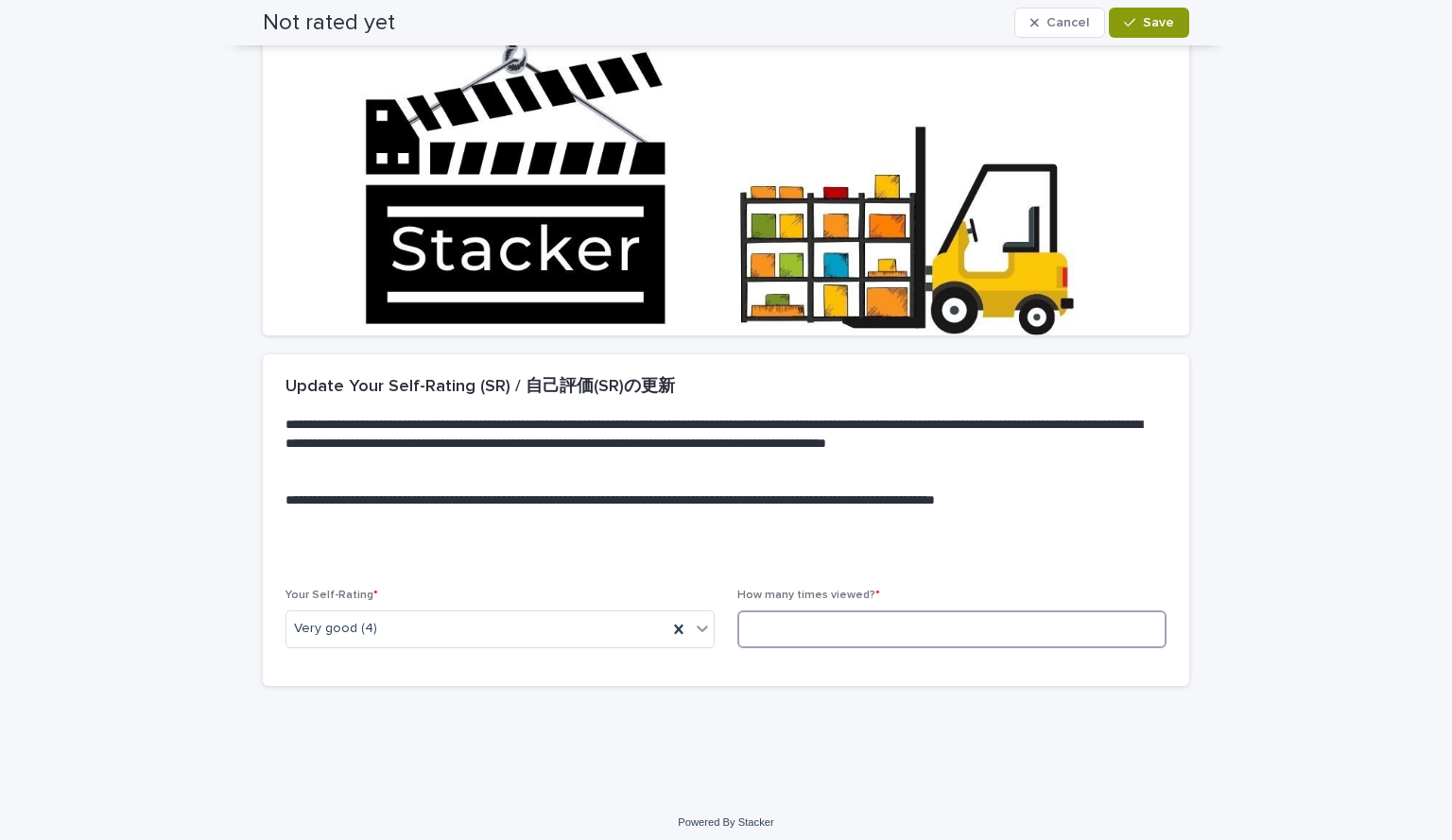
click at [831, 634] on input at bounding box center [951, 630] width 429 height 38
type input "*"
click at [1131, 20] on div "button" at bounding box center [1134, 23] width 19 height 13
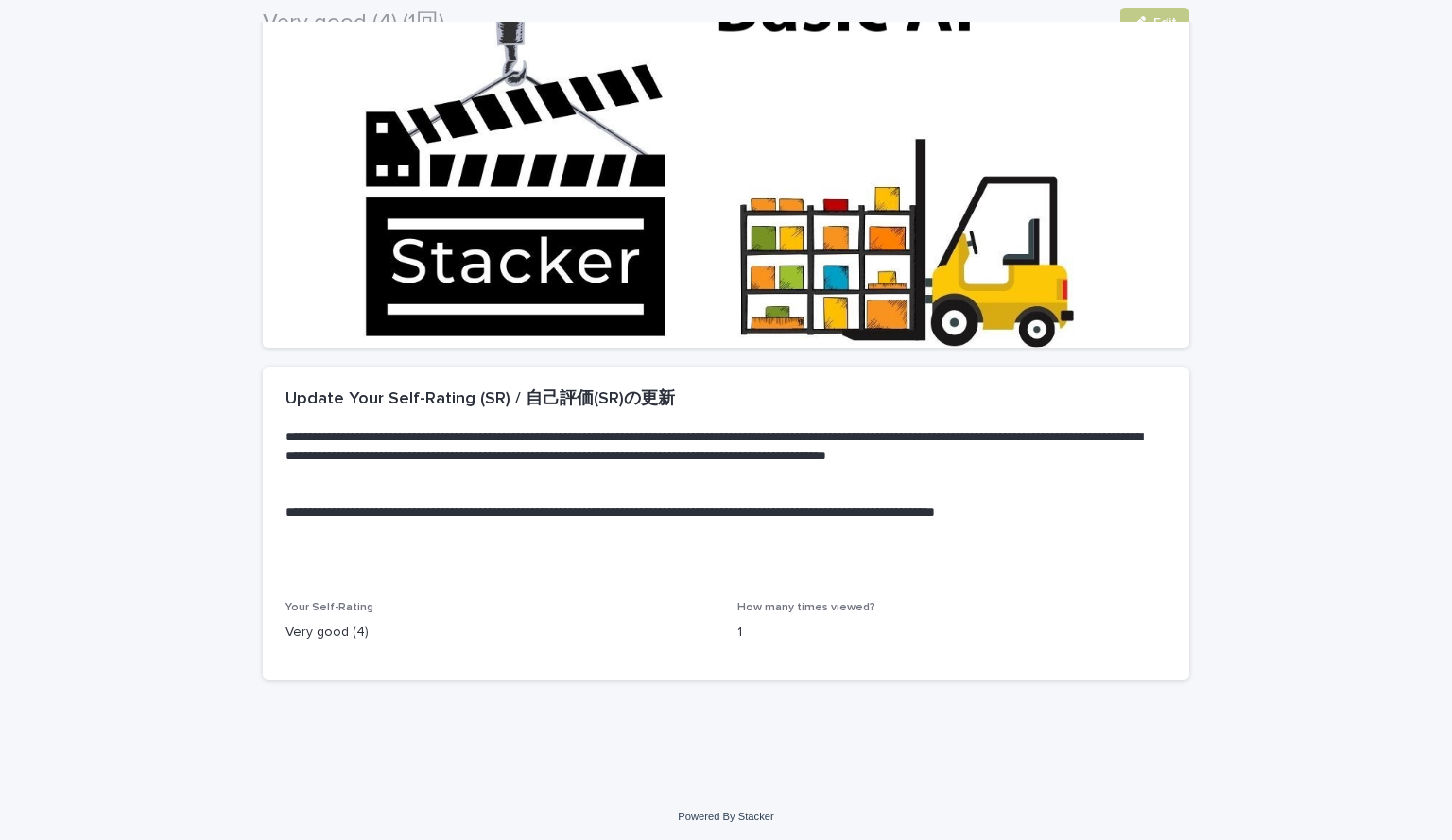
scroll to position [0, 0]
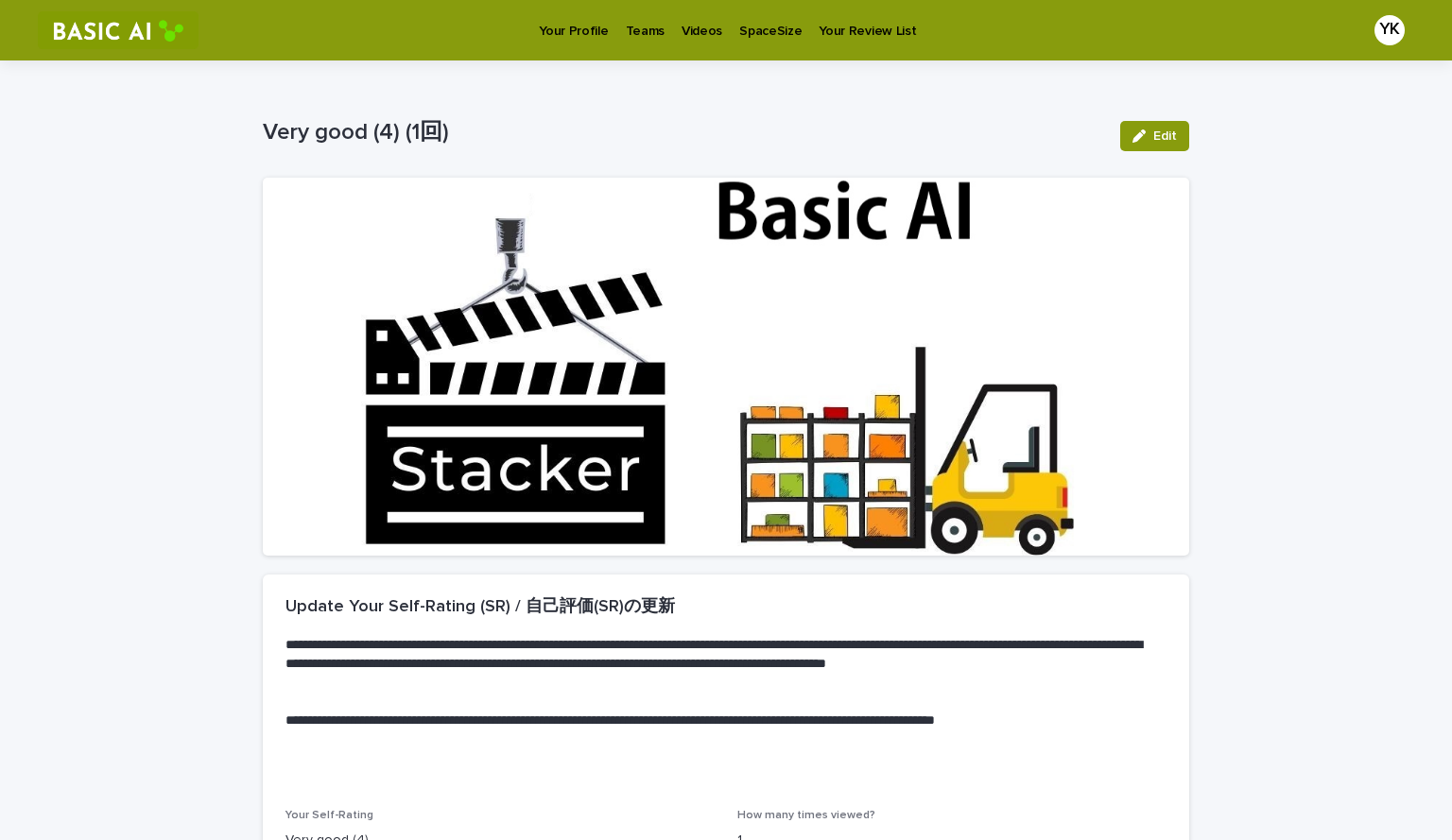
click at [687, 29] on p "Videos" at bounding box center [702, 20] width 41 height 40
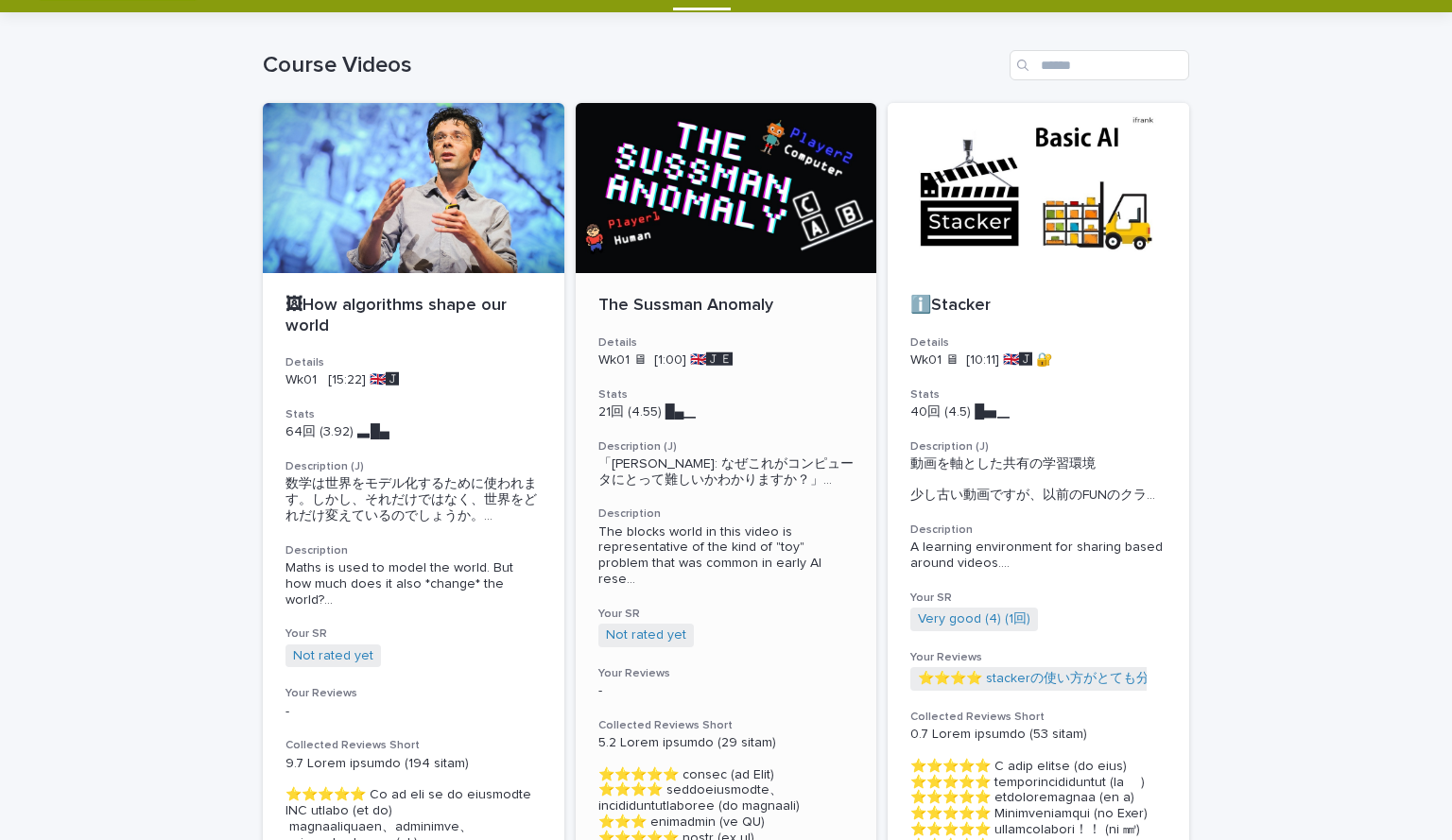
scroll to position [49, 0]
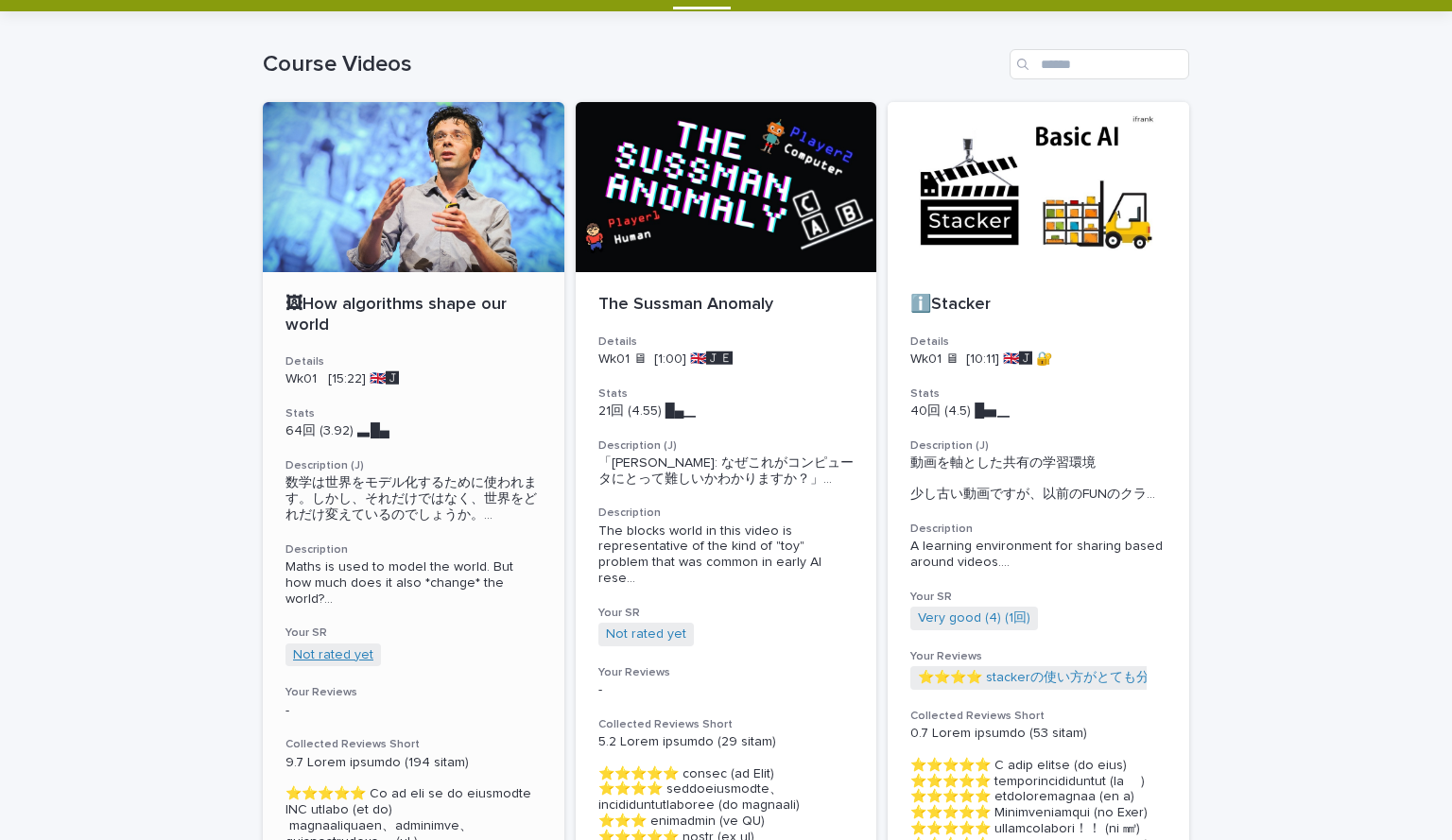
click at [339, 653] on link "Not rated yet" at bounding box center [334, 656] width 80 height 16
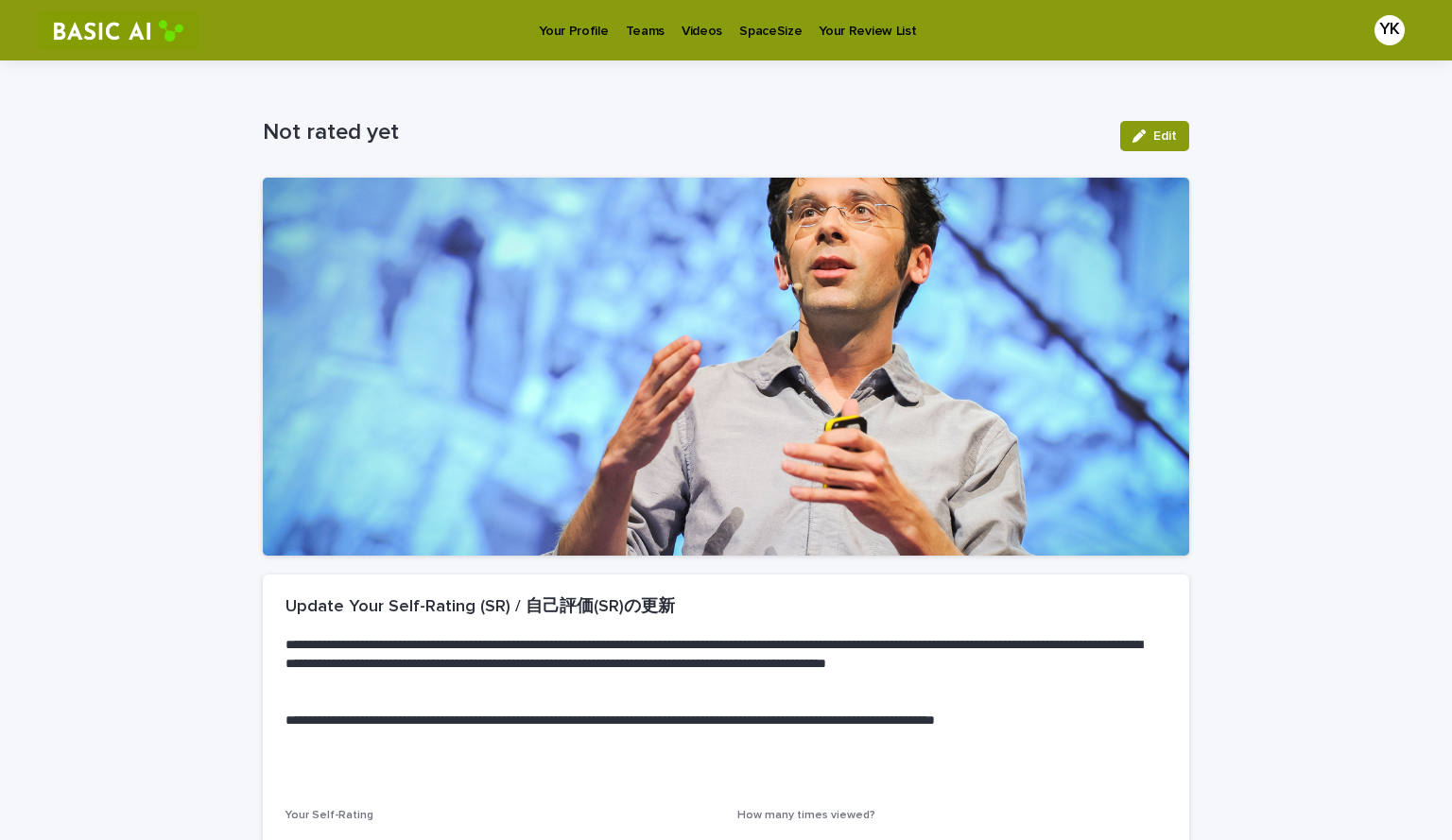
click at [1159, 8] on div "Your Profile Teams Videos SpaceSize Your Review List" at bounding box center [776, 30] width 1136 height 60
click at [1154, 133] on span "Edit" at bounding box center [1165, 137] width 24 height 13
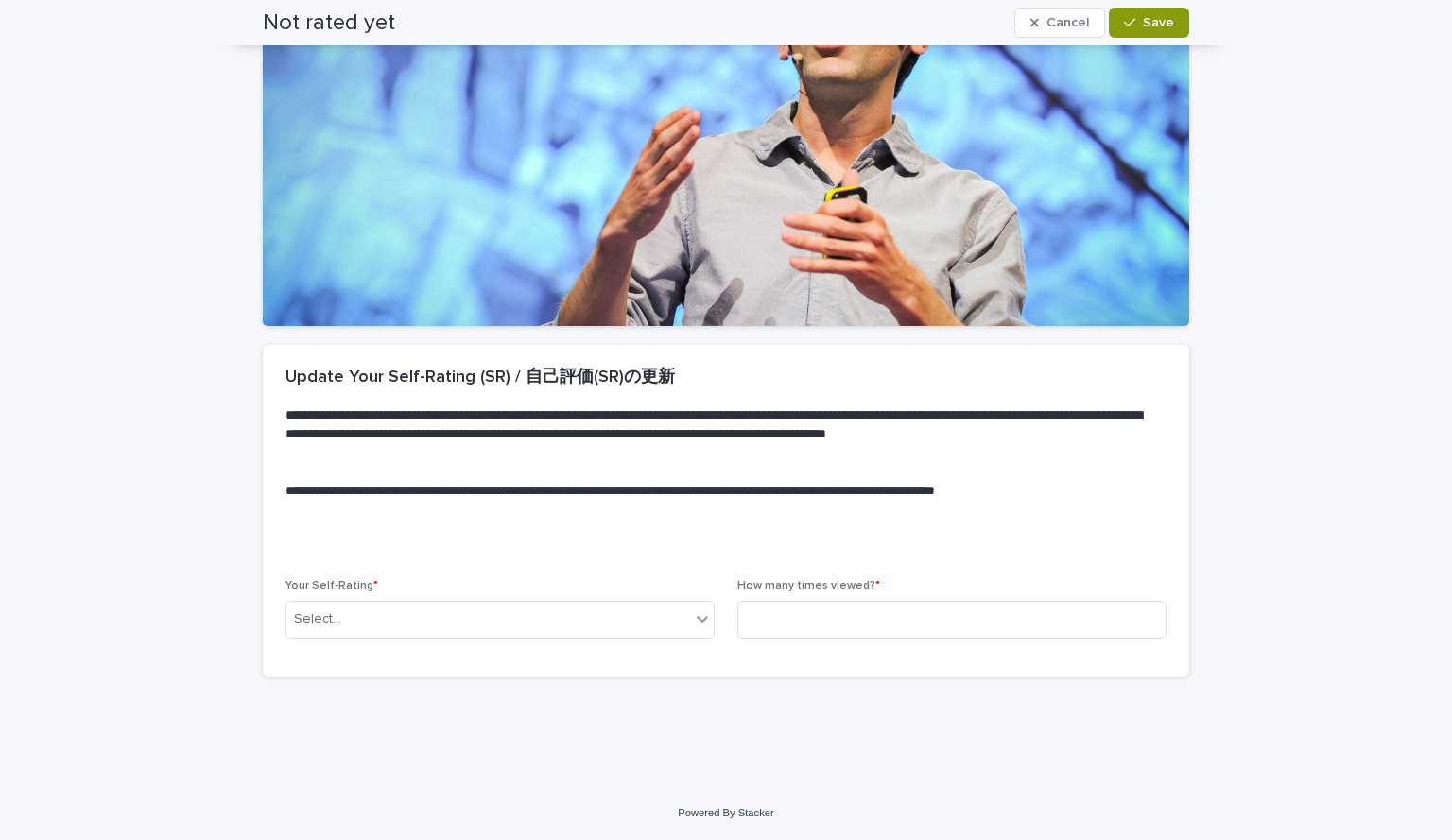
click at [790, 594] on div "How many times viewed? *" at bounding box center [951, 615] width 429 height 74
click at [782, 622] on input at bounding box center [951, 620] width 429 height 38
type input "*"
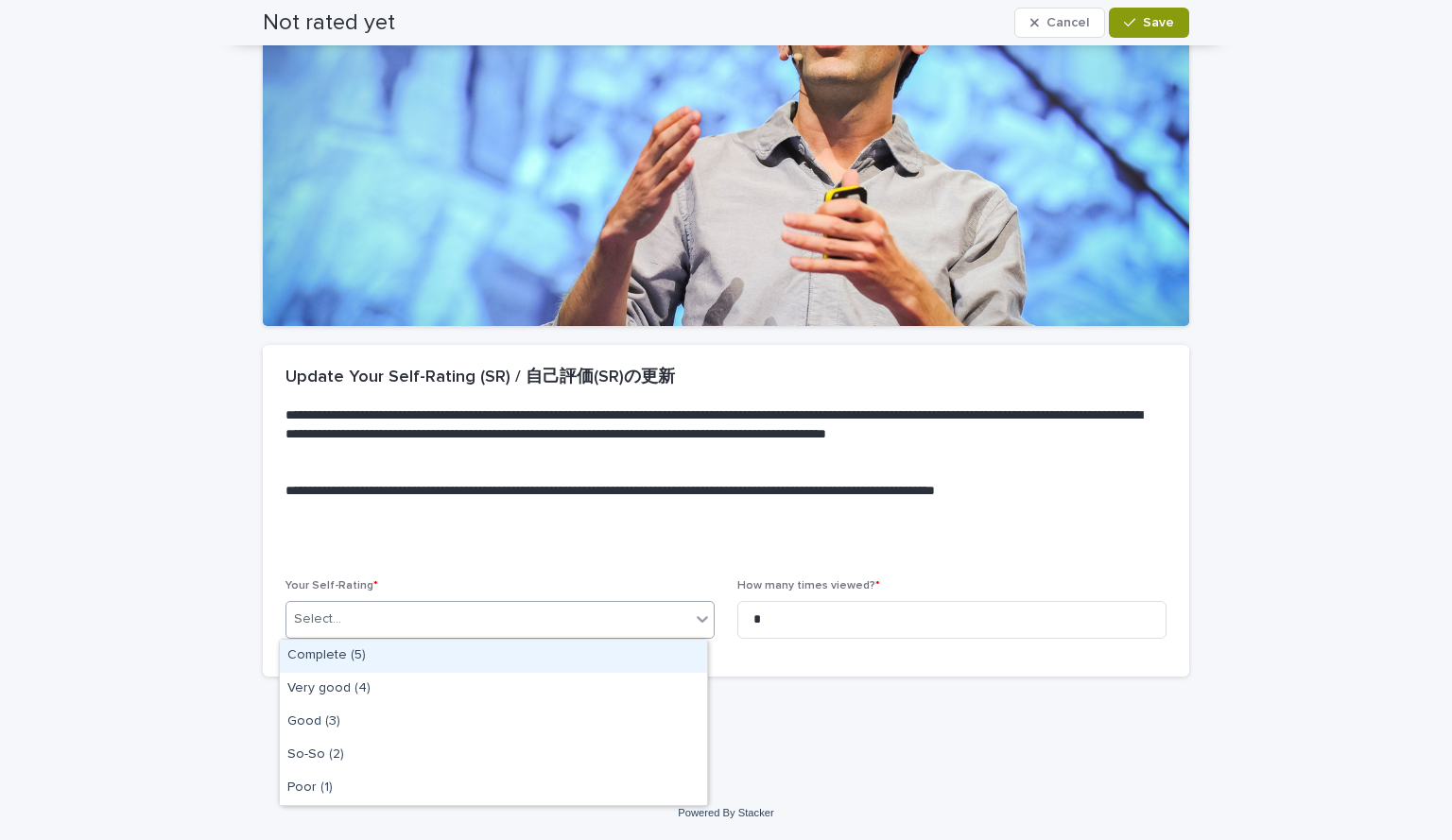
click at [679, 630] on div "Select..." at bounding box center [488, 619] width 403 height 32
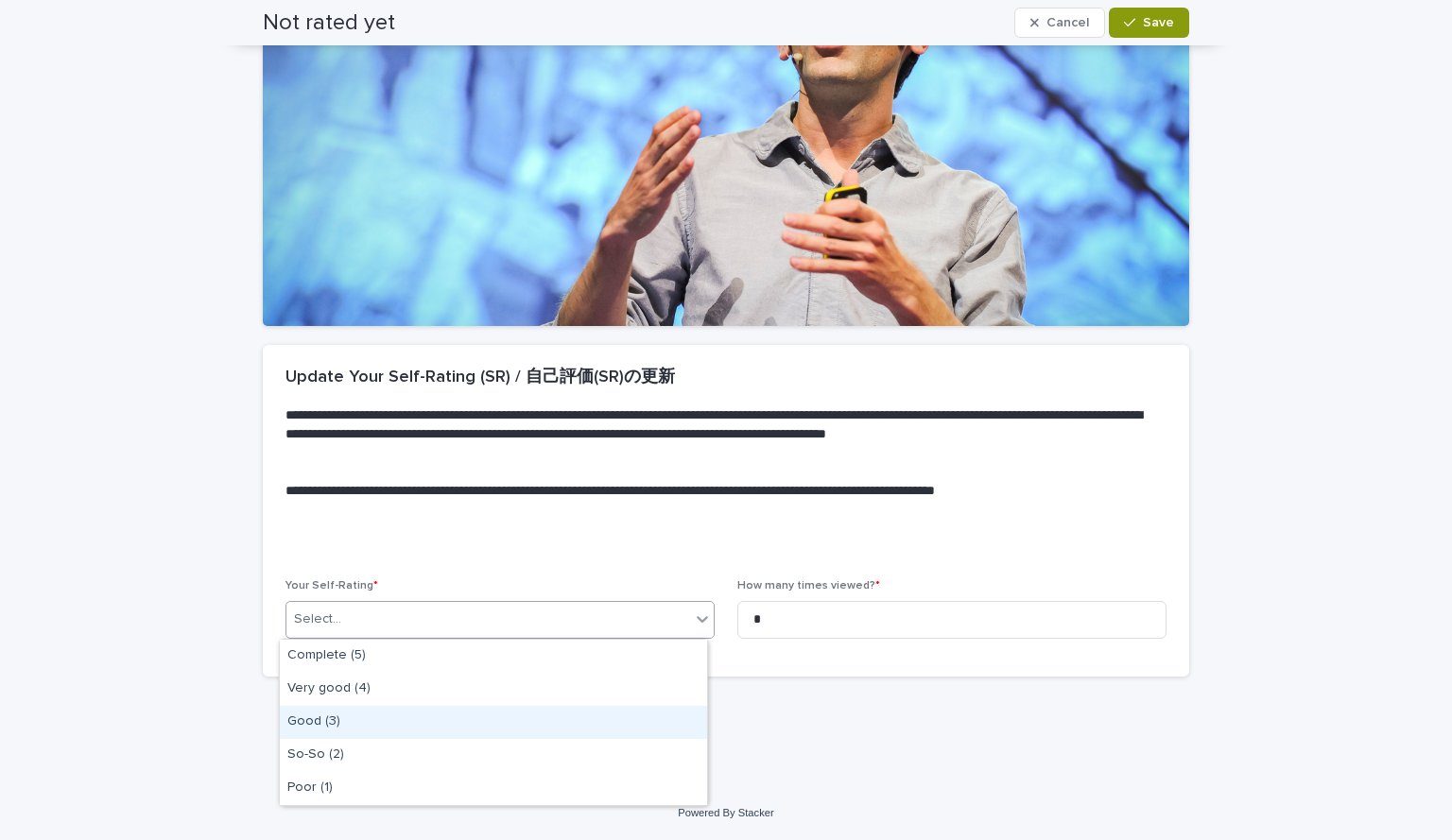
click at [549, 723] on div "Good (3)" at bounding box center [493, 722] width 427 height 33
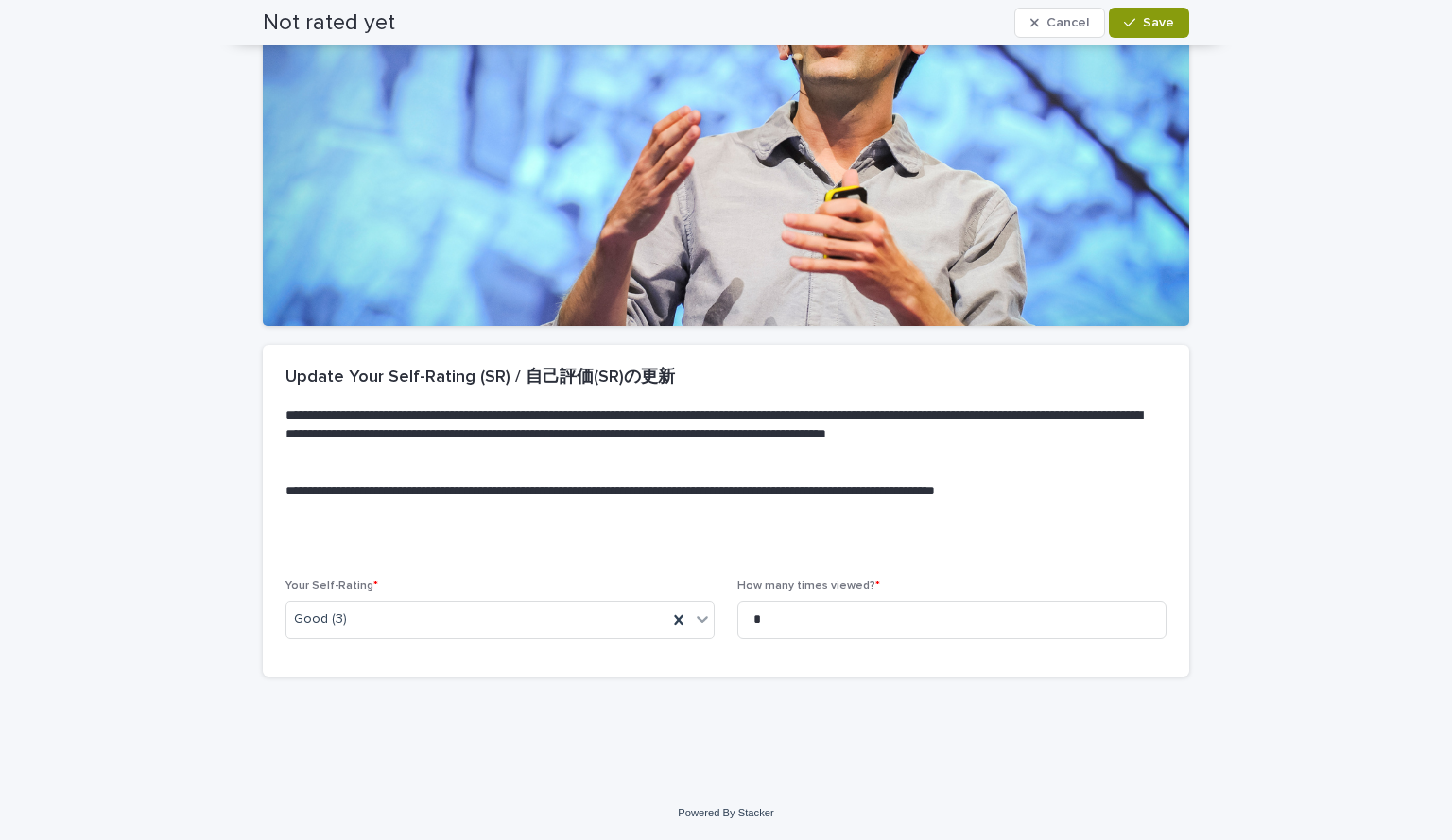
click at [679, 599] on div "Your Self-Rating * Good (3)" at bounding box center [500, 615] width 429 height 74
click at [1132, 12] on button "Save" at bounding box center [1149, 23] width 80 height 31
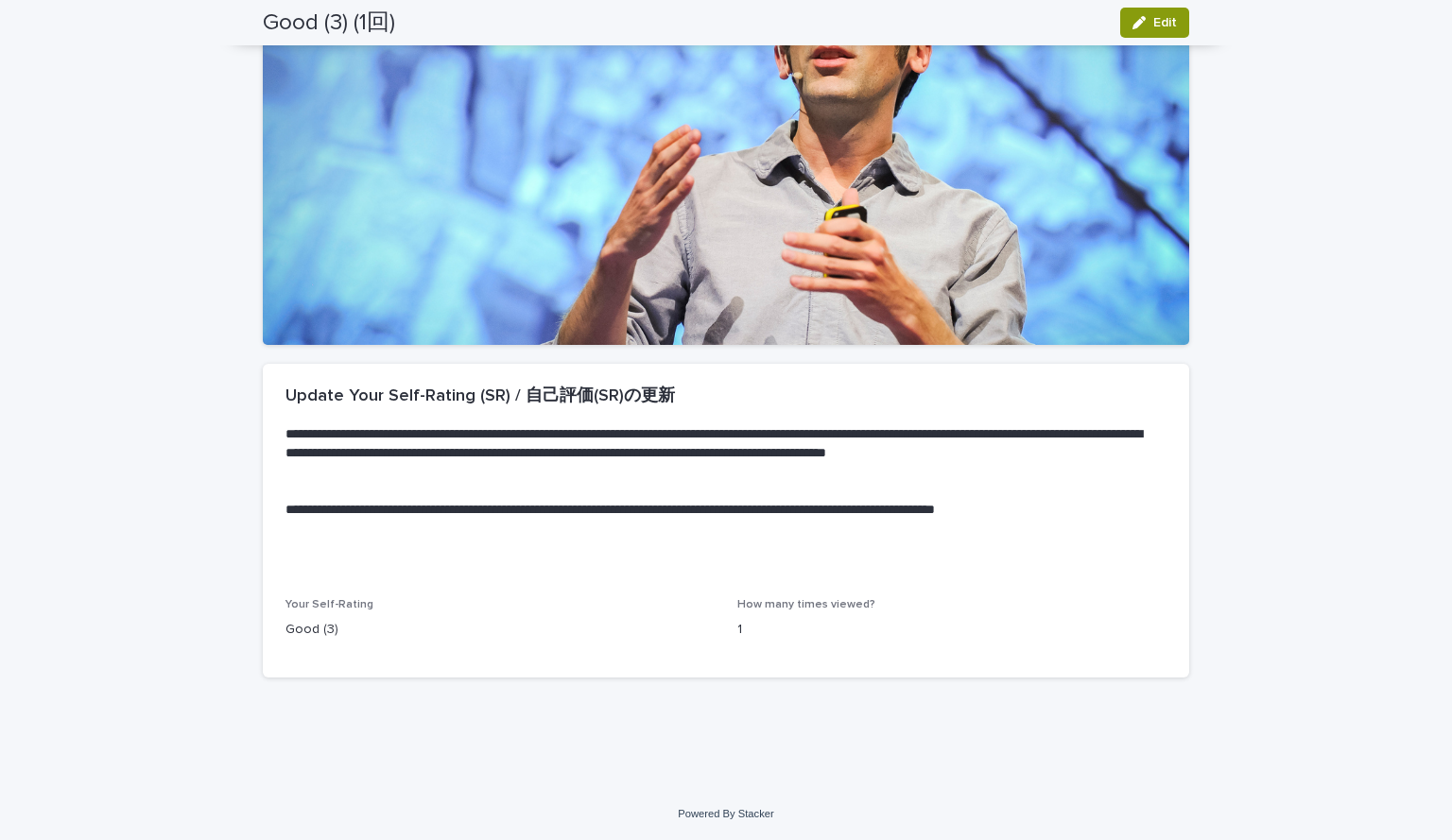
scroll to position [0, 0]
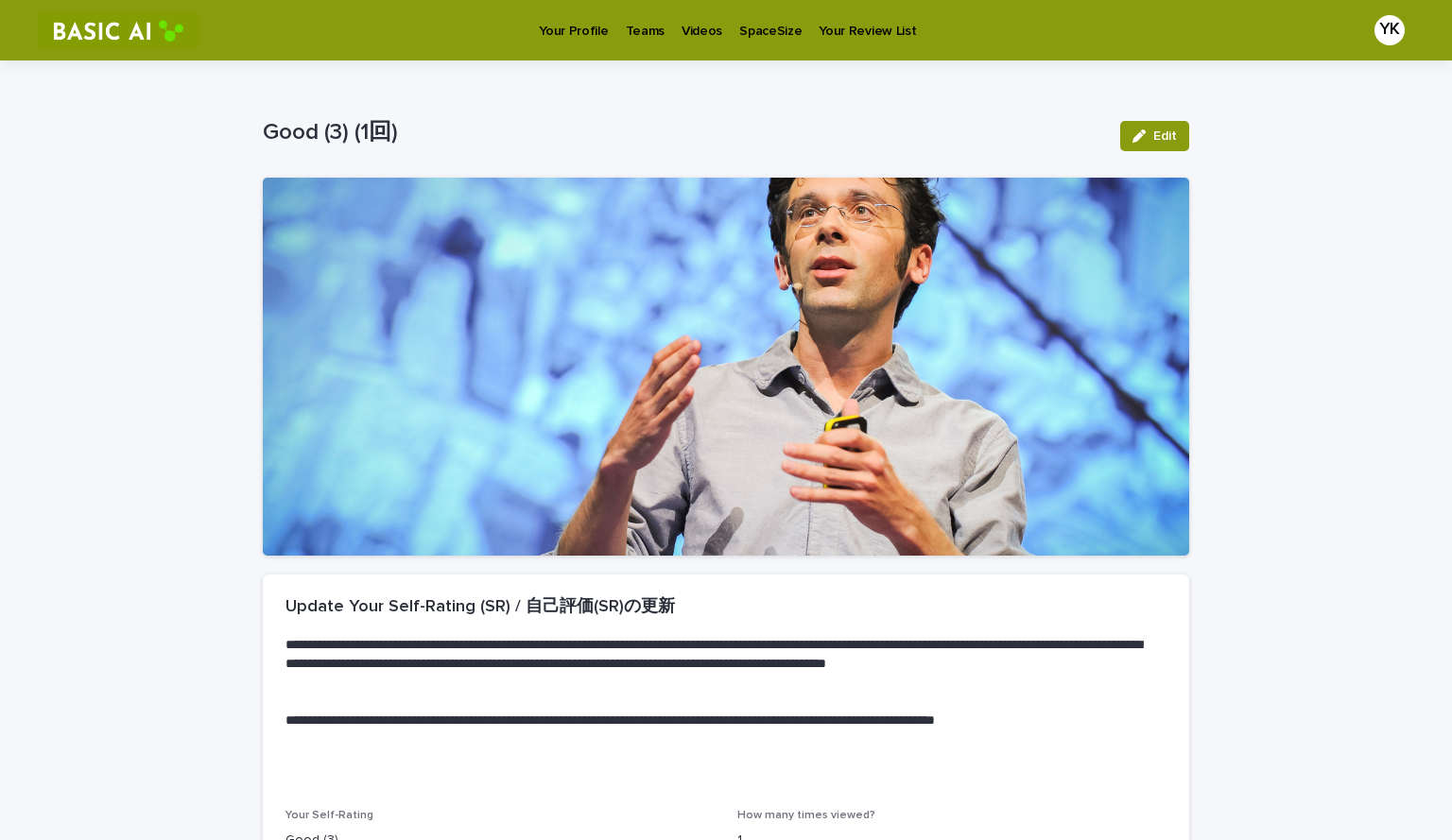
click at [684, 31] on p "Videos" at bounding box center [702, 20] width 41 height 40
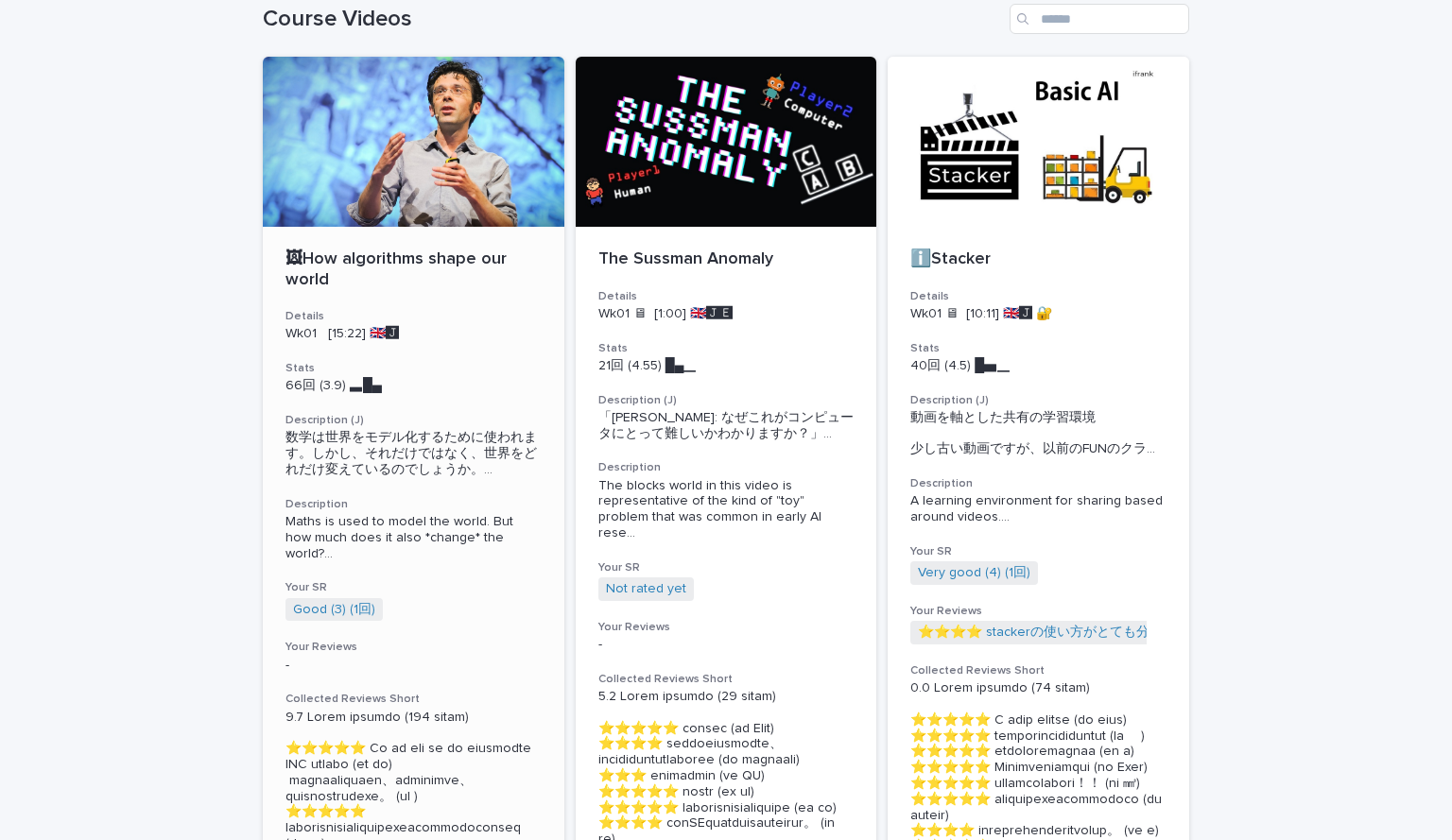
scroll to position [96, 0]
